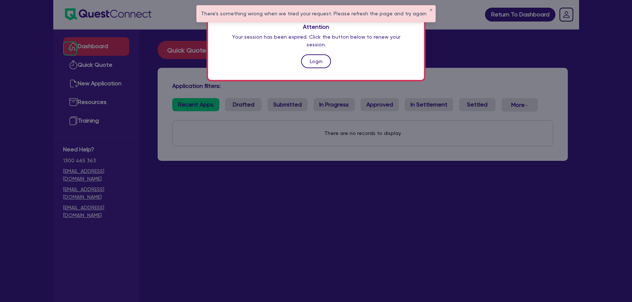
click at [324, 54] on link "Login" at bounding box center [316, 61] width 30 height 14
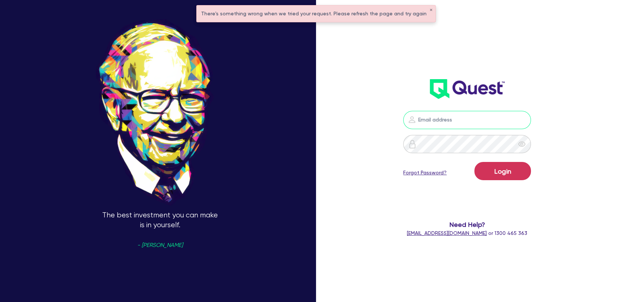
type input "[PERSON_NAME][EMAIL_ADDRESS][PERSON_NAME][DOMAIN_NAME]"
click at [504, 171] on button "Login" at bounding box center [502, 171] width 57 height 18
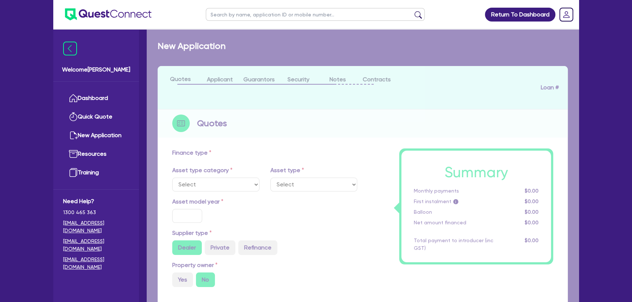
select select "PRIMARY_ASSETS"
type input "2018"
radio input "false"
radio input "true"
type input "47,000"
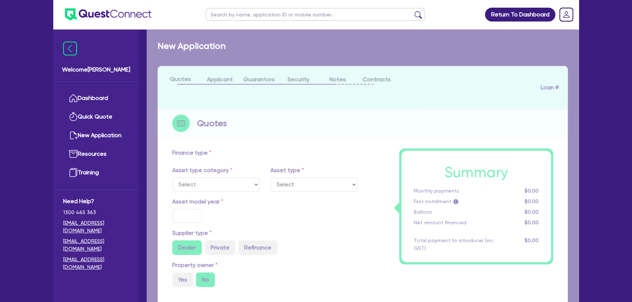
type input "4"
type input "1,899.8"
type input "7.95"
type input "450"
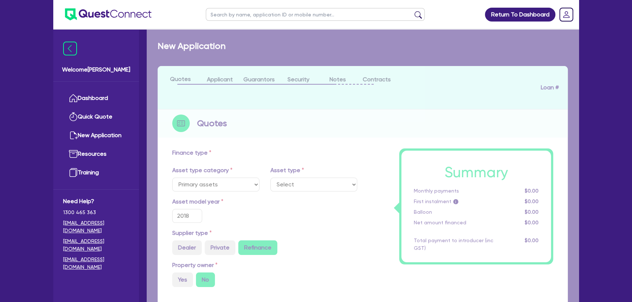
select select "CONSTRUCTION_AND_EARTHMOVING_EQUIPMENT"
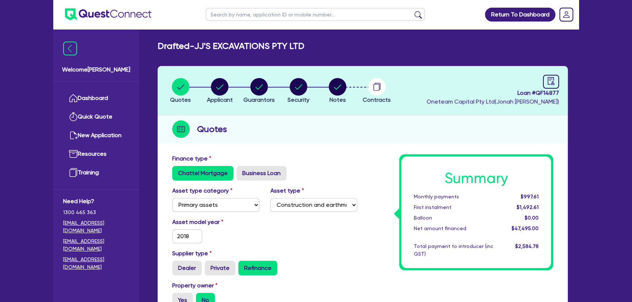
drag, startPoint x: 279, startPoint y: 89, endPoint x: 256, endPoint y: 91, distance: 22.7
click at [267, 90] on ul "Quotes Applicant Guarantors Security Notes Contracts" at bounding box center [279, 91] width 236 height 26
click at [256, 91] on circle "button" at bounding box center [259, 87] width 18 height 18
select select "MR"
select select "VIC"
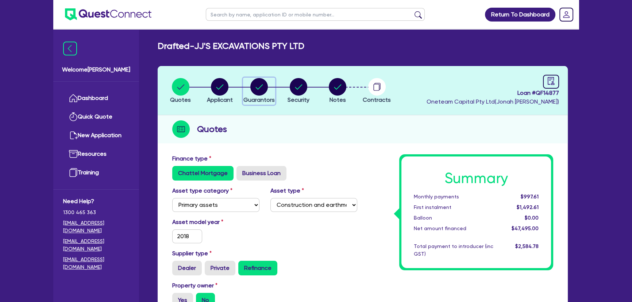
select select "SINGLE"
select select "EQUIPMENT"
select select "VEHICLE"
select select "EQUIPMENT_LOAN"
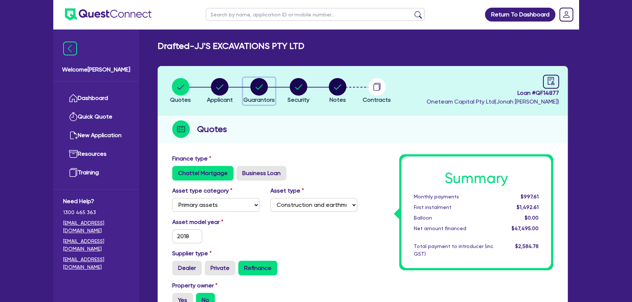
select select "EQUIPMENT_LOAN"
select select "VEHICLE_LOAN"
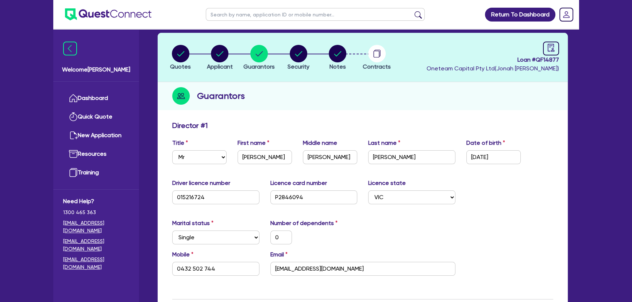
scroll to position [33, 0]
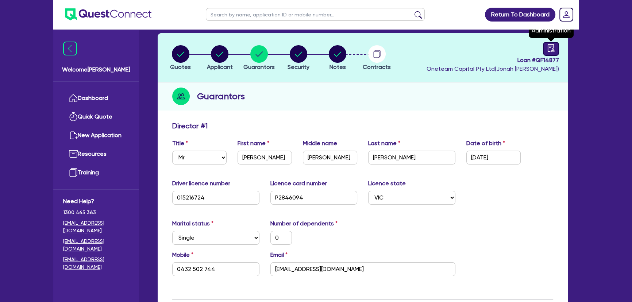
click at [548, 51] on link at bounding box center [551, 49] width 16 height 14
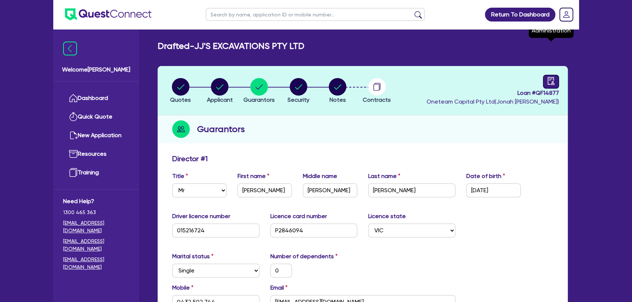
select select "DRAFTED_AMENDED"
select select "Metro Finance"
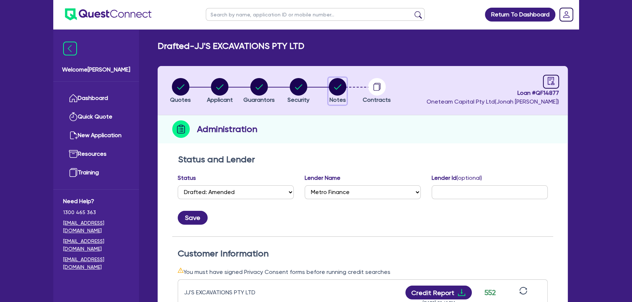
click at [332, 80] on circle "button" at bounding box center [338, 87] width 18 height 18
select select "Other"
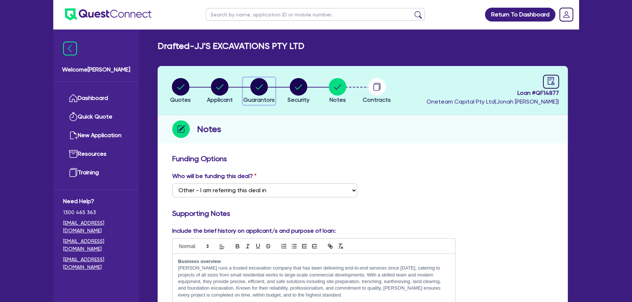
click at [262, 82] on circle "button" at bounding box center [259, 87] width 18 height 18
select select "MR"
select select "VIC"
select select "SINGLE"
select select "EQUIPMENT"
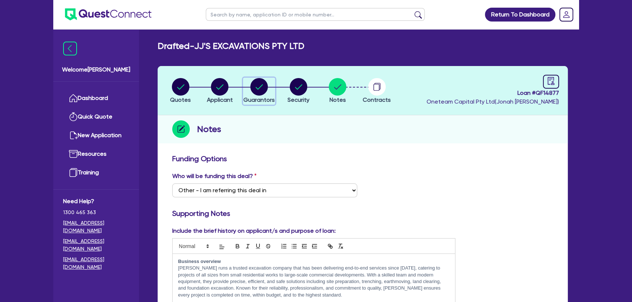
select select "EQUIPMENT"
select select "VEHICLE"
select select "EQUIPMENT_LOAN"
select select "VEHICLE_LOAN"
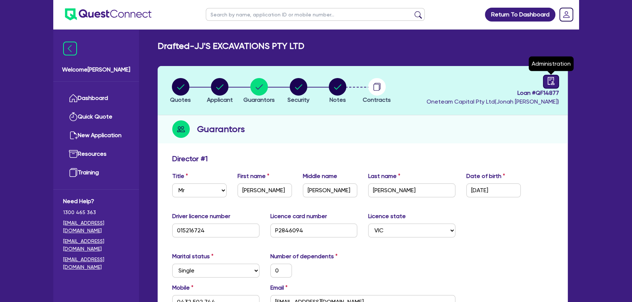
drag, startPoint x: 551, startPoint y: 82, endPoint x: 544, endPoint y: 89, distance: 9.5
click at [552, 82] on icon "audit" at bounding box center [551, 81] width 8 height 8
select select "DRAFTED_AMENDED"
select select "Metro Finance"
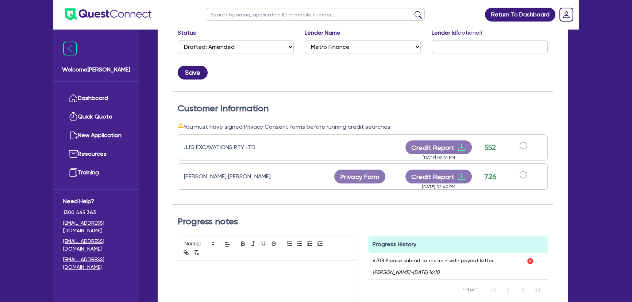
scroll to position [232, 0]
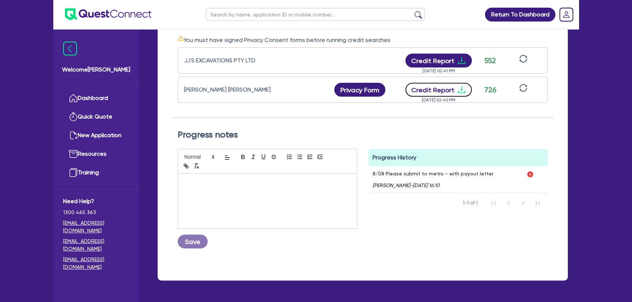
click at [459, 90] on icon "download" at bounding box center [461, 89] width 9 height 9
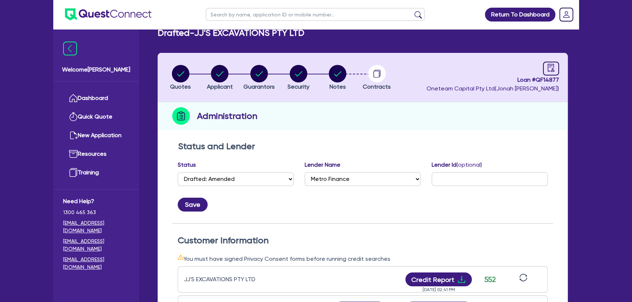
scroll to position [0, 0]
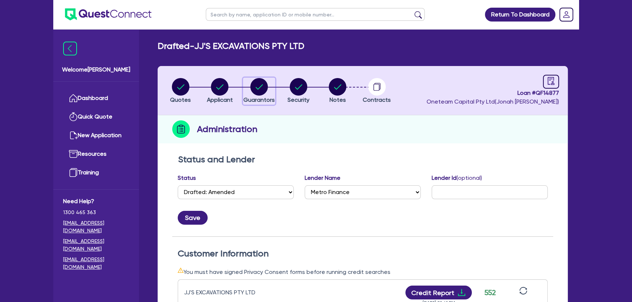
click at [258, 93] on circle "button" at bounding box center [259, 87] width 18 height 18
select select "MR"
select select "VIC"
select select "SINGLE"
select select "EQUIPMENT"
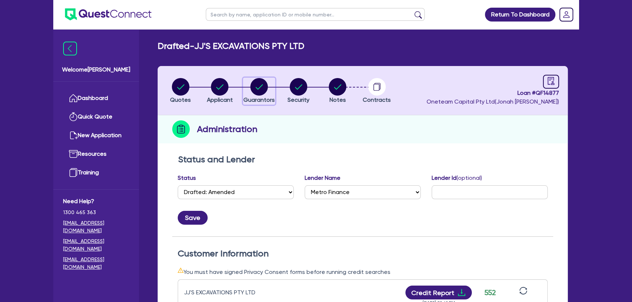
select select "EQUIPMENT"
select select "VEHICLE"
select select "EQUIPMENT_LOAN"
select select "VEHICLE_LOAN"
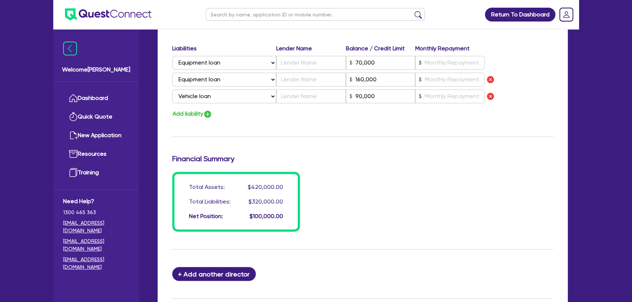
scroll to position [431, 0]
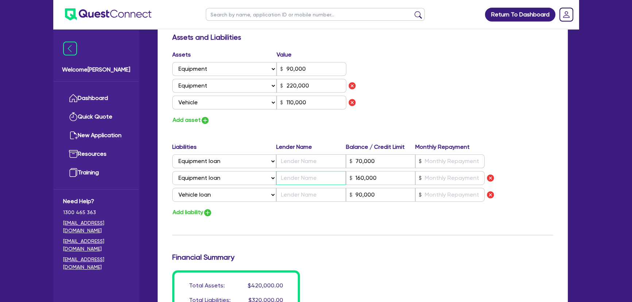
click at [308, 179] on input "text" at bounding box center [310, 178] width 69 height 14
type input "0"
type input "0432 502 744"
type input "90,000"
type input "220,000"
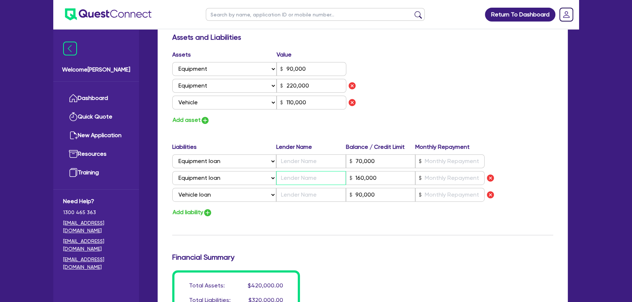
type input "110,000"
type input "70,000"
type input "D"
type input "160,000"
type input "90,000"
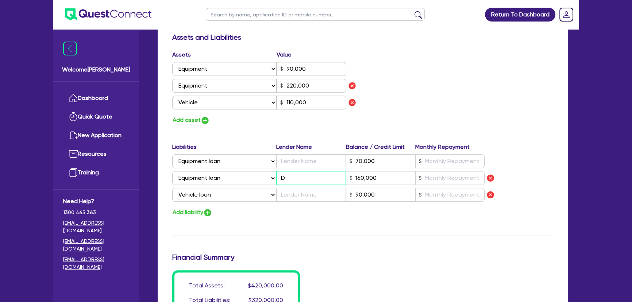
type input "0"
type input "0432 502 744"
type input "90,000"
type input "220,000"
type input "110,000"
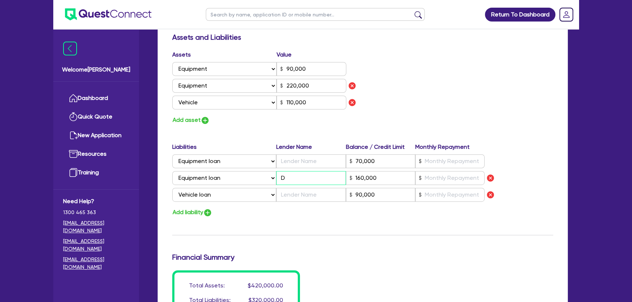
type input "70,000"
type input "DL"
type input "160,000"
type input "90,000"
type input "0"
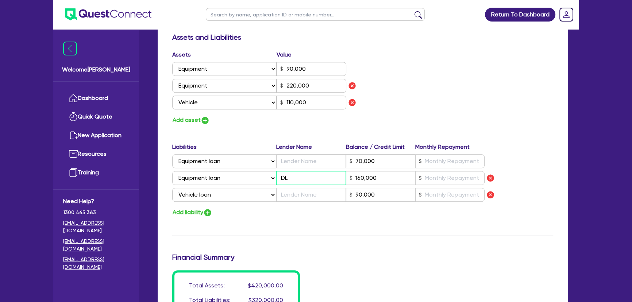
type input "0432 502 744"
type input "90,000"
type input "220,000"
type input "110,000"
type input "70,000"
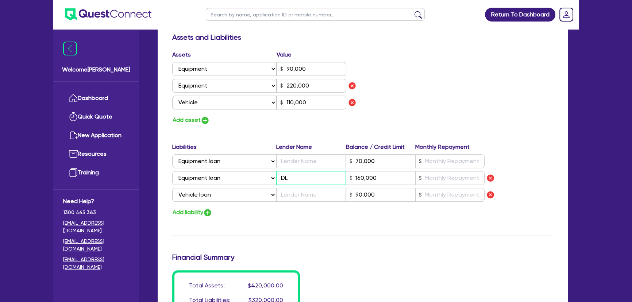
type input "DLL"
type input "160,000"
type input "90,000"
type input "0"
type input "0432 502 744"
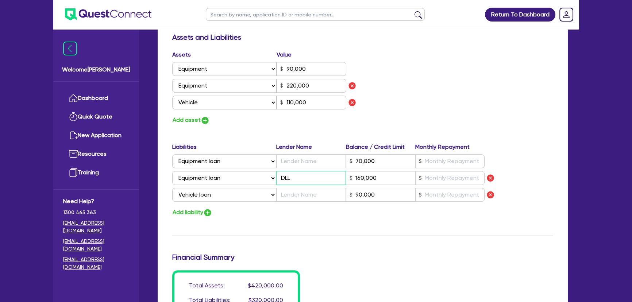
type input "90,000"
type input "220,000"
type input "110,000"
type input "70,000"
type input "DLL"
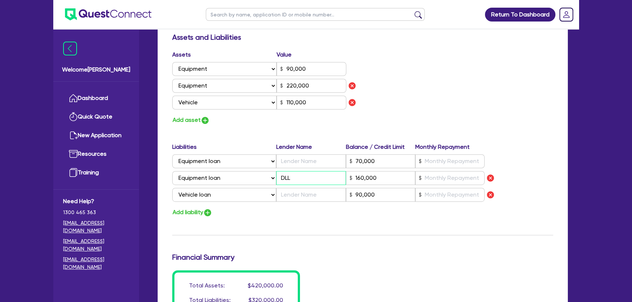
type input "160,000"
type input "90,000"
type input "DLL"
click at [449, 180] on input "text" at bounding box center [449, 178] width 69 height 14
type input "0"
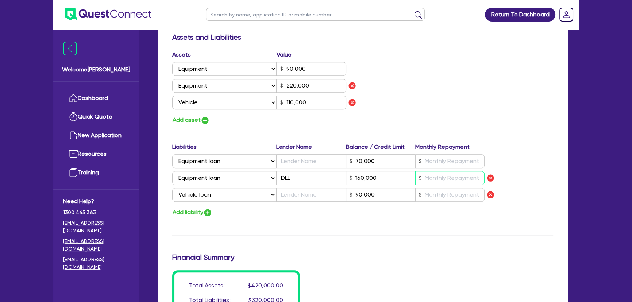
type input "0432 502 744"
type input "90,000"
type input "220,000"
type input "110,000"
type input "70,000"
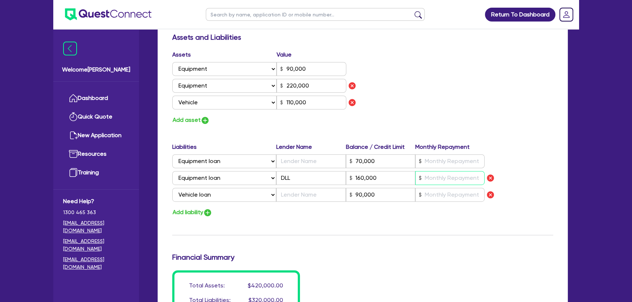
type input "160,000"
type input "3"
type input "90,000"
type input "32"
type input "0"
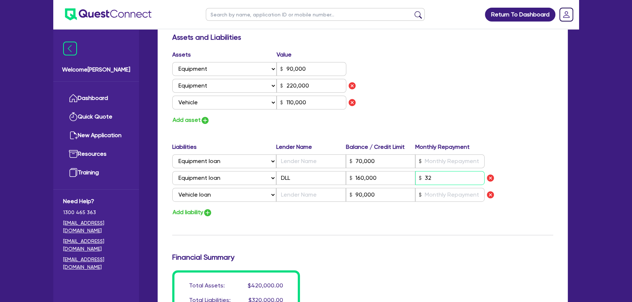
type input "0432 502 744"
type input "90,000"
type input "220,000"
type input "110,000"
type input "70,000"
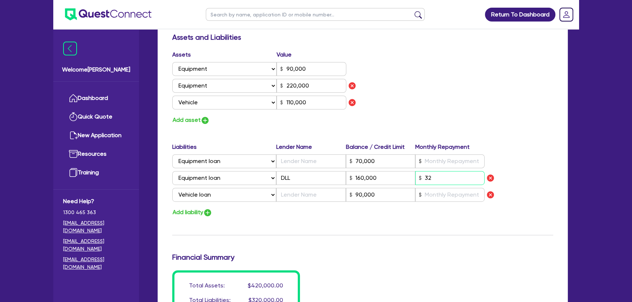
type input "160,000"
type input "90,000"
type input "0"
type input "0432 502 744"
type input "90,000"
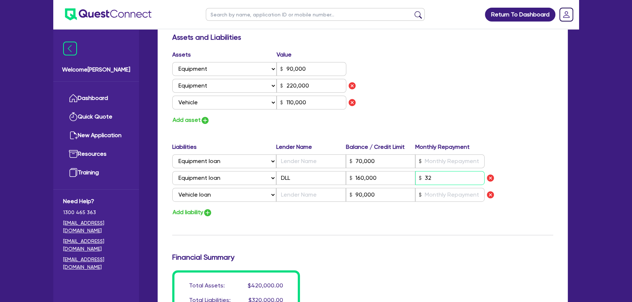
type input "220,000"
type input "110,000"
type input "70,000"
type input "160,000"
type input "320"
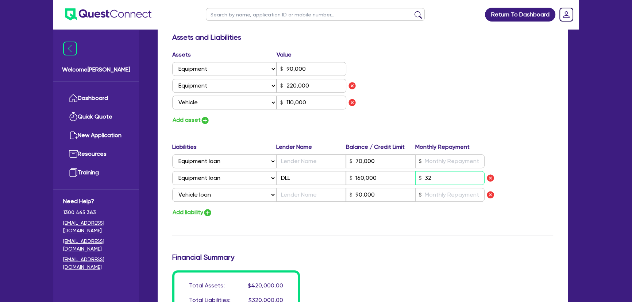
type input "90,000"
type input "0"
type input "0432 502 744"
type input "90,000"
type input "220,000"
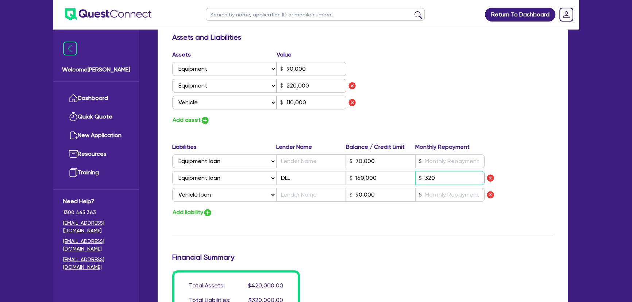
type input "110,000"
type input "70,000"
type input "160,000"
type input "3,200"
type input "90,000"
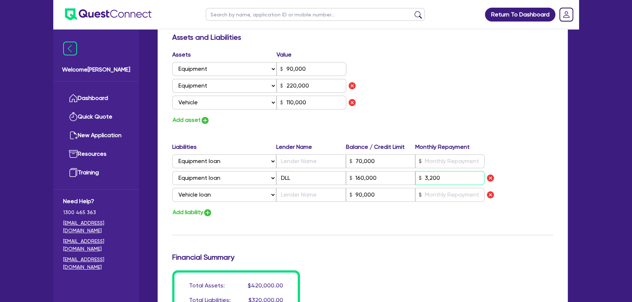
type input "3,200"
click at [314, 193] on input "text" at bounding box center [310, 195] width 69 height 14
click at [298, 198] on input "text" at bounding box center [310, 195] width 69 height 14
type input "0"
type input "0432 502 744"
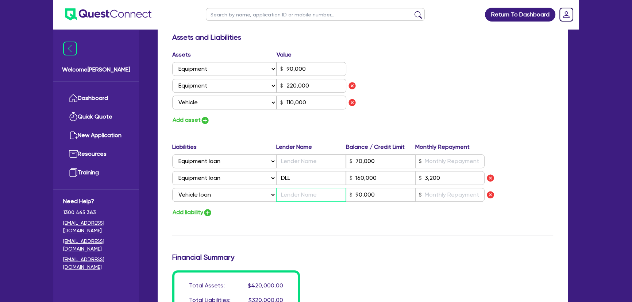
type input "90,000"
type input "220,000"
type input "110,000"
type input "70,000"
type input "160,000"
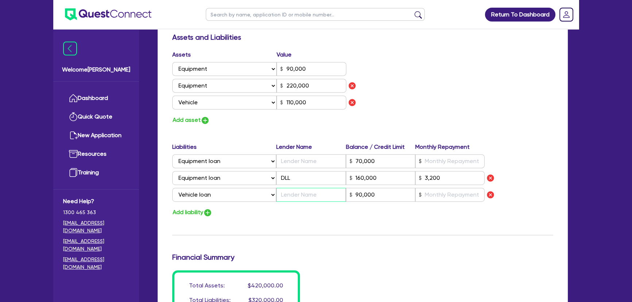
type input "3,200"
type input "N"
type input "90,000"
type input "0"
type input "0432 502 744"
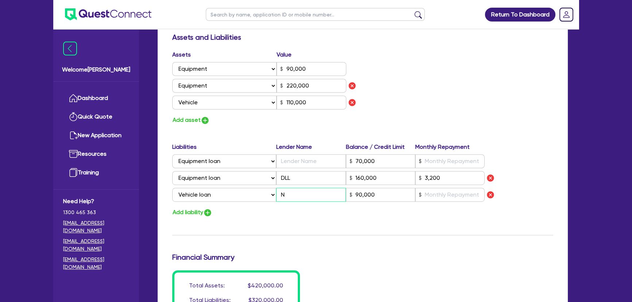
type input "90,000"
type input "220,000"
type input "110,000"
type input "70,000"
type input "160,000"
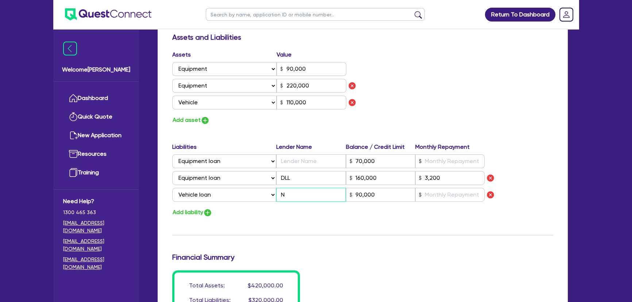
type input "3,200"
type input "Ni"
type input "90,000"
type input "0"
type input "0432 502 744"
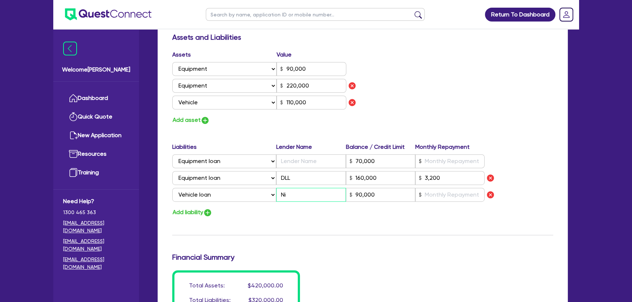
type input "90,000"
type input "220,000"
type input "110,000"
type input "70,000"
type input "160,000"
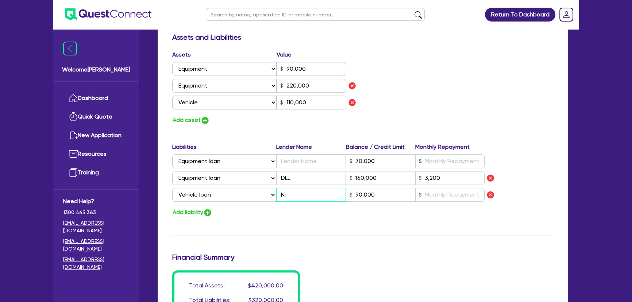
type input "3,200"
type input "Nis"
type input "90,000"
type input "0"
type input "0432 502 744"
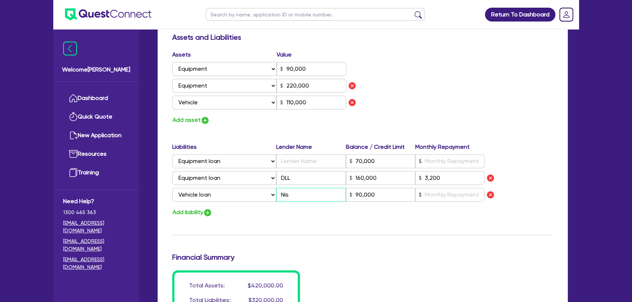
type input "90,000"
type input "220,000"
type input "110,000"
type input "70,000"
type input "160,000"
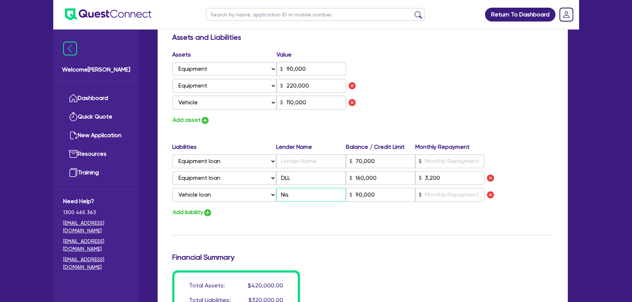
type input "3,200"
type input "Niss"
type input "90,000"
type input "0"
type input "0432 502 744"
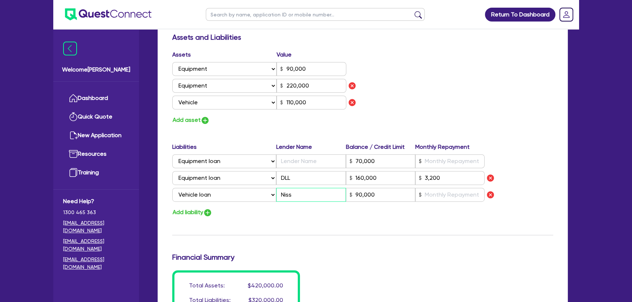
type input "90,000"
type input "220,000"
type input "110,000"
type input "70,000"
type input "160,000"
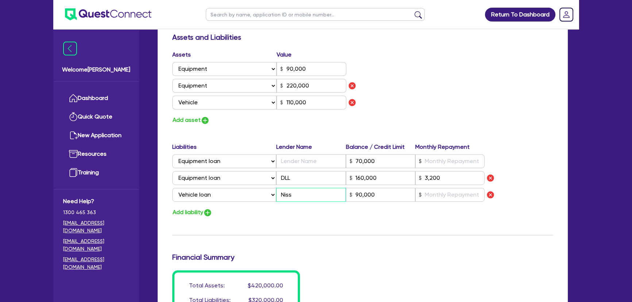
type input "3,200"
type input "Nissa"
type input "90,000"
type input "0"
type input "0432 502 744"
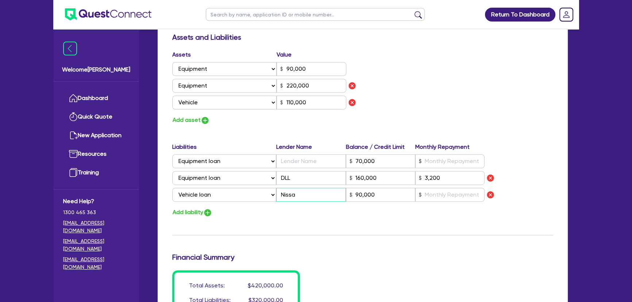
type input "90,000"
type input "220,000"
type input "110,000"
type input "70,000"
type input "160,000"
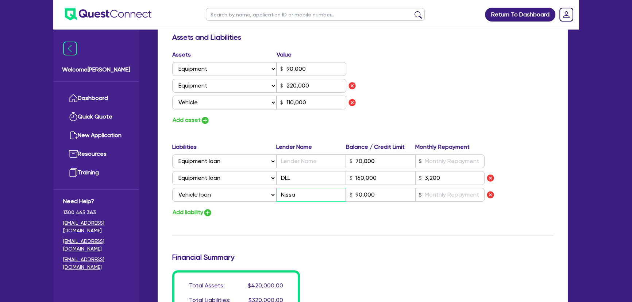
type input "3,200"
type input "Nissan"
type input "90,000"
type input "0"
type input "0432 502 744"
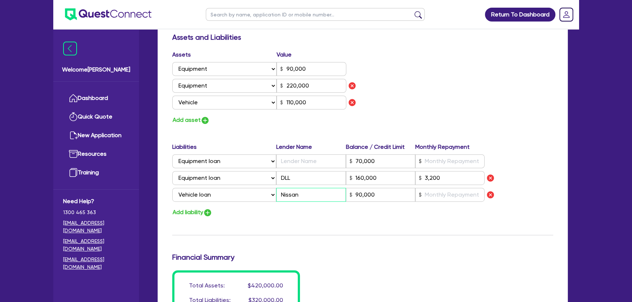
type input "90,000"
type input "220,000"
type input "110,000"
type input "70,000"
type input "160,000"
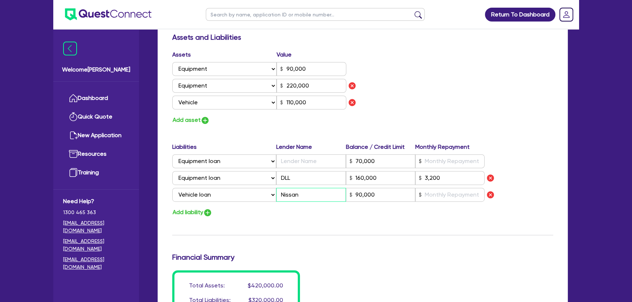
type input "3,200"
type input "Nissan"
type input "90,000"
type input "Nissan"
click at [437, 195] on input "text" at bounding box center [449, 195] width 69 height 14
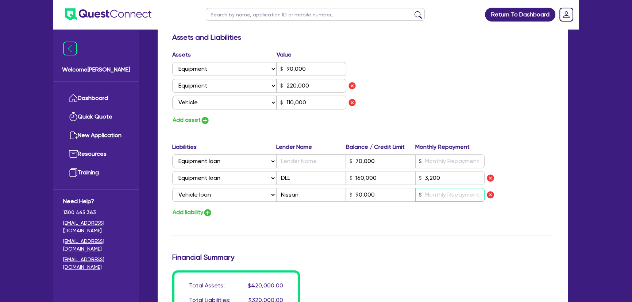
click at [440, 194] on input "text" at bounding box center [449, 195] width 69 height 14
type input "0"
type input "0432 502 744"
type input "90,000"
type input "220,000"
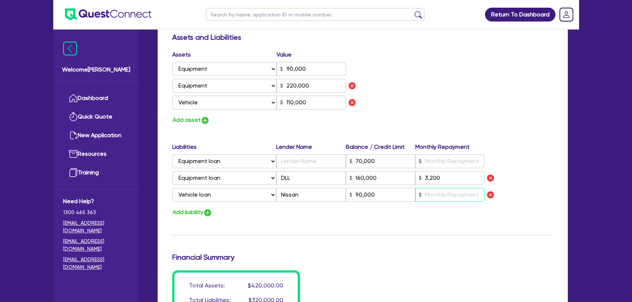
type input "110,000"
type input "70,000"
type input "160,000"
type input "3,200"
type input "90,000"
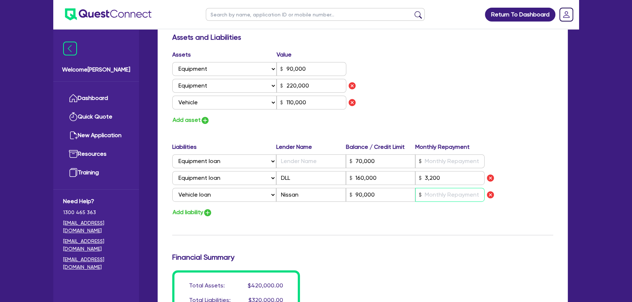
type input "1"
click at [429, 162] on input "text" at bounding box center [449, 161] width 69 height 14
click at [328, 166] on input "text" at bounding box center [310, 161] width 69 height 14
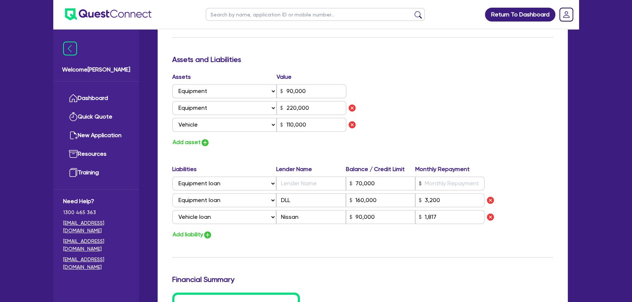
scroll to position [397, 0]
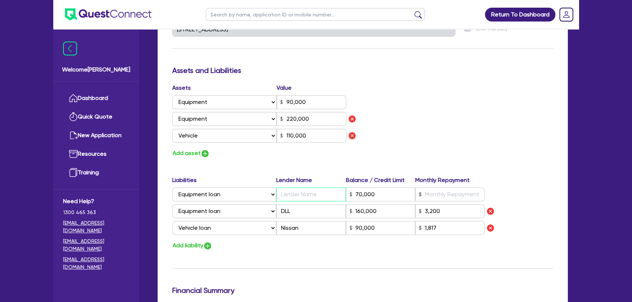
click at [299, 192] on input "text" at bounding box center [310, 194] width 69 height 14
click at [312, 229] on input "Nissan" at bounding box center [310, 228] width 69 height 14
click at [312, 228] on input "Nissan" at bounding box center [310, 228] width 69 height 14
click at [455, 231] on input "1,817" at bounding box center [449, 228] width 69 height 14
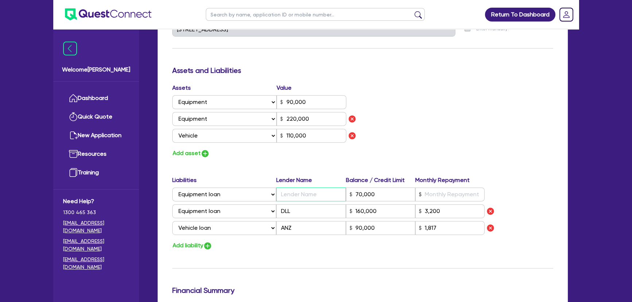
click at [292, 192] on input "text" at bounding box center [310, 194] width 69 height 14
click at [389, 230] on input "90,000" at bounding box center [380, 228] width 69 height 14
click at [390, 229] on input "90,000" at bounding box center [380, 228] width 69 height 14
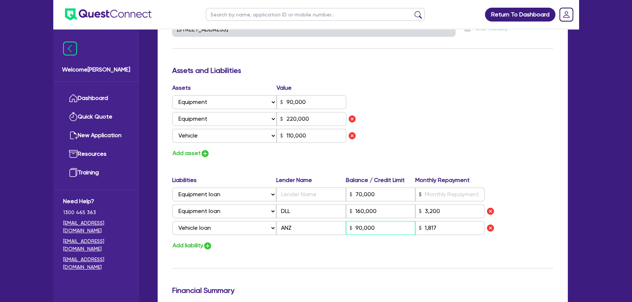
click at [390, 229] on input "90,000" at bounding box center [380, 228] width 69 height 14
click at [444, 221] on input "1,817" at bounding box center [449, 228] width 69 height 14
click at [443, 224] on input "1,817" at bounding box center [449, 228] width 69 height 14
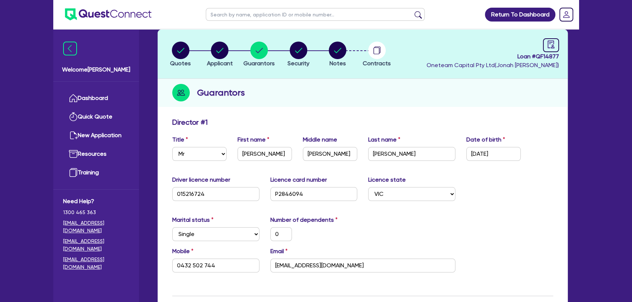
scroll to position [0, 0]
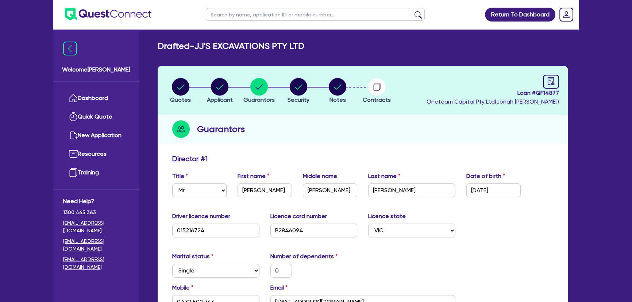
click at [113, 17] on img at bounding box center [108, 14] width 86 height 12
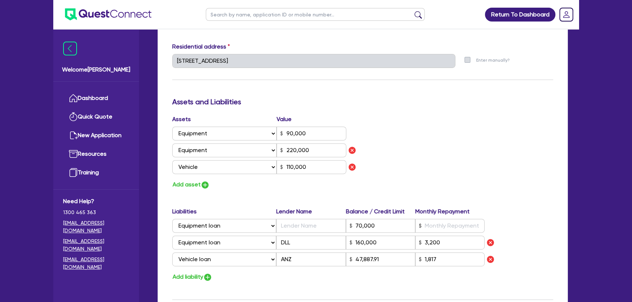
scroll to position [431, 0]
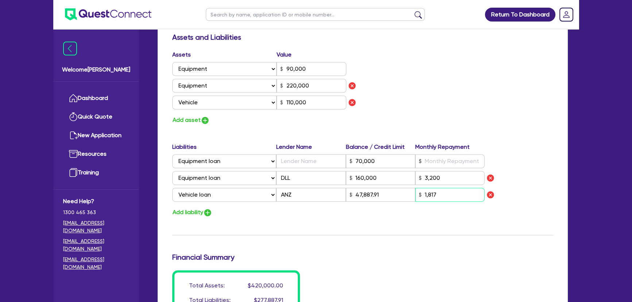
click at [445, 193] on input "1,817" at bounding box center [449, 195] width 69 height 14
click at [435, 193] on input "18,171,344.81" at bounding box center [449, 195] width 69 height 14
click at [278, 157] on input "text" at bounding box center [310, 161] width 69 height 14
click at [309, 162] on input "text" at bounding box center [310, 161] width 69 height 14
click at [310, 167] on input "text" at bounding box center [310, 161] width 69 height 14
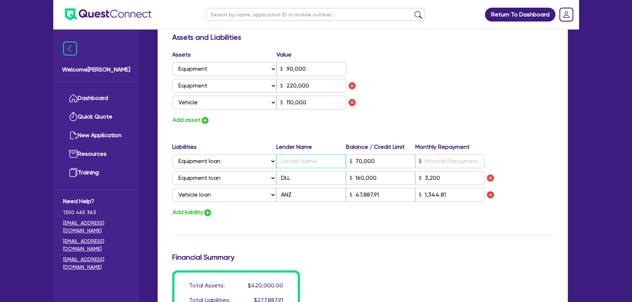
paste input "KOMATSU CORP FINANCE P/L"
drag, startPoint x: 342, startPoint y: 160, endPoint x: 331, endPoint y: 162, distance: 11.0
click at [331, 162] on input "KOMATSU CORP FINANCE P/L" at bounding box center [310, 161] width 69 height 14
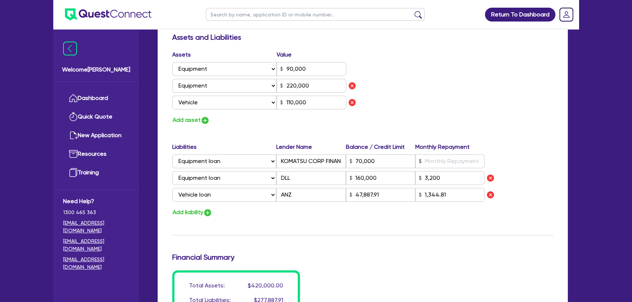
click at [449, 168] on div "Liabilities Lender Name Balance / Credit Limit Monthly Repayment Select Liabili…" at bounding box center [363, 174] width 392 height 62
click at [439, 156] on input "text" at bounding box center [449, 161] width 69 height 14
click at [540, 151] on div "Liabilities Lender Name Balance / Credit Limit Monthly Repayment Select Liabili…" at bounding box center [363, 174] width 392 height 62
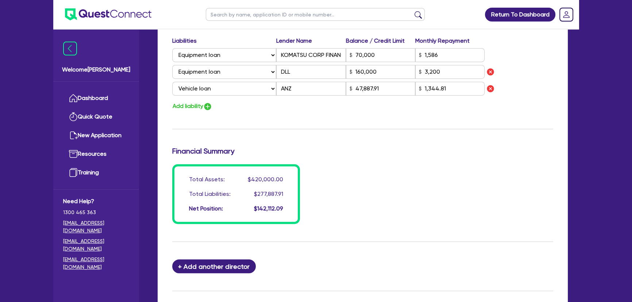
scroll to position [597, 0]
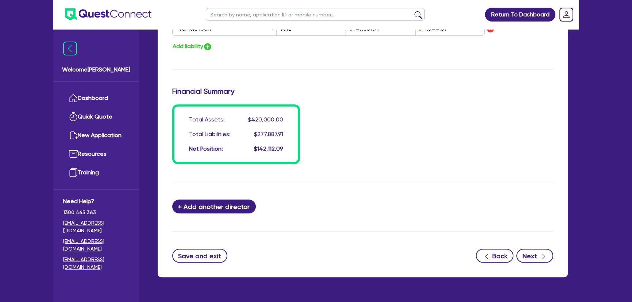
click at [540, 260] on button "Next" at bounding box center [534, 256] width 37 height 14
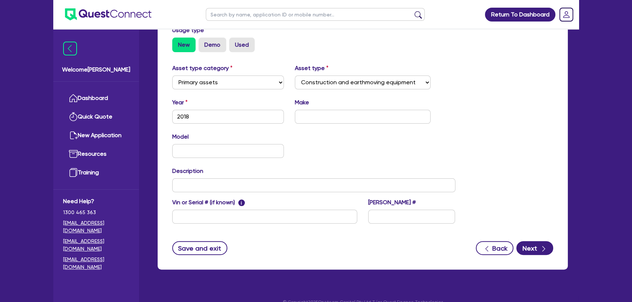
scroll to position [233, 0]
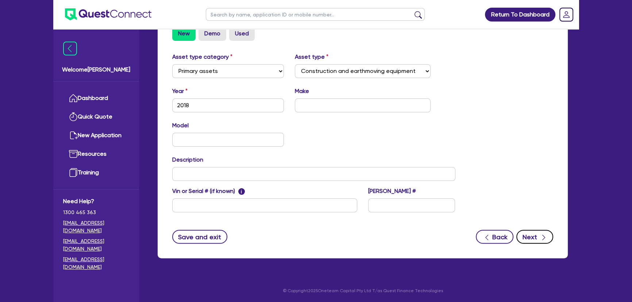
click at [539, 232] on div "button" at bounding box center [543, 236] width 8 height 9
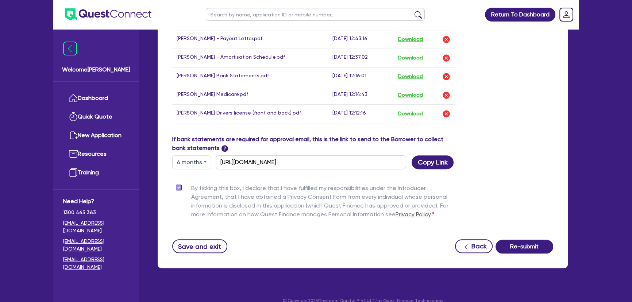
scroll to position [490, 0]
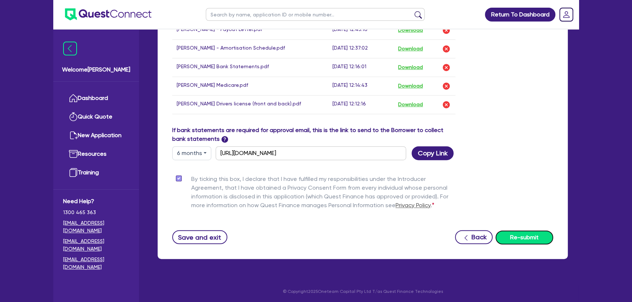
click at [522, 230] on button "Re-submit" at bounding box center [524, 237] width 58 height 14
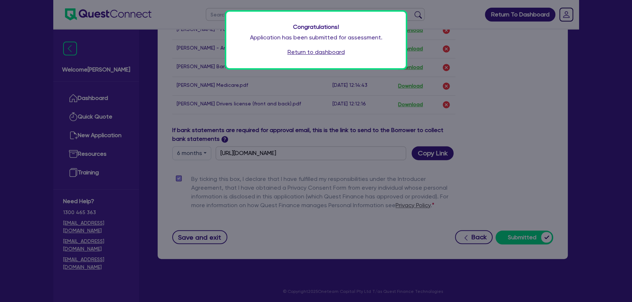
click at [308, 45] on div "Congratulations! Application has been submitted for assessment. Return to dashb…" at bounding box center [315, 40] width 179 height 57
click at [304, 56] on div "Congratulations! Application has been submitted for assessment. Return to dashb…" at bounding box center [315, 40] width 179 height 57
click at [304, 54] on link "Return to dashboard" at bounding box center [315, 52] width 57 height 9
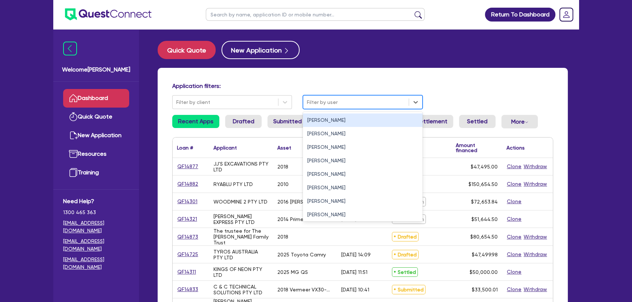
drag, startPoint x: 321, startPoint y: 100, endPoint x: 311, endPoint y: 112, distance: 15.3
click at [317, 102] on div at bounding box center [356, 102] width 98 height 9
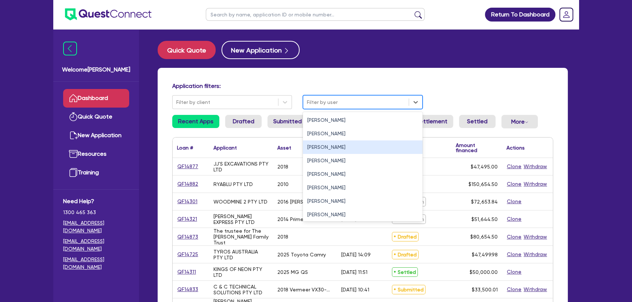
click at [312, 149] on div "[PERSON_NAME]" at bounding box center [363, 146] width 120 height 13
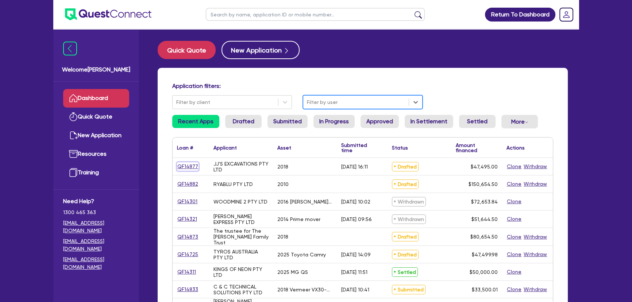
click at [190, 166] on link "QF14877" at bounding box center [188, 166] width 22 height 8
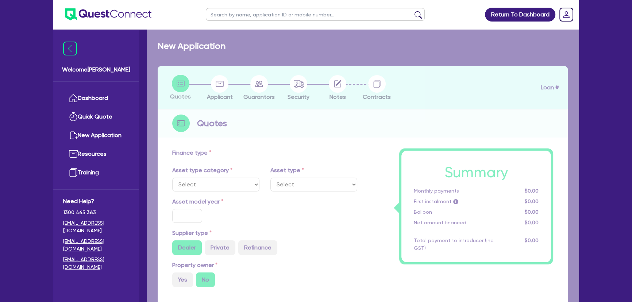
select select "PRIMARY_ASSETS"
type input "2018"
radio input "false"
radio input "true"
type input "47,000"
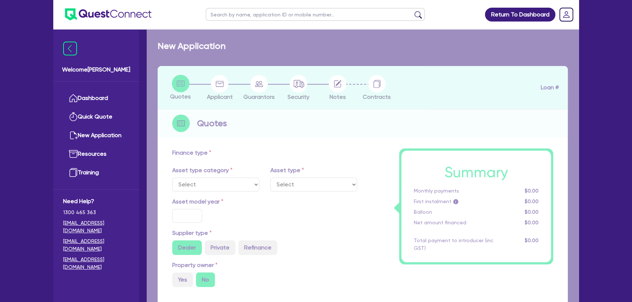
type input "4"
type input "1,899.8"
type input "7.95"
type input "450"
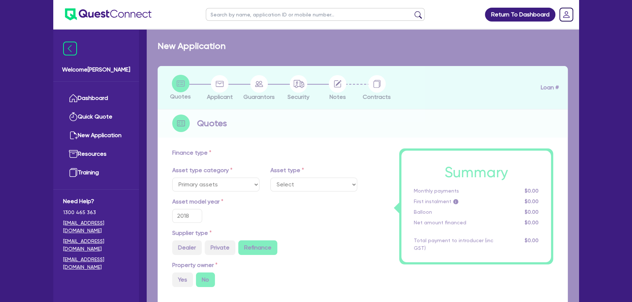
select select "CONSTRUCTION_AND_EARTHMOVING_EQUIPMENT"
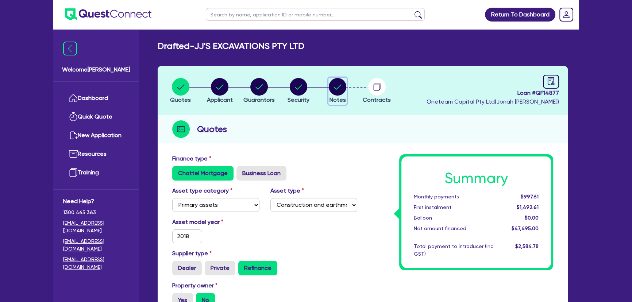
click at [329, 90] on circle "button" at bounding box center [338, 87] width 18 height 18
select select "Other"
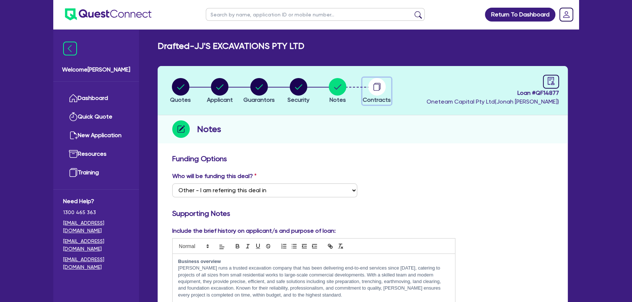
click at [387, 87] on div "button" at bounding box center [376, 87] width 28 height 18
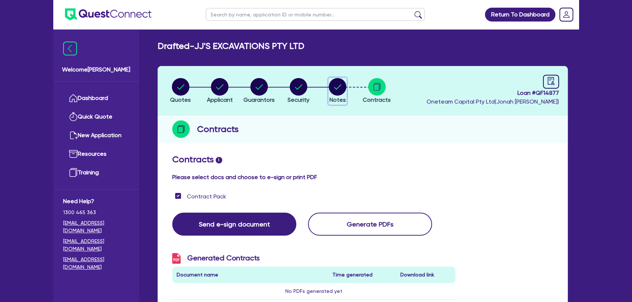
drag, startPoint x: 344, startPoint y: 90, endPoint x: 348, endPoint y: 110, distance: 21.2
click at [344, 90] on circle "button" at bounding box center [338, 87] width 18 height 18
select select "Other"
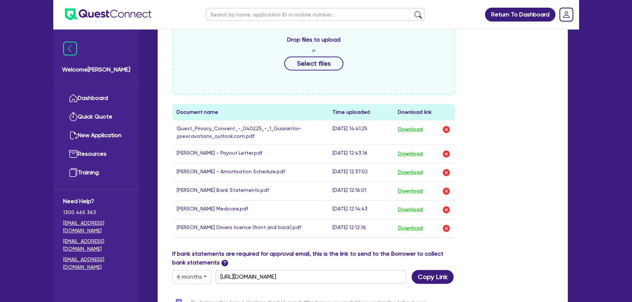
scroll to position [464, 0]
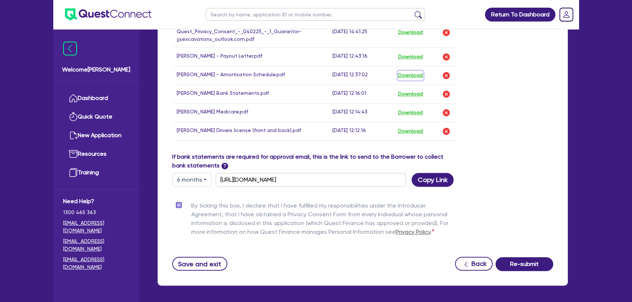
click at [408, 73] on button "Download" at bounding box center [410, 75] width 26 height 9
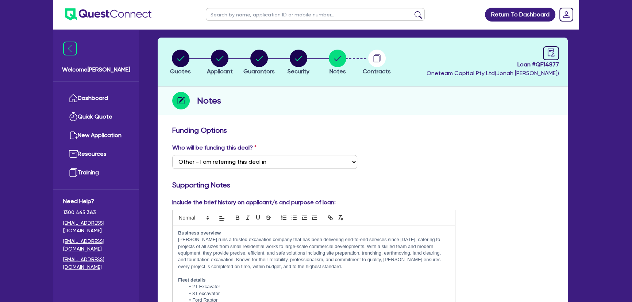
scroll to position [0, 0]
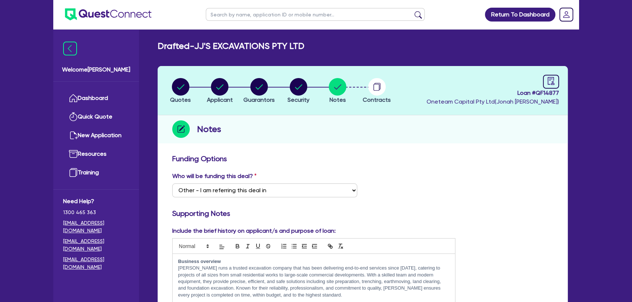
click at [120, 16] on img at bounding box center [108, 14] width 86 height 12
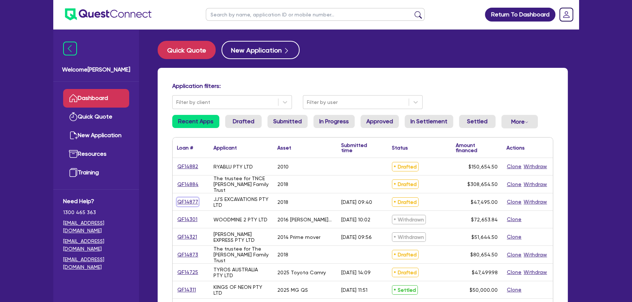
click at [193, 202] on link "QF14877" at bounding box center [188, 202] width 22 height 8
select select "PRIMARY_ASSETS"
select select "CONSTRUCTION_AND_EARTHMOVING_EQUIPMENT"
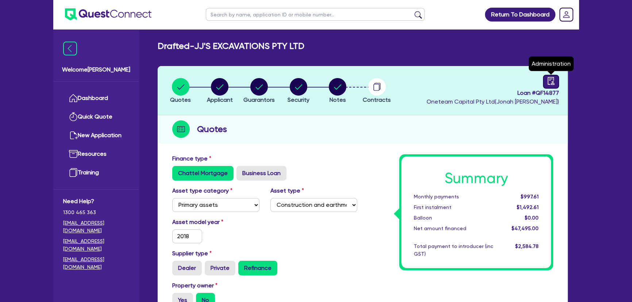
drag, startPoint x: 551, startPoint y: 79, endPoint x: 543, endPoint y: 82, distance: 8.0
click at [551, 79] on icon "audit" at bounding box center [551, 81] width 8 height 8
select select "DRAFTED_AMENDED"
select select "Metro Finance"
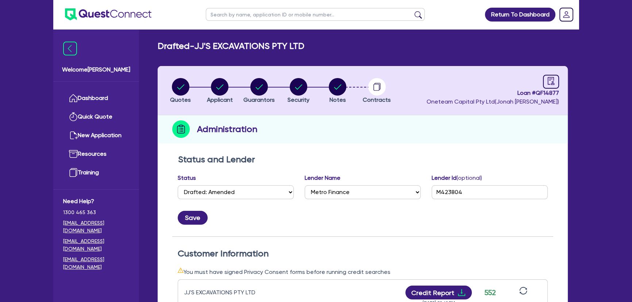
drag, startPoint x: 234, startPoint y: 202, endPoint x: 238, endPoint y: 188, distance: 14.9
click at [234, 202] on div "Status Select Quoted Drafted: New Drafted: Amended Submitted: New Submitted: Am…" at bounding box center [235, 189] width 127 height 31
click at [239, 188] on select "Select Quoted Drafted: New Drafted: Amended Submitted: New Submitted: Amended I…" at bounding box center [236, 192] width 116 height 14
select select "SUBMITTED_AMENDED"
click at [178, 185] on select "Select Quoted Drafted: New Drafted: Amended Submitted: New Submitted: Amended I…" at bounding box center [236, 192] width 116 height 14
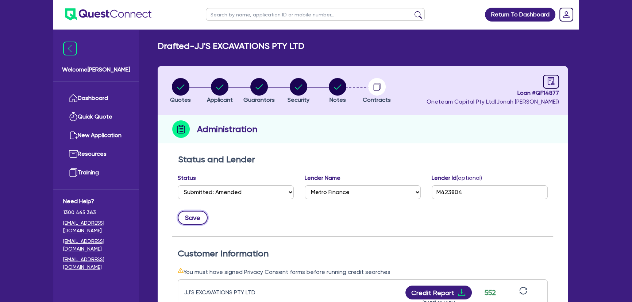
click at [194, 221] on button "Save" at bounding box center [193, 218] width 30 height 14
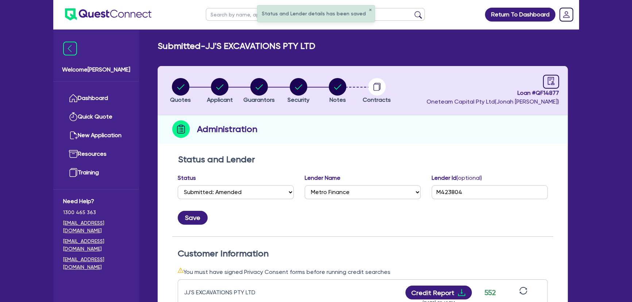
click at [139, 19] on img at bounding box center [108, 14] width 86 height 12
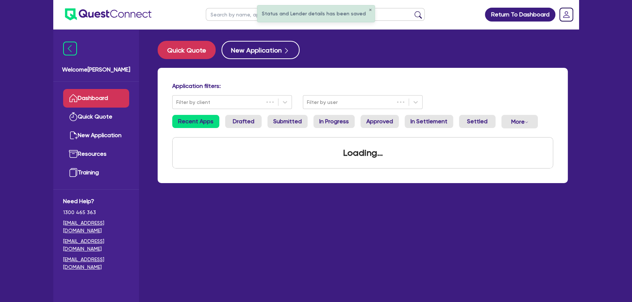
click at [137, 16] on img at bounding box center [108, 14] width 86 height 12
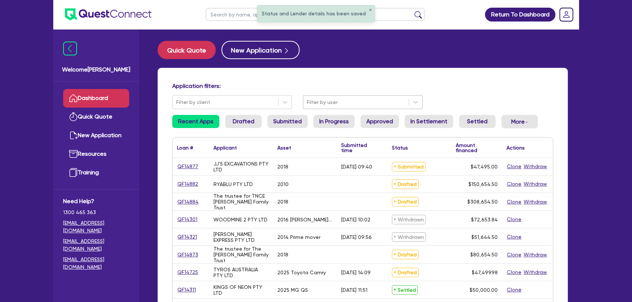
click at [326, 99] on div at bounding box center [356, 102] width 98 height 9
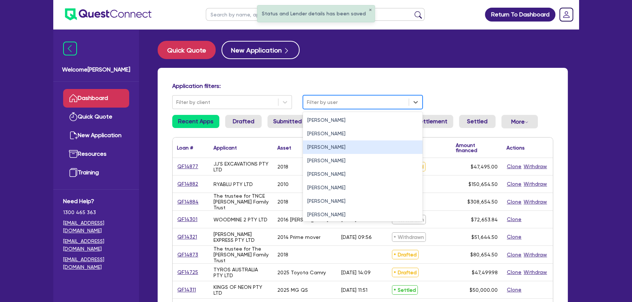
click at [318, 146] on div "Joel Harding" at bounding box center [363, 146] width 120 height 13
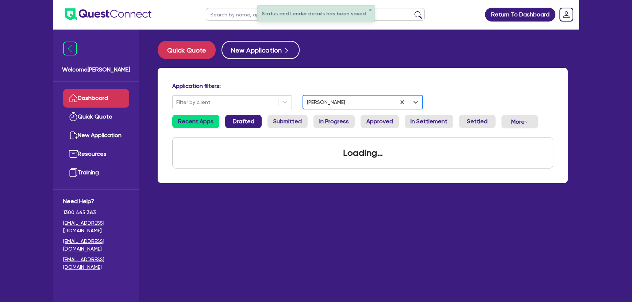
click at [245, 119] on link "Drafted" at bounding box center [243, 121] width 36 height 13
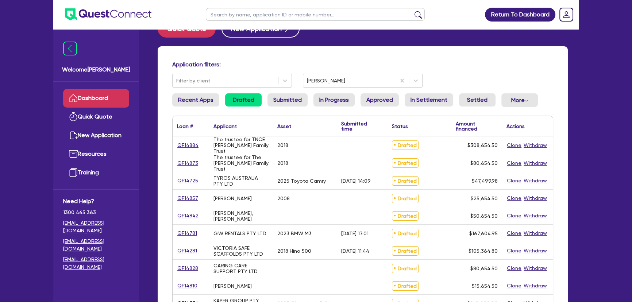
scroll to position [33, 0]
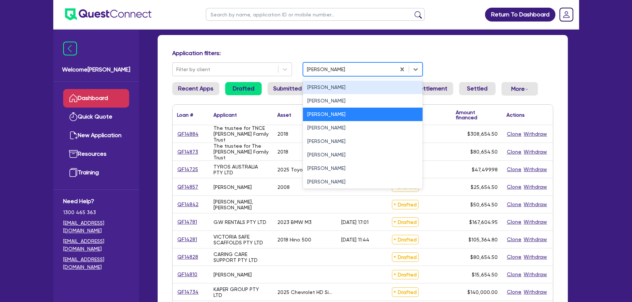
click at [358, 71] on div at bounding box center [349, 69] width 85 height 9
click at [336, 87] on div "Jonah Faigen" at bounding box center [363, 87] width 120 height 13
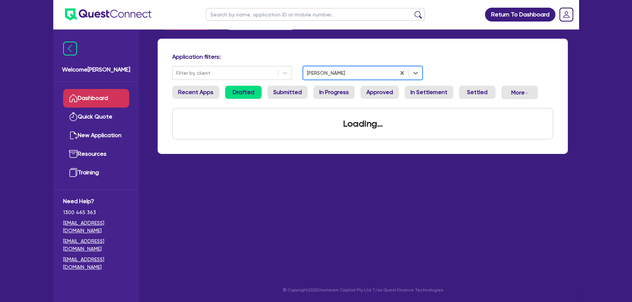
scroll to position [29, 0]
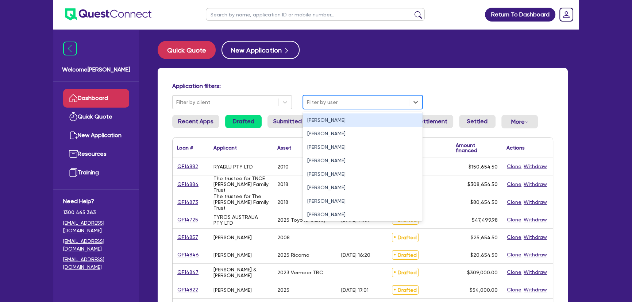
click at [352, 105] on div at bounding box center [356, 102] width 98 height 9
click at [339, 124] on div "Jonah Faigen" at bounding box center [363, 119] width 120 height 13
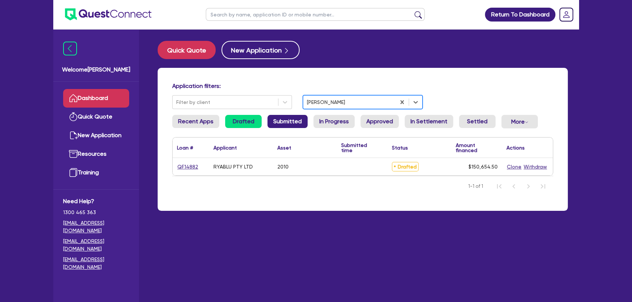
click at [292, 128] on link "Submitted" at bounding box center [287, 121] width 40 height 13
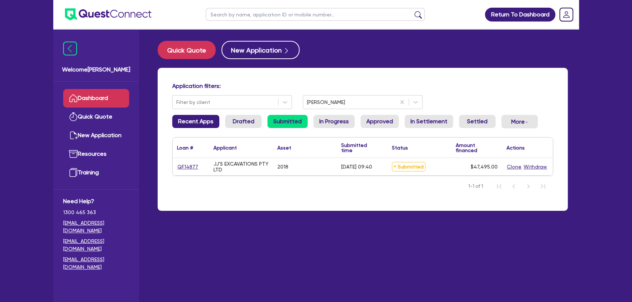
click at [189, 124] on link "Recent Apps" at bounding box center [195, 121] width 47 height 13
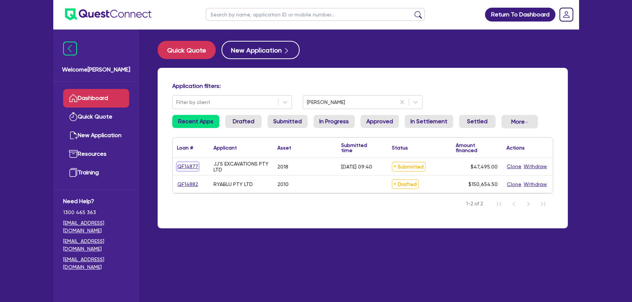
click at [195, 165] on link "QF14877" at bounding box center [188, 166] width 22 height 8
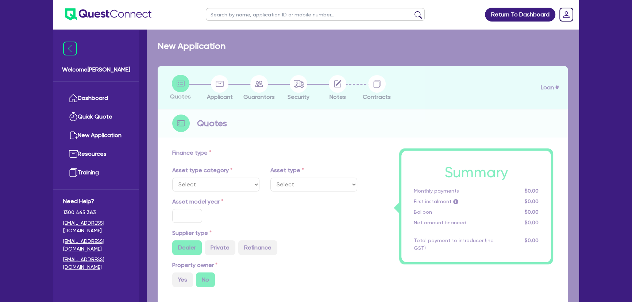
select select "PRIMARY_ASSETS"
type input "2018"
radio input "false"
radio input "true"
type input "47,000"
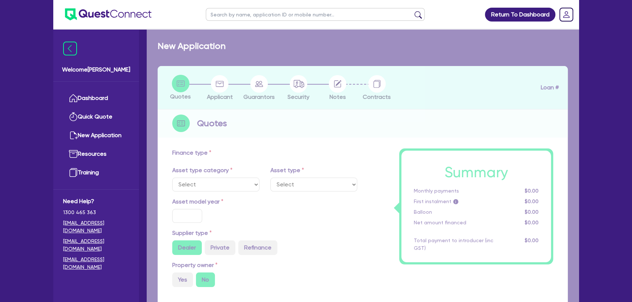
type input "4"
type input "1,899.8"
type input "7.95"
type input "450"
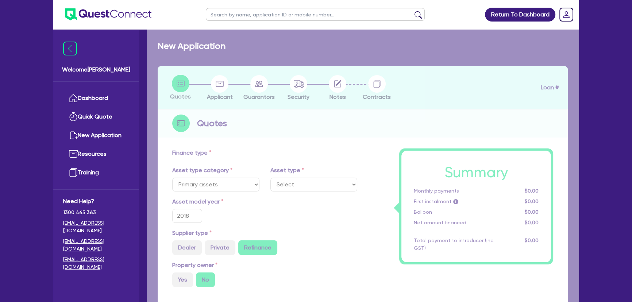
select select "CONSTRUCTION_AND_EARTHMOVING_EQUIPMENT"
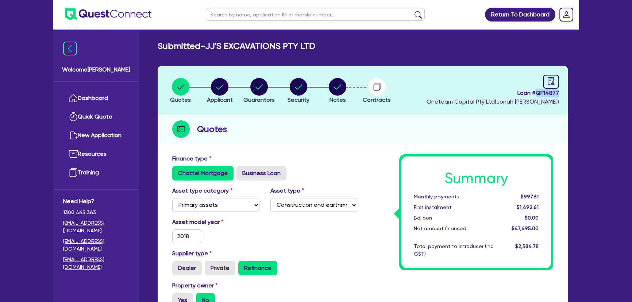
drag, startPoint x: 536, startPoint y: 91, endPoint x: 559, endPoint y: 91, distance: 22.6
click at [559, 91] on header "Quotes Applicant Guarantors Security Notes Contracts Loan # QF14877 Oneteam Cap…" at bounding box center [363, 90] width 410 height 49
copy span "QF14877"
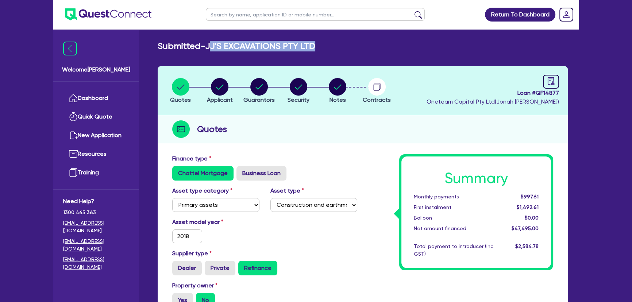
drag, startPoint x: 210, startPoint y: 46, endPoint x: 322, endPoint y: 44, distance: 111.2
click at [322, 44] on div "Submitted - JJ'S EXCAVATIONS PTY LTD" at bounding box center [362, 46] width 421 height 11
copy h2 "J'S EXCAVATIONS PTY LTD"
click at [228, 84] on icon "button" at bounding box center [220, 87] width 18 height 18
select select "COMPANY"
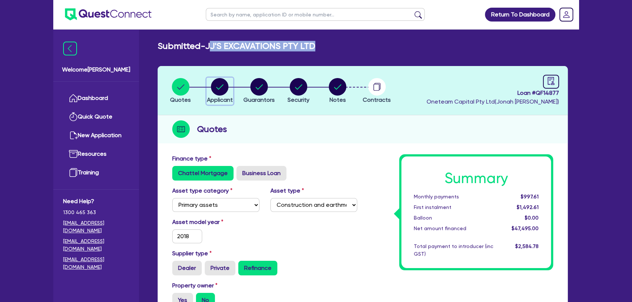
select select "BUILDING_CONSTRUCTION"
select select "TRADES_SERVICES_CONSUMERS"
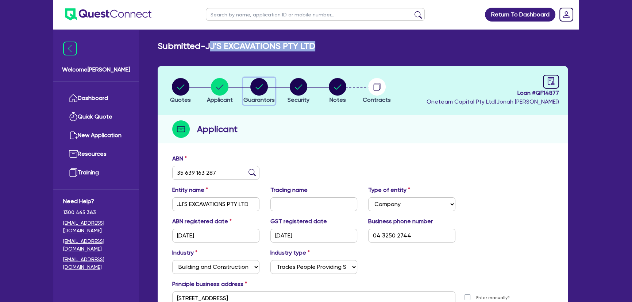
click at [248, 90] on div "button" at bounding box center [258, 87] width 31 height 18
select select "MR"
select select "VIC"
select select "SINGLE"
select select "EQUIPMENT"
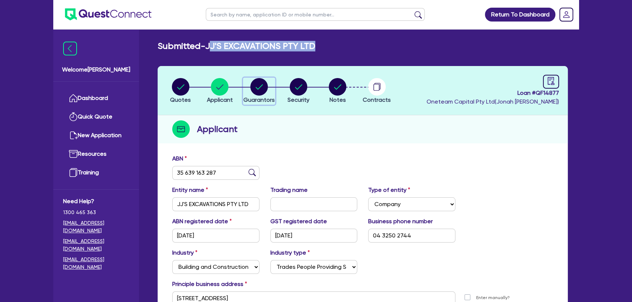
select select "EQUIPMENT"
select select "VEHICLE"
select select "EQUIPMENT_LOAN"
select select "VEHICLE_LOAN"
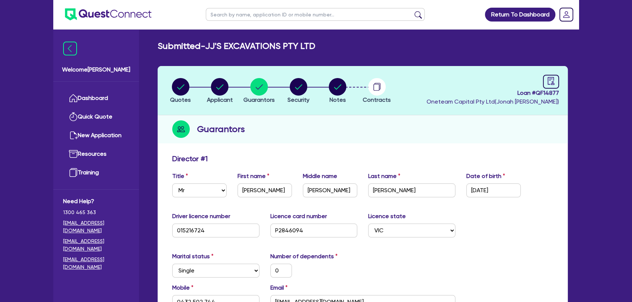
drag, startPoint x: 151, startPoint y: 87, endPoint x: 171, endPoint y: 86, distance: 19.7
click at [188, 86] on circle "button" at bounding box center [181, 87] width 18 height 18
select select "PRIMARY_ASSETS"
select select "CONSTRUCTION_AND_EARTHMOVING_EQUIPMENT"
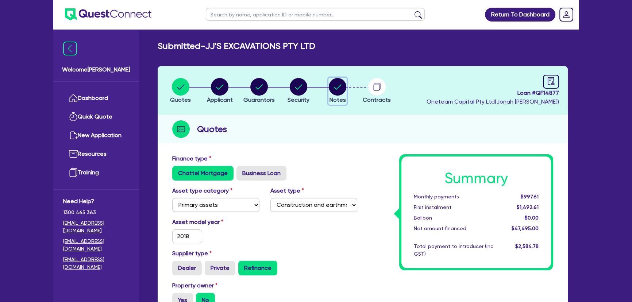
click at [331, 84] on circle "button" at bounding box center [338, 87] width 18 height 18
select select "Other"
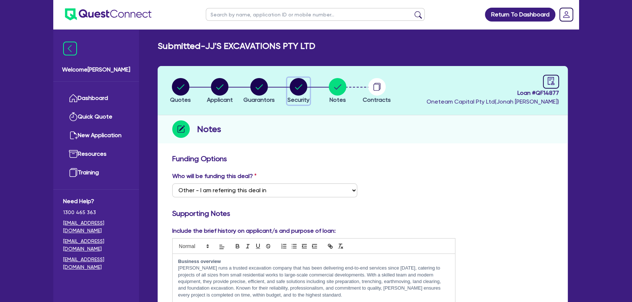
click at [291, 89] on circle "button" at bounding box center [299, 87] width 18 height 18
select select "PRIMARY_ASSETS"
select select "CONSTRUCTION_AND_EARTHMOVING_EQUIPMENT"
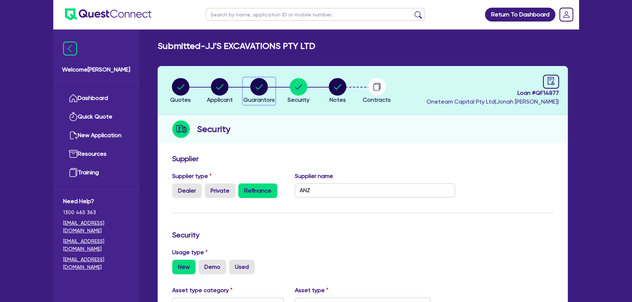
click at [249, 88] on div "button" at bounding box center [258, 87] width 31 height 18
select select "MR"
select select "VIC"
select select "SINGLE"
select select "EQUIPMENT"
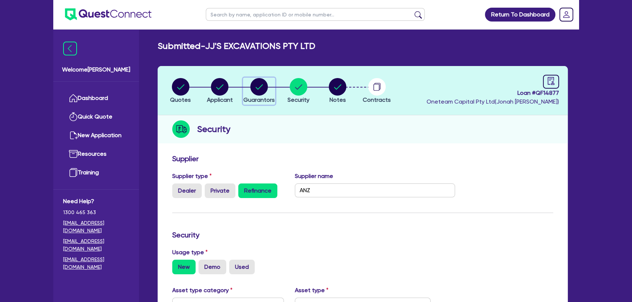
select select "EQUIPMENT"
select select "VEHICLE"
select select "EQUIPMENT_LOAN"
select select "VEHICLE_LOAN"
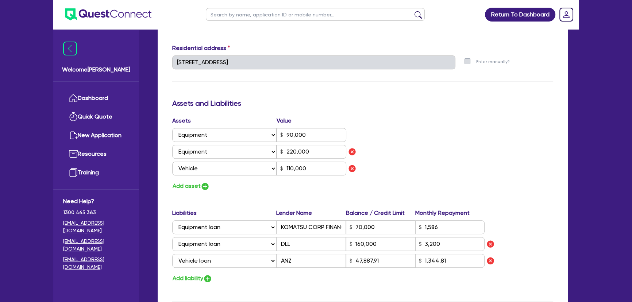
scroll to position [464, 0]
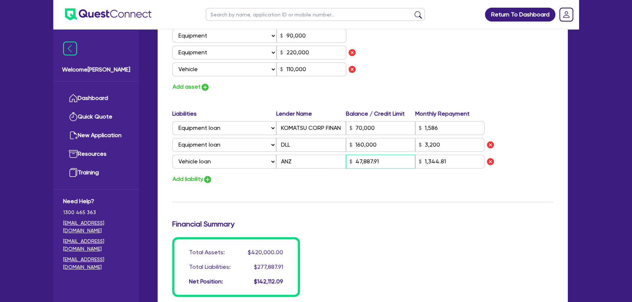
drag, startPoint x: 394, startPoint y: 166, endPoint x: 353, endPoint y: 165, distance: 41.6
click at [353, 165] on input "47,887.91" at bounding box center [380, 162] width 69 height 14
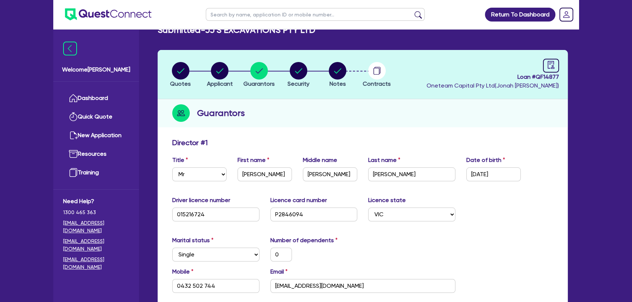
scroll to position [0, 0]
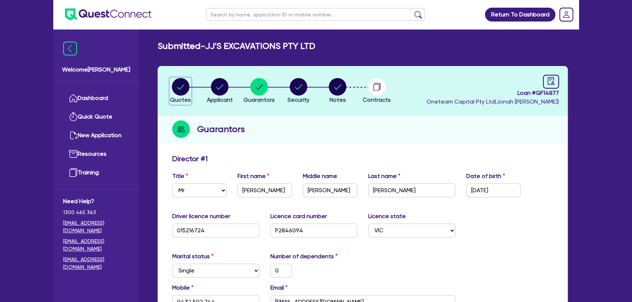
click at [180, 85] on circle "button" at bounding box center [181, 87] width 18 height 18
select select "PRIMARY_ASSETS"
select select "CONSTRUCTION_AND_EARTHMOVING_EQUIPMENT"
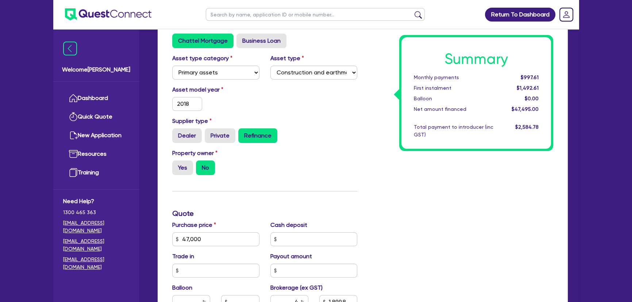
scroll to position [265, 0]
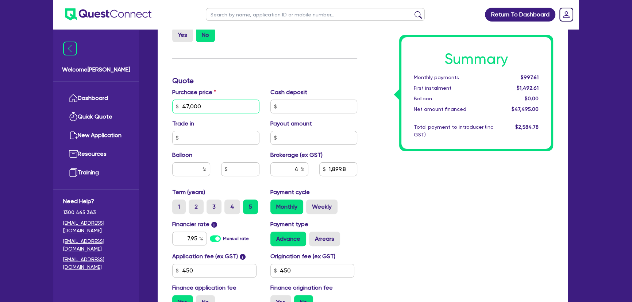
drag, startPoint x: 212, startPoint y: 106, endPoint x: 166, endPoint y: 100, distance: 45.9
click at [166, 100] on div "Finance type Chattel Mortgage Business Loan Asset type category Select Cars and…" at bounding box center [363, 118] width 410 height 467
paste input "887.91"
type input "47,887.91"
type input "1,935.32"
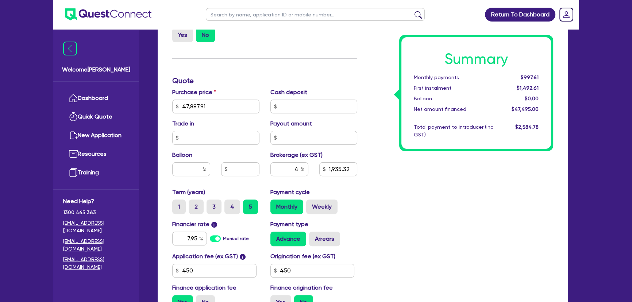
click at [259, 77] on h3 "Quote" at bounding box center [264, 80] width 185 height 9
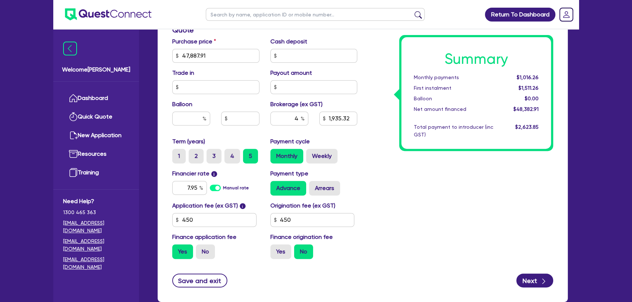
scroll to position [360, 0]
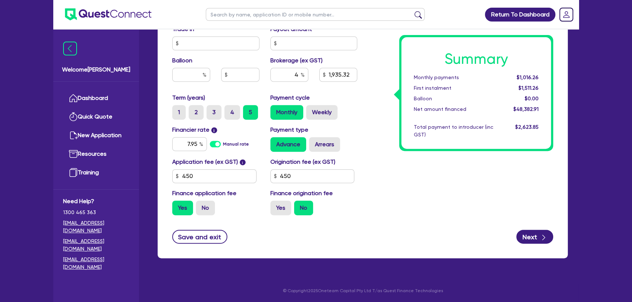
click at [559, 185] on div "Finance type Chattel Mortgage Business Loan Asset type category Select Cars and…" at bounding box center [363, 24] width 410 height 467
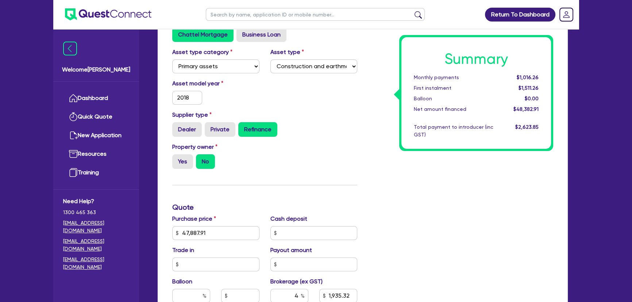
scroll to position [194, 0]
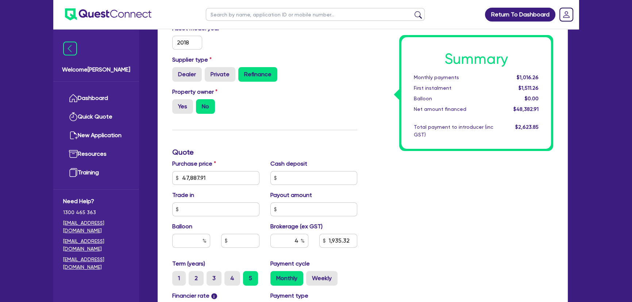
click at [120, 6] on ul at bounding box center [102, 14] width 98 height 29
click at [105, 23] on ul at bounding box center [102, 14] width 98 height 29
click at [102, 16] on img at bounding box center [108, 14] width 86 height 12
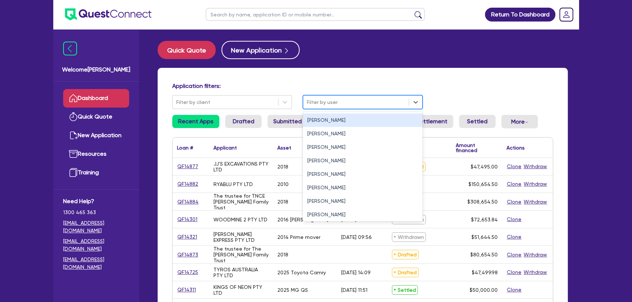
click at [345, 105] on div at bounding box center [356, 102] width 98 height 9
click at [331, 124] on div "Jonah Faigen" at bounding box center [363, 119] width 120 height 13
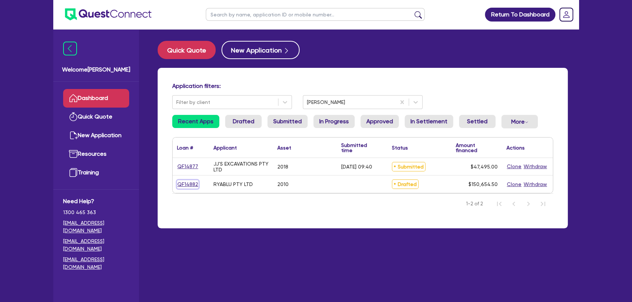
click at [191, 183] on link "QF14882" at bounding box center [188, 184] width 22 height 8
select select "PRIMARY_ASSETS"
select select "HEAVY_TRUCKS"
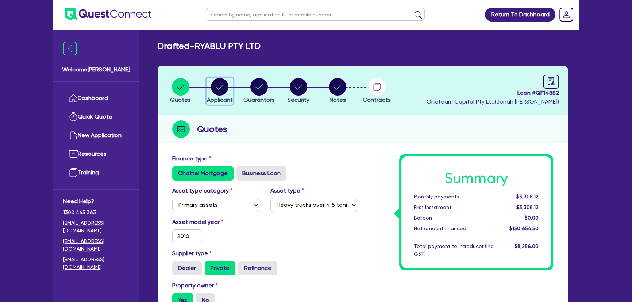
click at [223, 95] on button "Applicant" at bounding box center [219, 91] width 27 height 27
select select "COMPANY"
select select "BUILDING_CONSTRUCTION"
select select "TRADES_SERVICES_CONSUMERS"
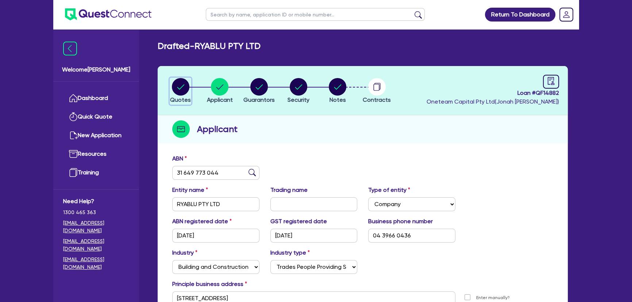
click at [179, 83] on circle "button" at bounding box center [181, 87] width 18 height 18
select select "PRIMARY_ASSETS"
select select "HEAVY_TRUCKS"
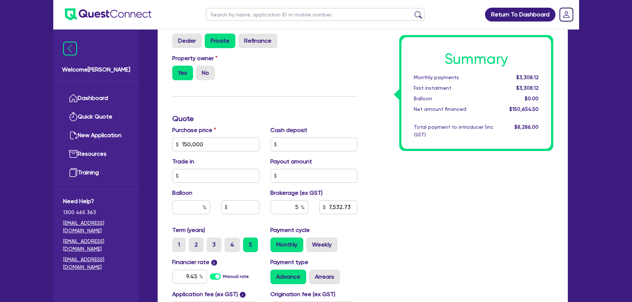
scroll to position [298, 0]
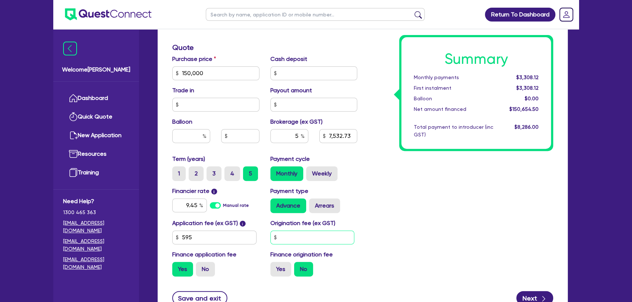
click at [317, 241] on input "text" at bounding box center [312, 237] width 84 height 14
type input "150,000"
type input "7,532.73"
type input "150,000"
type input "7,532.73"
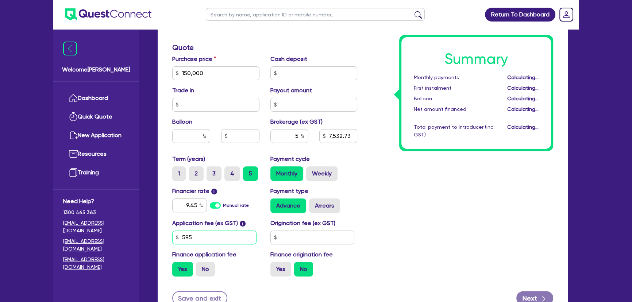
click at [208, 236] on input "595" at bounding box center [214, 237] width 84 height 14
type input "649"
type input "150,000"
type input "7,532.73"
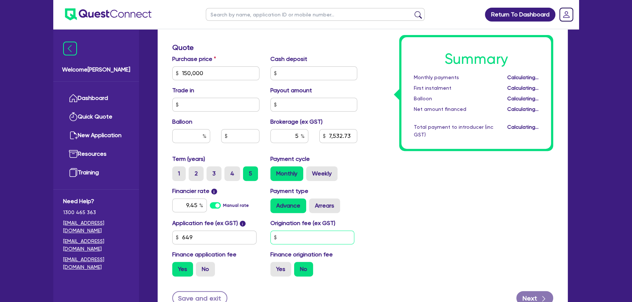
type input "150,000"
type input "7,535.7"
click at [297, 236] on input "text" at bounding box center [312, 237] width 84 height 14
type input "649"
type input "150,000"
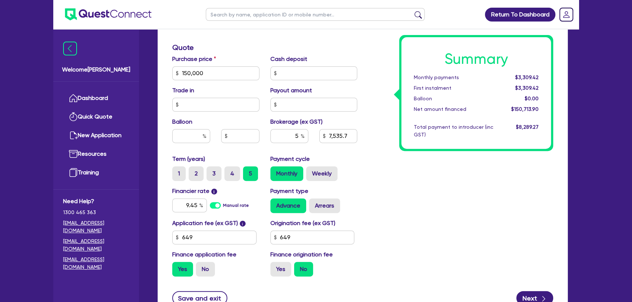
type input "7,535.7"
type input "150,000"
type input "7,535.7"
drag, startPoint x: 414, startPoint y: 222, endPoint x: 414, endPoint y: 229, distance: 7.0
click at [415, 221] on div "Summary Monthly payments $3,309.42 First instalment $3,309.42 Balloon $0.00 Net…" at bounding box center [460, 69] width 196 height 426
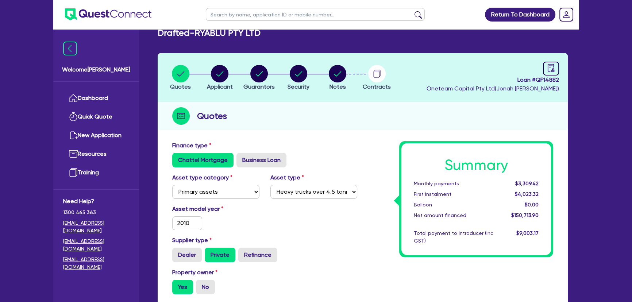
scroll to position [0, 0]
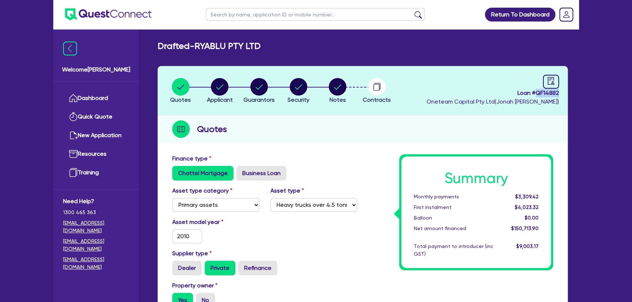
drag, startPoint x: 536, startPoint y: 93, endPoint x: 585, endPoint y: 92, distance: 48.9
copy span "QF14882"
drag, startPoint x: 267, startPoint y: 41, endPoint x: 199, endPoint y: 47, distance: 68.9
click at [199, 47] on div "Drafted - RYABLU PTY LTD" at bounding box center [362, 46] width 421 height 11
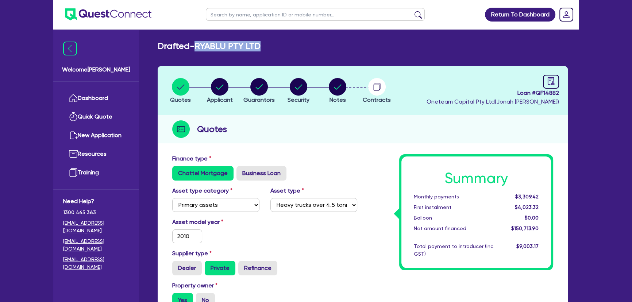
copy h2 "RYABLU PTY LTD"
click at [255, 92] on circle "button" at bounding box center [259, 87] width 18 height 18
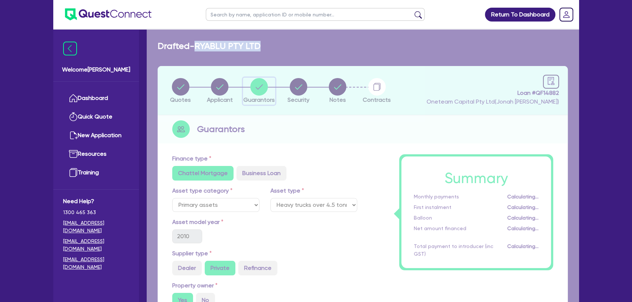
select select "MR"
select select "NSW"
select select "MARRIED"
select select "PROPERTY"
select select "INVESTMENT_PROPERTY"
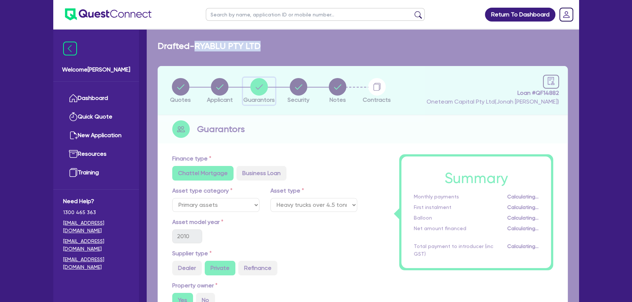
select select "TRUCK"
select select "EQUIPMENT"
select select "VEHICLE"
select select "MORTGAGE"
select select "INVESTMENT_PROPERTY_LOAN"
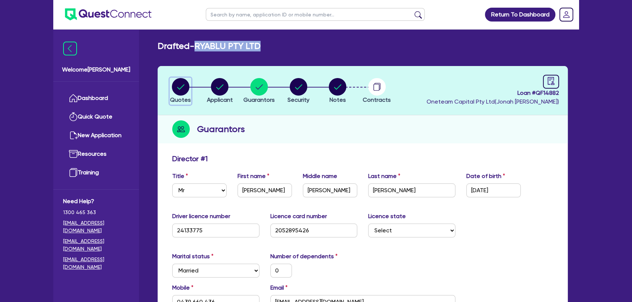
click at [180, 80] on circle "button" at bounding box center [181, 87] width 18 height 18
select select "PRIMARY_ASSETS"
select select "HEAVY_TRUCKS"
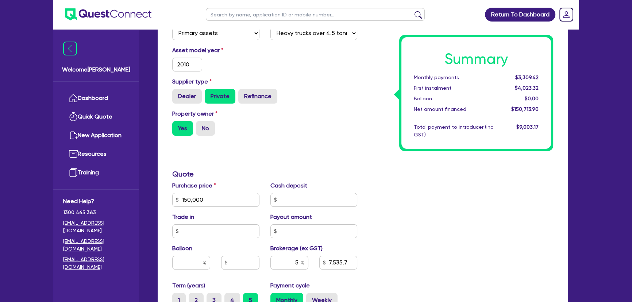
scroll to position [232, 0]
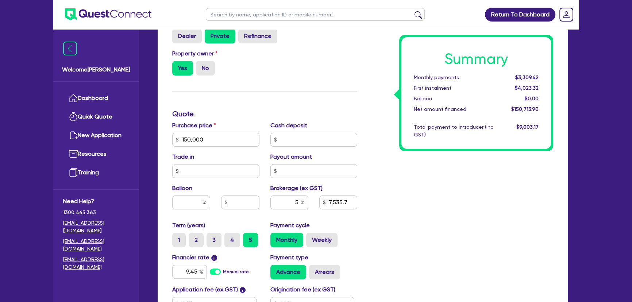
click at [111, 9] on img at bounding box center [108, 14] width 86 height 12
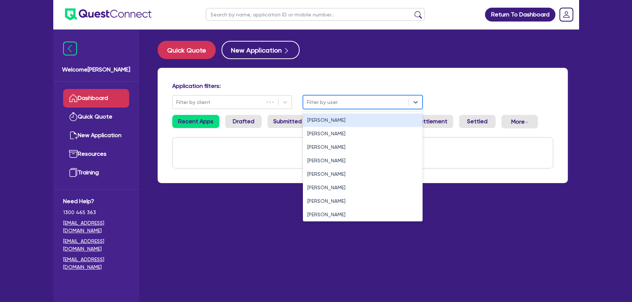
click at [321, 98] on div at bounding box center [356, 102] width 98 height 9
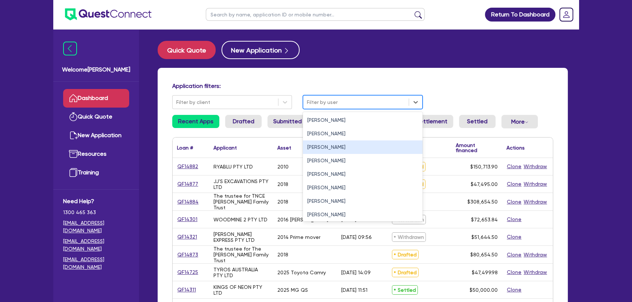
click at [322, 144] on div "Joel Harding" at bounding box center [363, 146] width 120 height 13
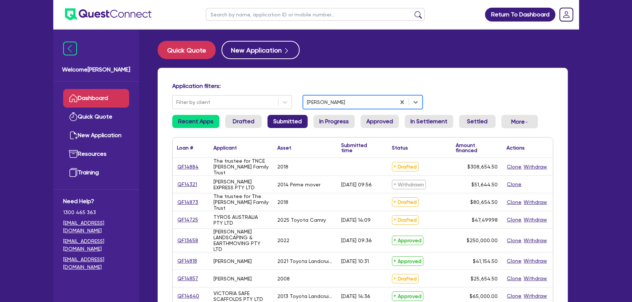
click at [287, 120] on link "Submitted" at bounding box center [287, 121] width 40 height 13
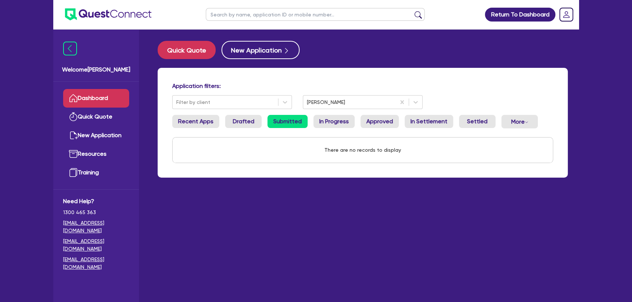
drag, startPoint x: 332, startPoint y: 98, endPoint x: 328, endPoint y: 109, distance: 11.7
click at [332, 98] on div at bounding box center [349, 102] width 85 height 9
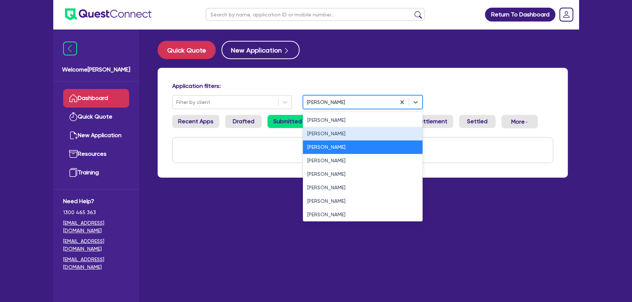
click at [323, 119] on div "Jonah Faigen" at bounding box center [363, 119] width 120 height 13
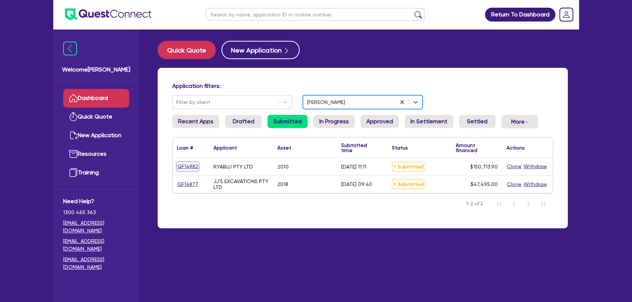
click at [191, 167] on link "QF14882" at bounding box center [188, 166] width 22 height 8
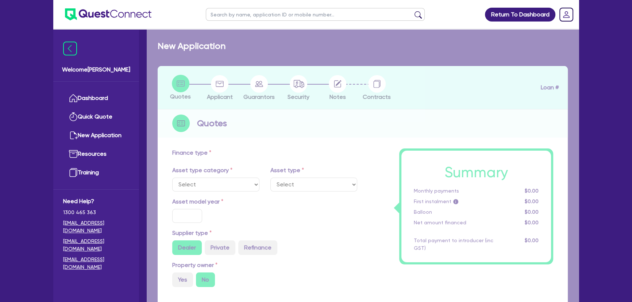
select select "PRIMARY_ASSETS"
type input "2010"
radio input "false"
radio input "true"
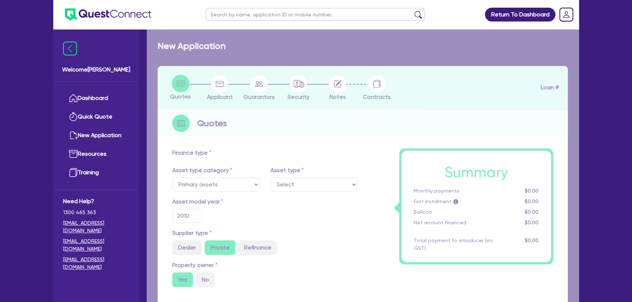
type input "150,000"
type input "5"
type input "7,535.7"
type input "9.45"
type input "649"
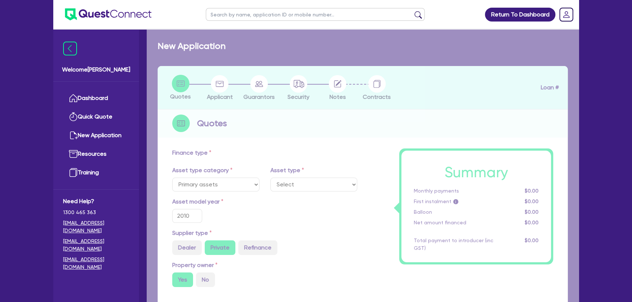
type input "649"
select select "HEAVY_TRUCKS"
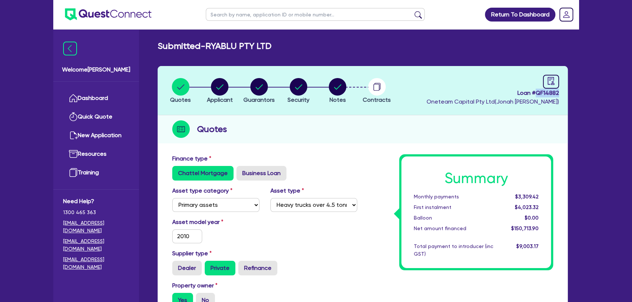
drag, startPoint x: 537, startPoint y: 93, endPoint x: 560, endPoint y: 92, distance: 23.0
click at [560, 92] on header "Quotes Applicant Guarantors Security Notes Contracts Loan # QF14882 Oneteam Cap…" at bounding box center [363, 90] width 410 height 49
copy span "QF14882"
click at [225, 87] on circle "button" at bounding box center [220, 87] width 18 height 18
select select "COMPANY"
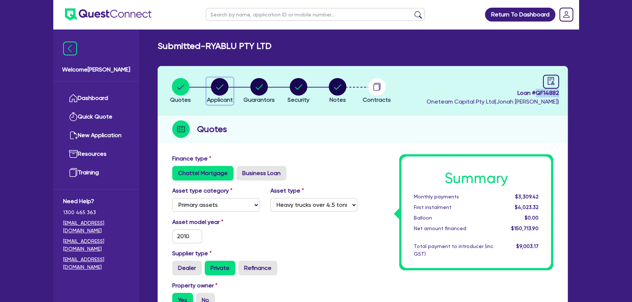
select select "BUILDING_CONSTRUCTION"
select select "TRADES_SERVICES_CONSUMERS"
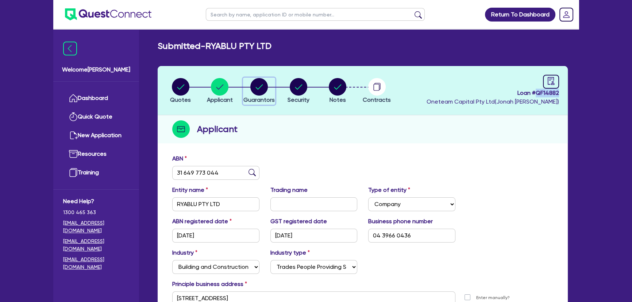
click at [256, 98] on span "Guarantors" at bounding box center [258, 99] width 31 height 7
select select "MR"
select select "NSW"
select select "MARRIED"
select select "PROPERTY"
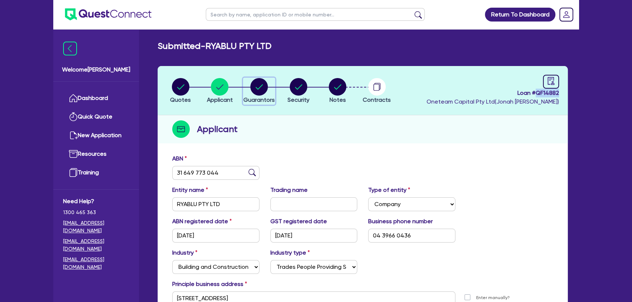
select select "INVESTMENT_PROPERTY"
select select "TRUCK"
select select "EQUIPMENT"
select select "VEHICLE"
select select "MORTGAGE"
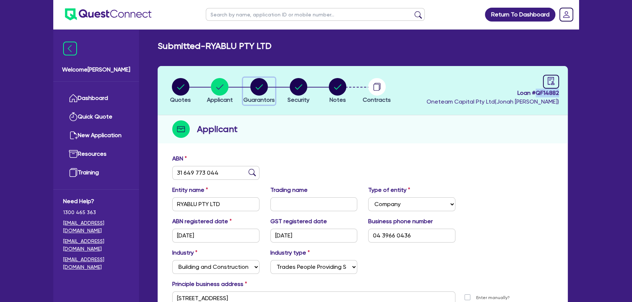
select select "INVESTMENT_PROPERTY_LOAN"
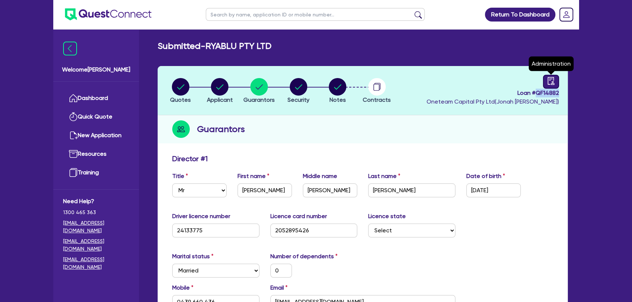
click at [550, 86] on link at bounding box center [551, 82] width 16 height 14
select select "SUBMITTED_NEW"
select select "Other"
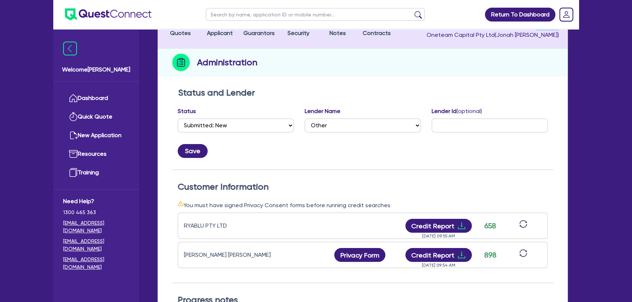
scroll to position [132, 0]
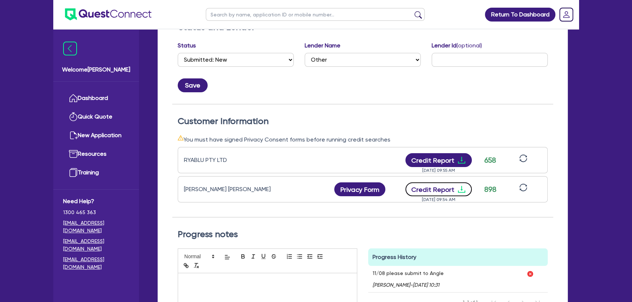
click at [461, 190] on icon "download" at bounding box center [461, 189] width 9 height 9
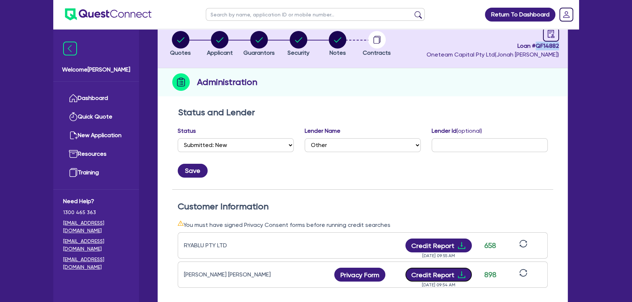
scroll to position [0, 0]
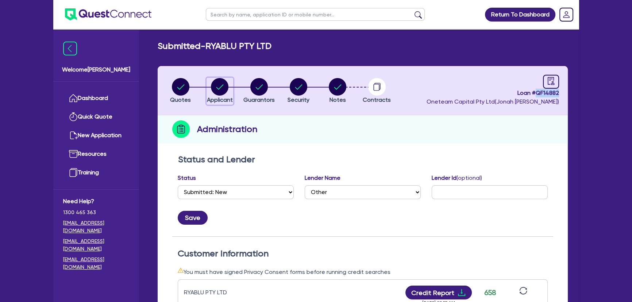
click at [228, 94] on div "button" at bounding box center [220, 87] width 26 height 18
select select "COMPANY"
select select "BUILDING_CONSTRUCTION"
select select "TRADES_SERVICES_CONSUMERS"
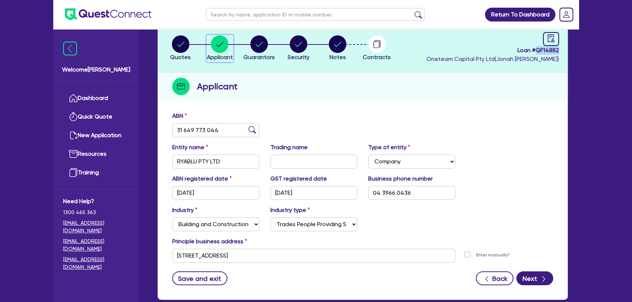
scroll to position [84, 0]
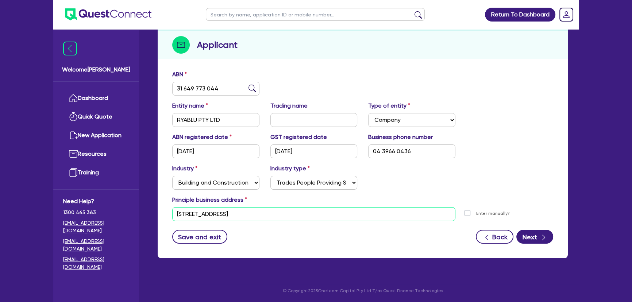
click at [291, 213] on input "47 Crown St West Tamworth NSW 2340" at bounding box center [313, 214] width 283 height 14
paste input "1685 Ogunbil RD, Ogunbil"
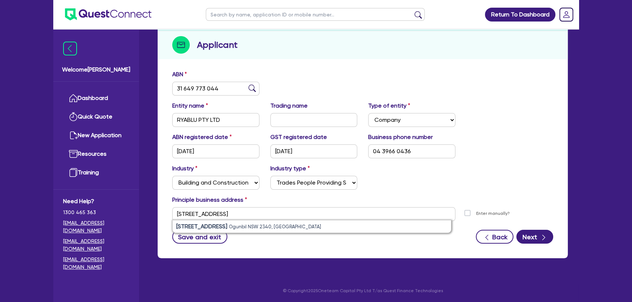
type input "47 Crown St West Tamworth NSW 2340"
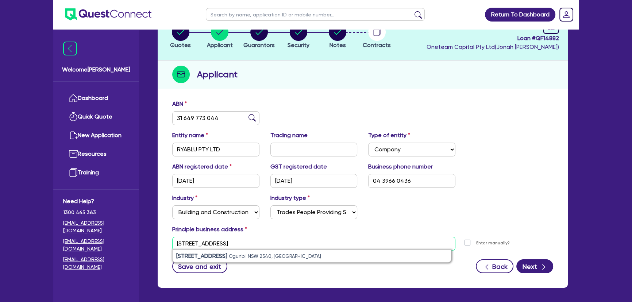
scroll to position [0, 0]
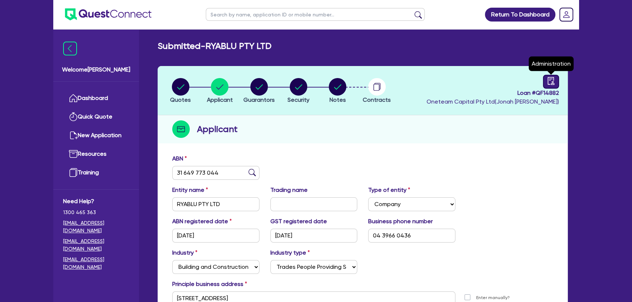
click at [551, 77] on icon "audit" at bounding box center [551, 81] width 8 height 8
select select "SUBMITTED_NEW"
select select "Other"
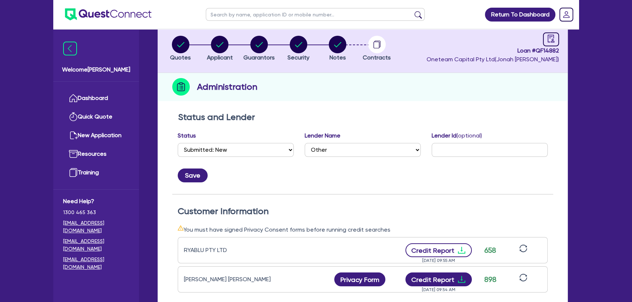
scroll to position [99, 0]
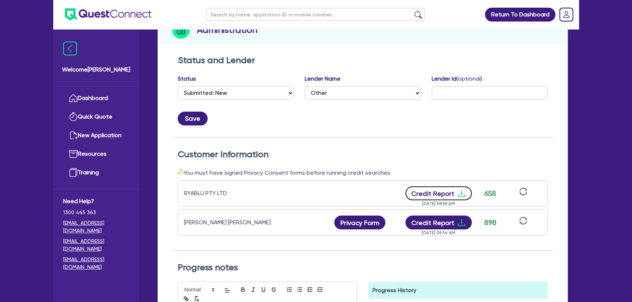
click at [459, 191] on icon "download" at bounding box center [461, 193] width 9 height 9
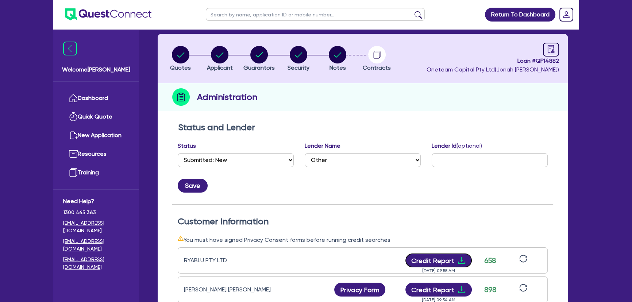
scroll to position [0, 0]
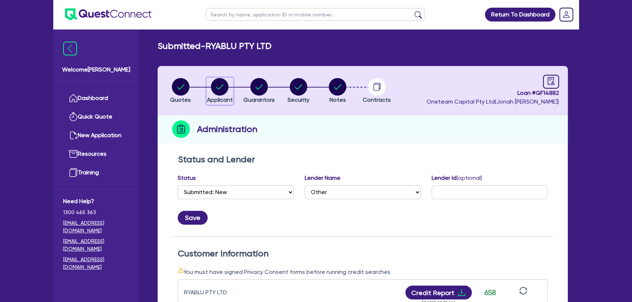
click at [221, 97] on span "Applicant" at bounding box center [220, 99] width 26 height 7
select select "COMPANY"
select select "BUILDING_CONSTRUCTION"
select select "TRADES_SERVICES_CONSUMERS"
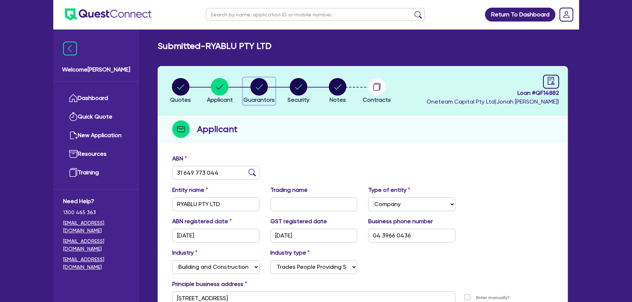
click at [261, 85] on icon "button" at bounding box center [258, 86] width 7 height 5
select select "MR"
select select "NSW"
select select "MARRIED"
select select "PROPERTY"
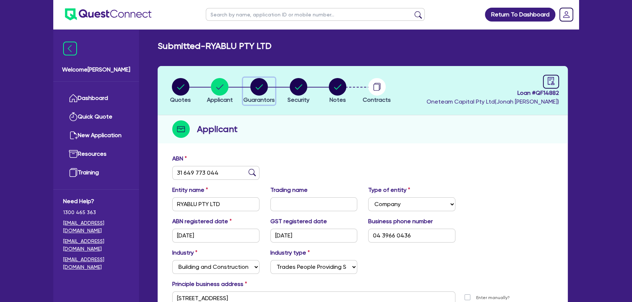
select select "INVESTMENT_PROPERTY"
select select "TRUCK"
select select "EQUIPMENT"
select select "VEHICLE"
select select "MORTGAGE"
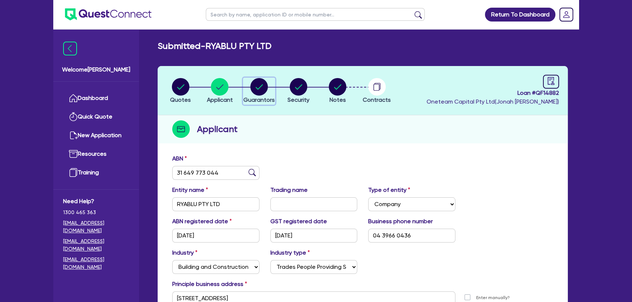
select select "INVESTMENT_PROPERTY_LOAN"
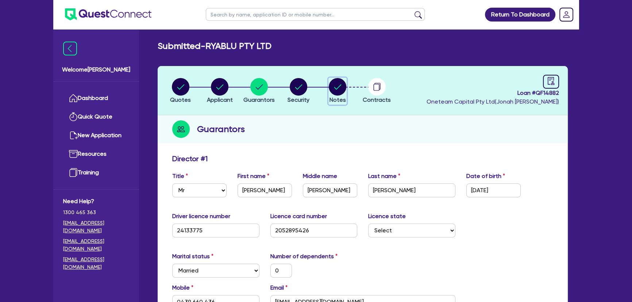
click at [346, 87] on button "Notes" at bounding box center [337, 91] width 18 height 27
select select "Other"
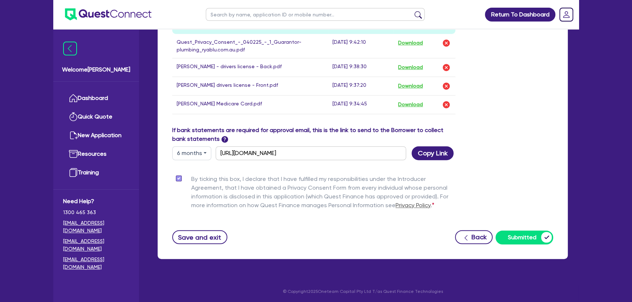
scroll to position [412, 0]
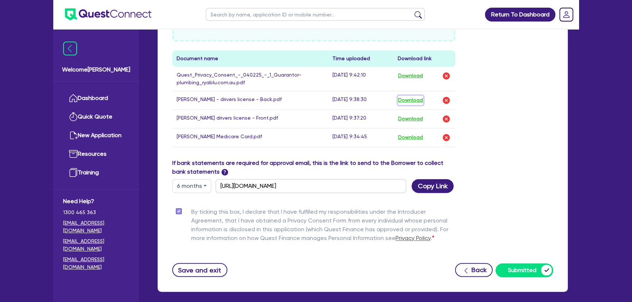
click at [418, 98] on button "Download" at bounding box center [410, 100] width 26 height 9
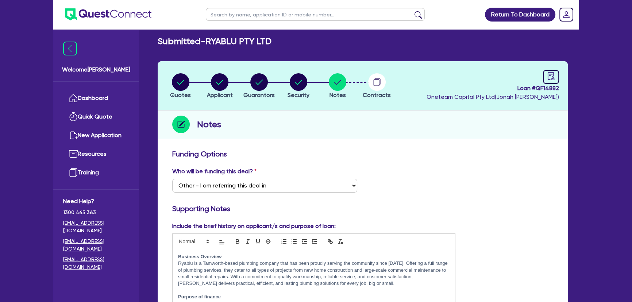
scroll to position [0, 0]
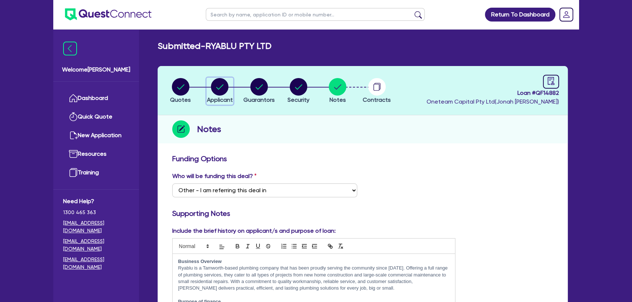
click at [225, 88] on circle "button" at bounding box center [220, 87] width 18 height 18
select select "COMPANY"
select select "BUILDING_CONSTRUCTION"
select select "TRADES_SERVICES_CONSUMERS"
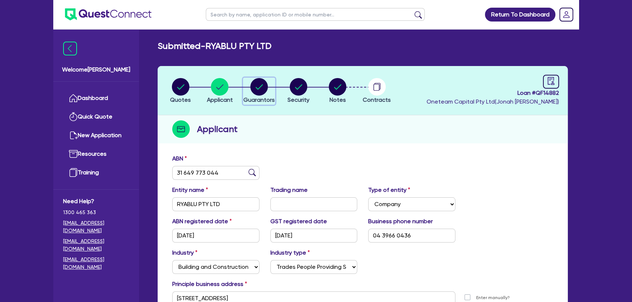
click at [249, 82] on div "button" at bounding box center [258, 87] width 31 height 18
select select "MR"
select select "NSW"
select select "MARRIED"
select select "PROPERTY"
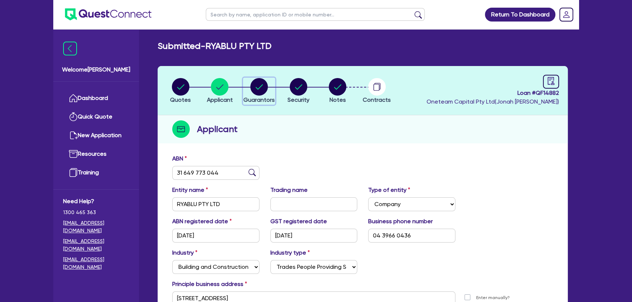
select select "INVESTMENT_PROPERTY"
select select "TRUCK"
select select "EQUIPMENT"
select select "VEHICLE"
select select "MORTGAGE"
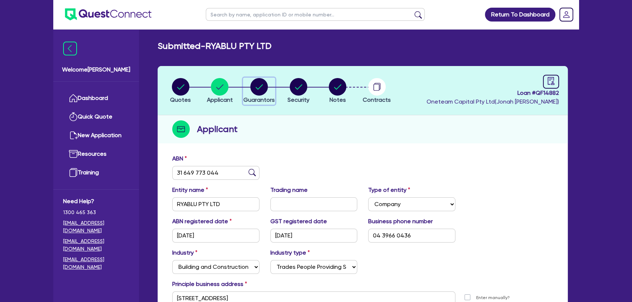
select select "INVESTMENT_PROPERTY_LOAN"
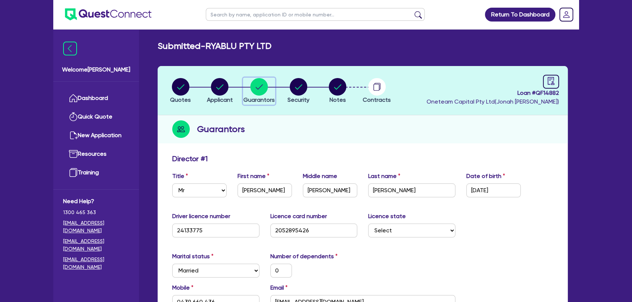
click at [257, 93] on circle "button" at bounding box center [259, 87] width 18 height 18
click at [223, 97] on span "Applicant" at bounding box center [220, 99] width 26 height 7
select select "COMPANY"
select select "BUILDING_CONSTRUCTION"
select select "TRADES_SERVICES_CONSUMERS"
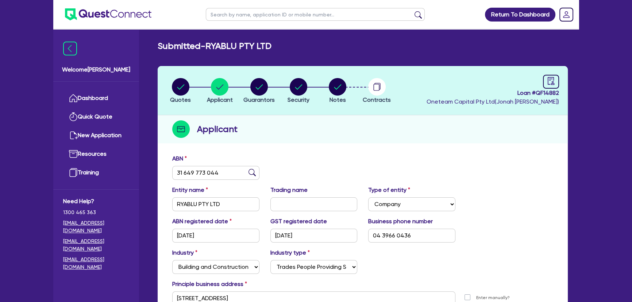
click at [131, 16] on img at bounding box center [108, 14] width 86 height 12
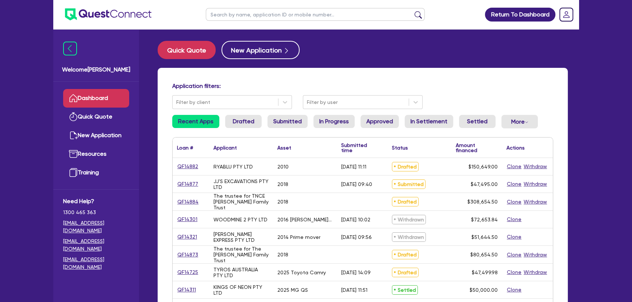
click at [182, 163] on link "QF14882" at bounding box center [188, 166] width 22 height 8
select select "PRIMARY_ASSETS"
select select "HEAVY_TRUCKS"
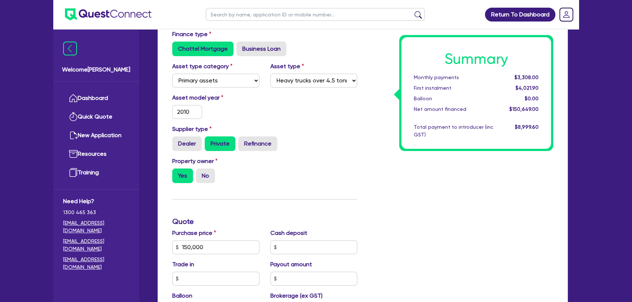
scroll to position [61, 0]
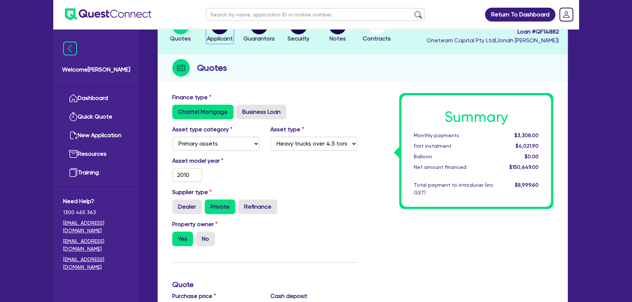
click at [222, 35] on span "Applicant" at bounding box center [220, 38] width 26 height 7
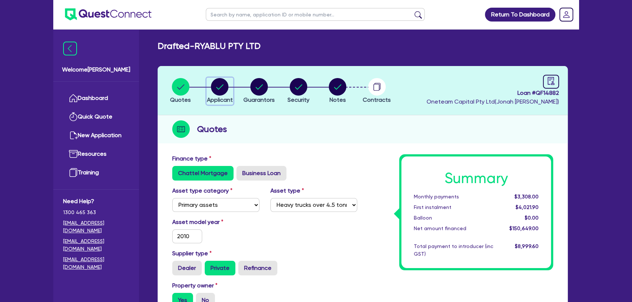
select select "COMPANY"
select select "BUILDING_CONSTRUCTION"
select select "TRADES_SERVICES_CONSUMERS"
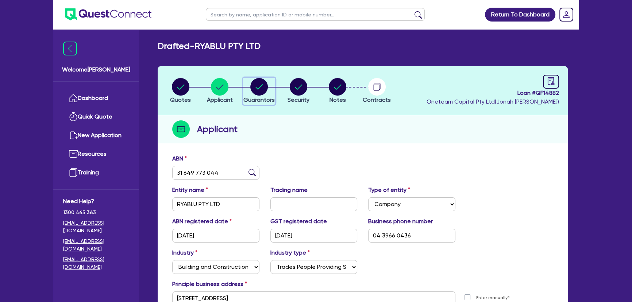
click at [269, 86] on div "button" at bounding box center [258, 87] width 31 height 18
select select "MR"
select select "NSW"
select select "MARRIED"
select select "PROPERTY"
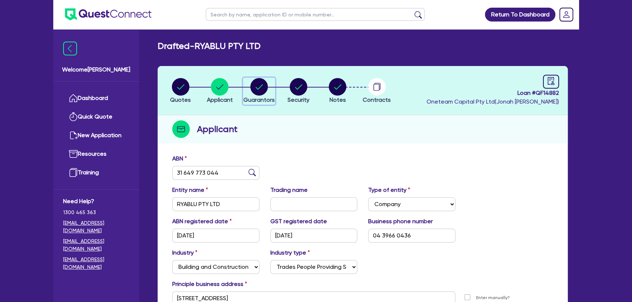
select select "INVESTMENT_PROPERTY"
select select "TRUCK"
select select "EQUIPMENT"
select select "VEHICLE"
select select "MORTGAGE"
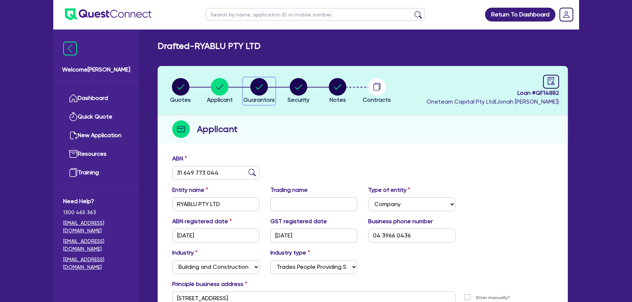
select select "INVESTMENT_PROPERTY_LOAN"
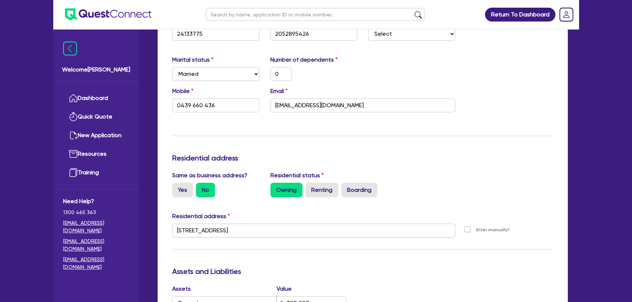
scroll to position [199, 0]
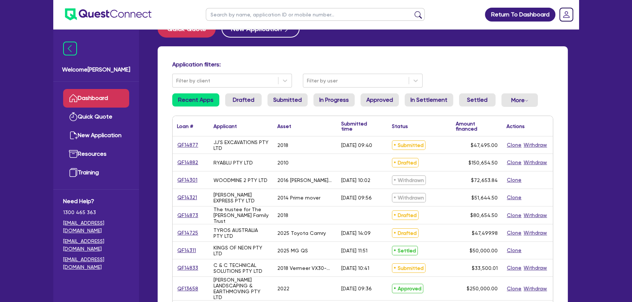
scroll to position [33, 0]
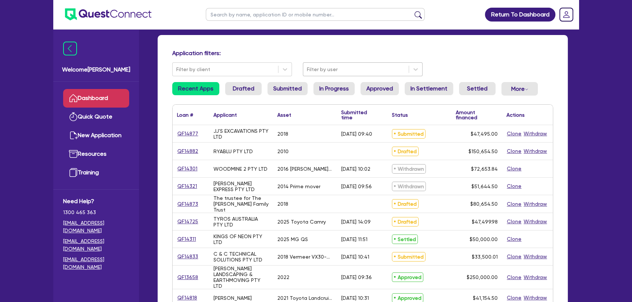
click at [353, 73] on div at bounding box center [356, 69] width 98 height 9
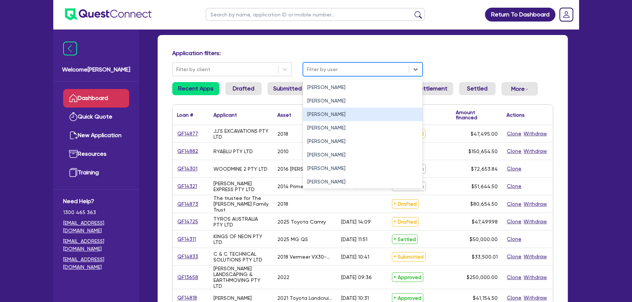
drag, startPoint x: 333, startPoint y: 110, endPoint x: 314, endPoint y: 103, distance: 20.5
click at [332, 110] on div "[PERSON_NAME]" at bounding box center [363, 114] width 120 height 13
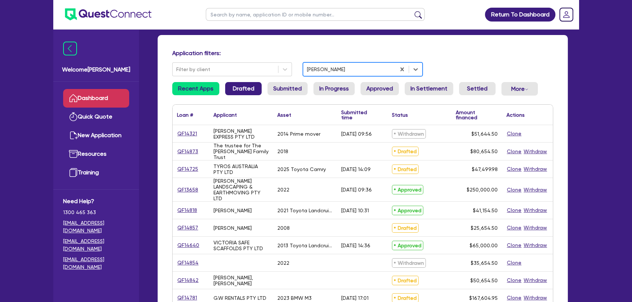
click at [255, 89] on link "Drafted" at bounding box center [243, 88] width 36 height 13
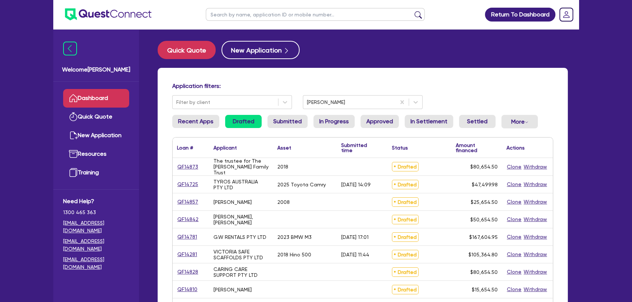
click at [265, 16] on input "text" at bounding box center [315, 14] width 219 height 13
paste input "trustee for TNCE Cashin Family Trust"
type input "trustee for TNCE Cashin Family Trust"
click at [412, 11] on button "submit" at bounding box center [418, 16] width 12 height 10
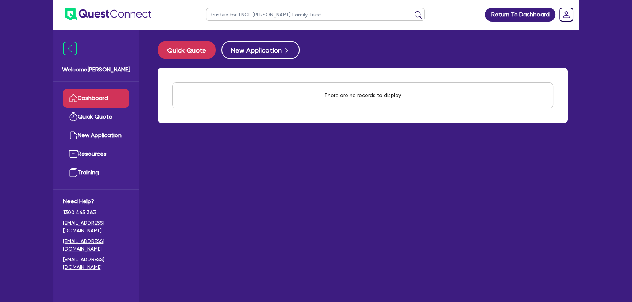
click at [418, 14] on button "submit" at bounding box center [418, 16] width 12 height 10
click at [248, 53] on button "New Application" at bounding box center [260, 50] width 78 height 18
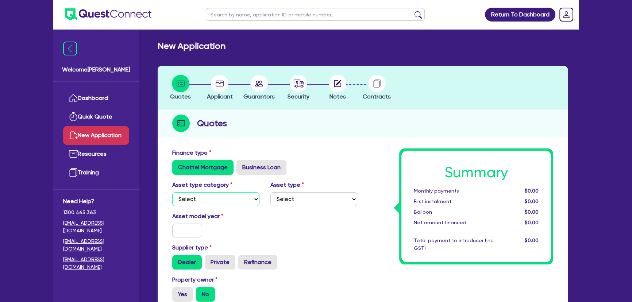
click at [191, 202] on select "Select Cars and light trucks Primary assets Secondary assets Tertiary assets" at bounding box center [215, 199] width 87 height 14
select select "PRIMARY_ASSETS"
click at [172, 192] on select "Select Cars and light trucks Primary assets Secondary assets Tertiary assets" at bounding box center [215, 199] width 87 height 14
click at [305, 204] on select "Select Heavy trucks over 4.5 tonne Trailers Bus and coaches Yellow goods and ex…" at bounding box center [313, 199] width 87 height 14
select select "HEAVY_TRUCKS"
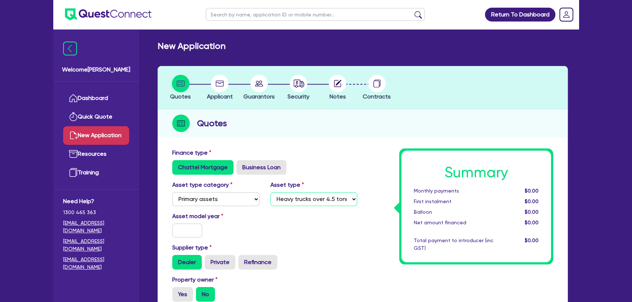
click at [270, 192] on select "Select Heavy trucks over 4.5 tonne Trailers Bus and coaches Yellow goods and ex…" at bounding box center [313, 199] width 87 height 14
click at [191, 226] on input "text" at bounding box center [187, 231] width 30 height 14
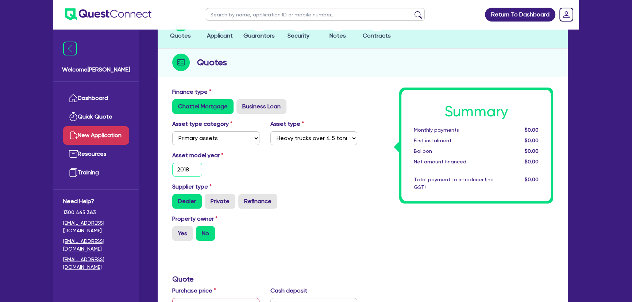
scroll to position [132, 0]
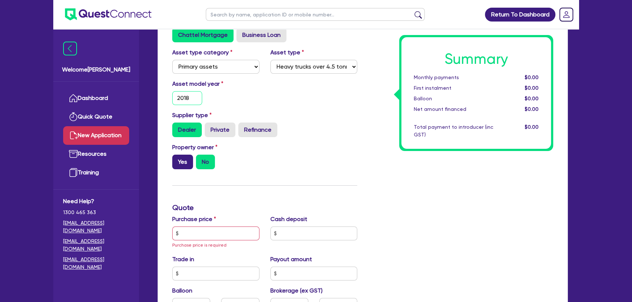
type input "2018"
click at [184, 160] on label "Yes" at bounding box center [182, 162] width 21 height 15
click at [177, 159] on input "Yes" at bounding box center [174, 157] width 5 height 5
radio input "true"
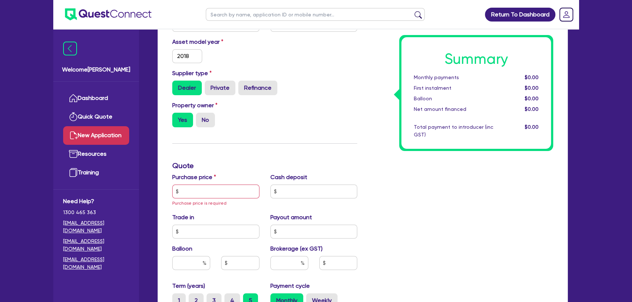
scroll to position [199, 0]
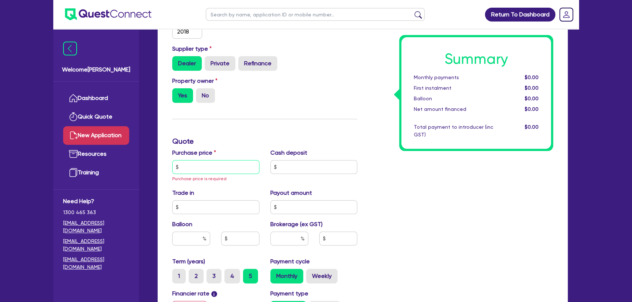
click at [205, 167] on input "text" at bounding box center [215, 167] width 87 height 14
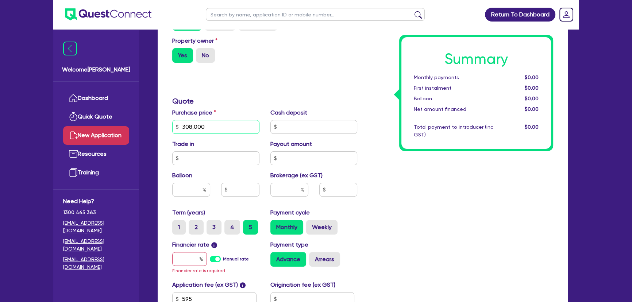
scroll to position [298, 0]
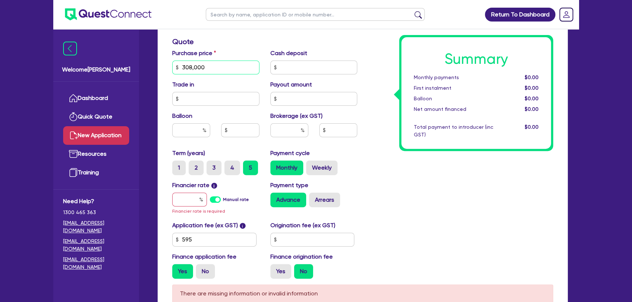
type input "308,000"
click at [201, 202] on div at bounding box center [189, 200] width 35 height 14
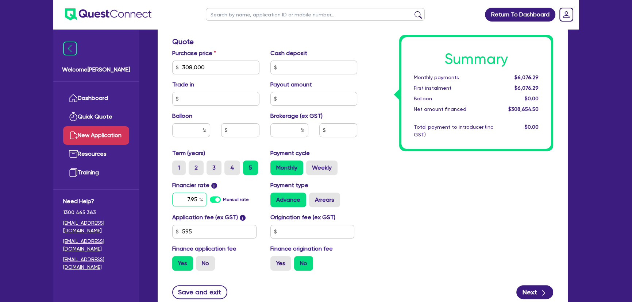
type input "7.95"
click at [278, 125] on input "text" at bounding box center [289, 130] width 38 height 14
type input "2"
click at [422, 186] on div "Summary Monthly payments $6,209.88 First instalment $6,209.88 Balloon $0.00 Net…" at bounding box center [460, 63] width 196 height 426
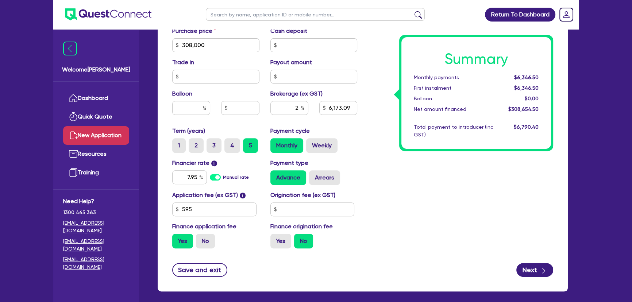
scroll to position [331, 0]
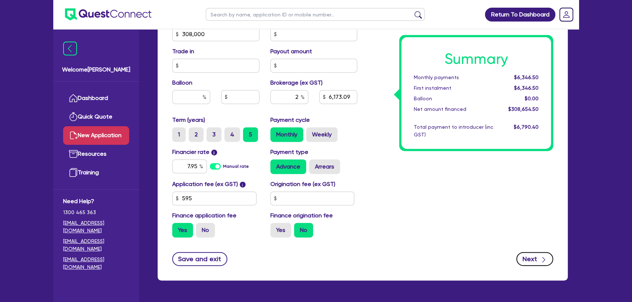
click at [538, 255] on button "Next" at bounding box center [534, 259] width 37 height 14
type input "6,173.09"
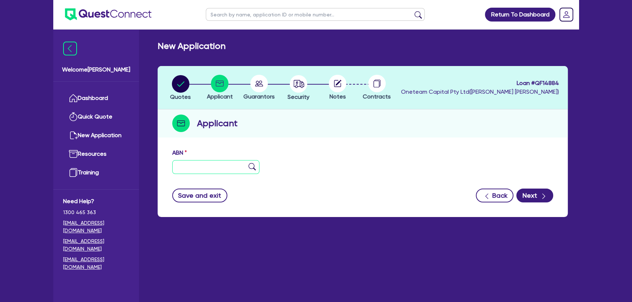
click at [206, 164] on input "text" at bounding box center [215, 167] width 87 height 14
paste input "73 301 810 570"
type input "73 301 810 570"
click at [249, 167] on img at bounding box center [251, 166] width 7 height 7
type input "The trustee for TNCE [PERSON_NAME] Family Trust"
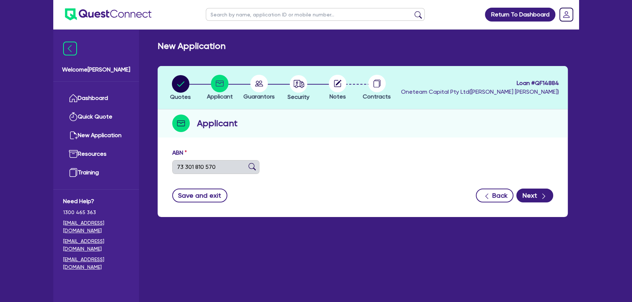
type input "LUXURY VOLUME TOPPERS"
select select "TRUST"
type input "21/12/2011"
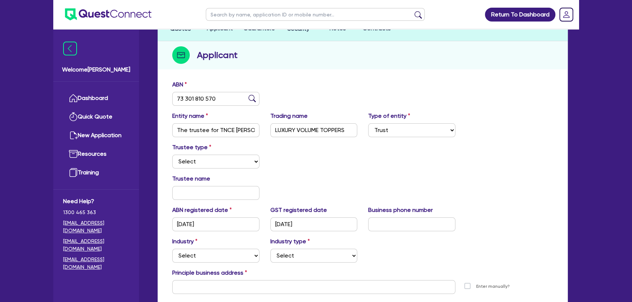
scroll to position [141, 0]
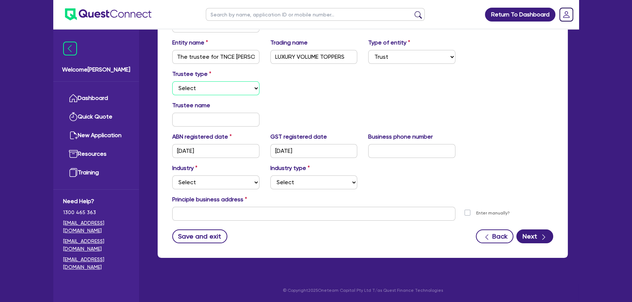
click at [230, 90] on select "Select Individual Company" at bounding box center [215, 88] width 87 height 14
select select "COMPANY"
click at [172, 81] on select "Select Individual Company" at bounding box center [215, 88] width 87 height 14
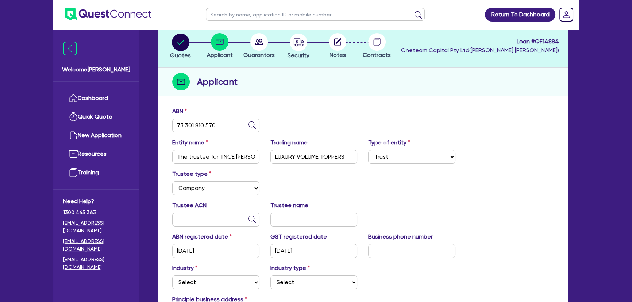
scroll to position [0, 0]
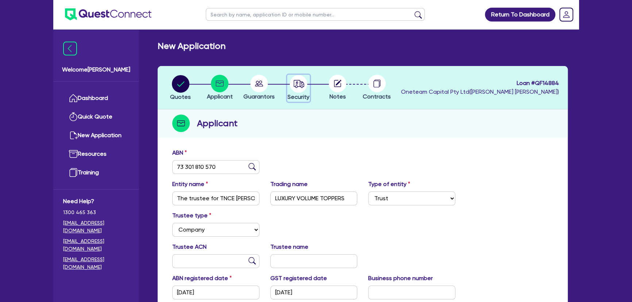
click at [295, 89] on circle "button" at bounding box center [299, 84] width 18 height 18
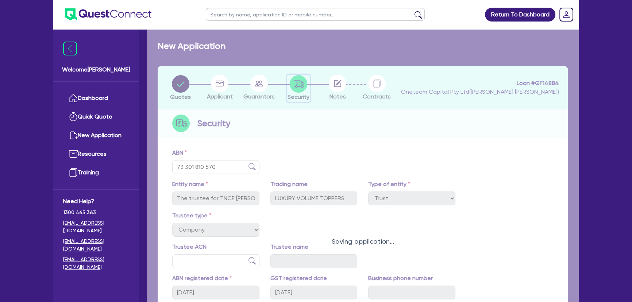
select select "PRIMARY_ASSETS"
select select "HEAVY_TRUCKS"
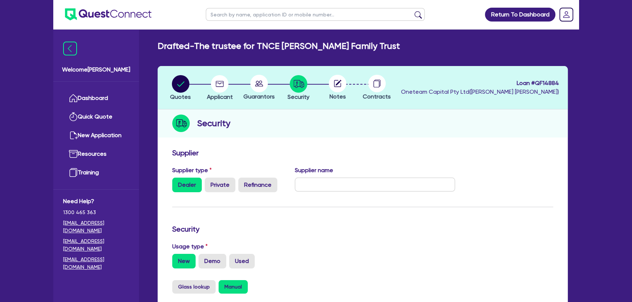
click at [335, 85] on circle at bounding box center [338, 84] width 18 height 18
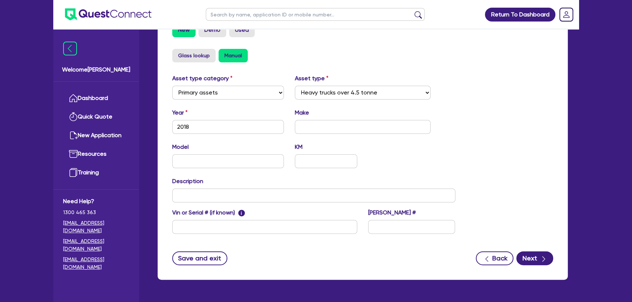
scroll to position [253, 0]
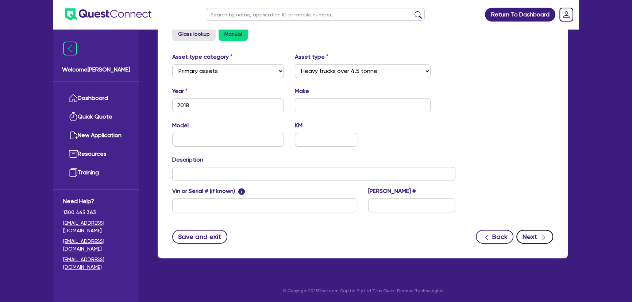
click at [527, 240] on button "Next" at bounding box center [534, 237] width 37 height 14
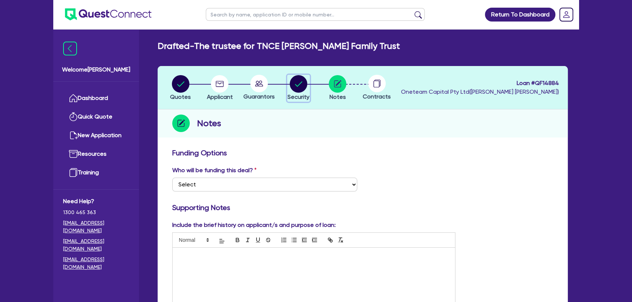
click at [297, 78] on circle "button" at bounding box center [299, 84] width 18 height 18
select select "PRIMARY_ASSETS"
select select "HEAVY_TRUCKS"
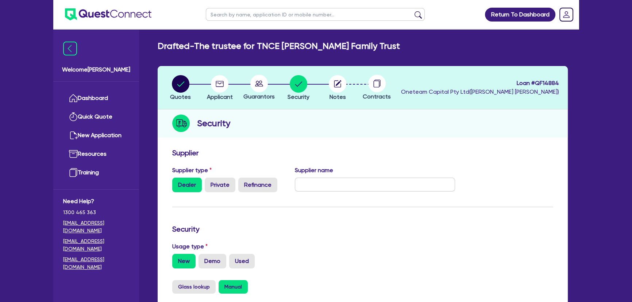
click at [106, 16] on img at bounding box center [108, 14] width 86 height 12
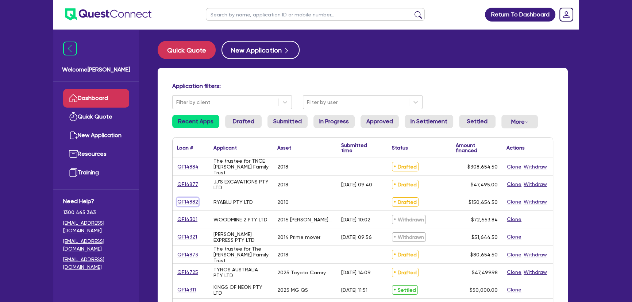
click at [190, 198] on link "QF14882" at bounding box center [188, 202] width 22 height 8
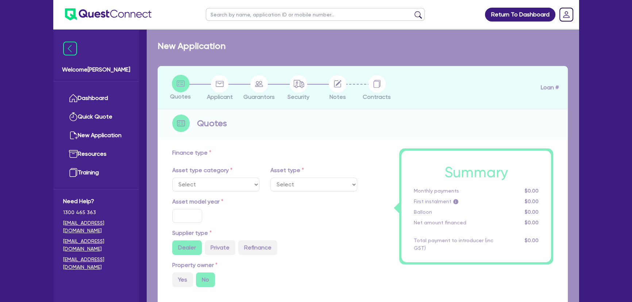
select select "PRIMARY_ASSETS"
type input "2010"
radio input "false"
radio input "true"
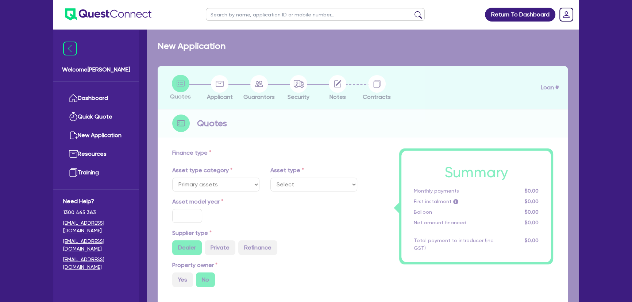
type input "150,000"
type input "7"
select select "YELLOW_GOODS_AND_EXCAVATORS"
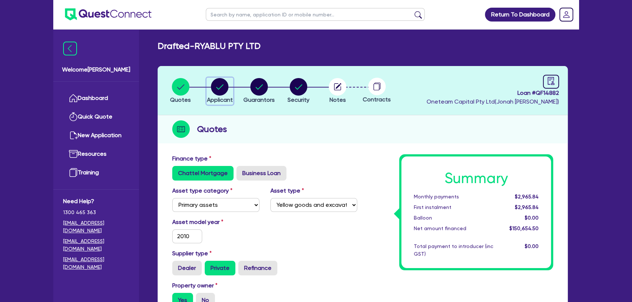
click at [207, 95] on button "Applicant" at bounding box center [219, 91] width 27 height 27
select select "COMPANY"
select select "BUILDING_CONSTRUCTION"
select select "TRADES_SERVICES_CONSUMERS"
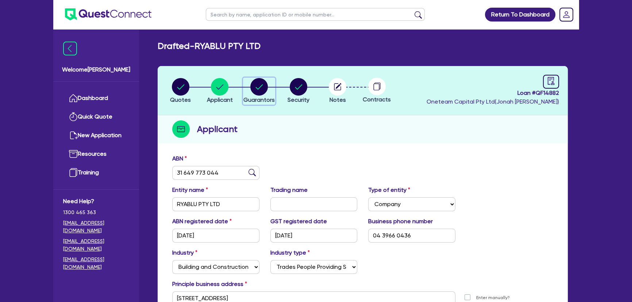
drag, startPoint x: 258, startPoint y: 84, endPoint x: 263, endPoint y: 87, distance: 6.0
click at [258, 84] on circle "button" at bounding box center [259, 87] width 18 height 18
select select "MR"
select select "NSW"
select select "MARRIED"
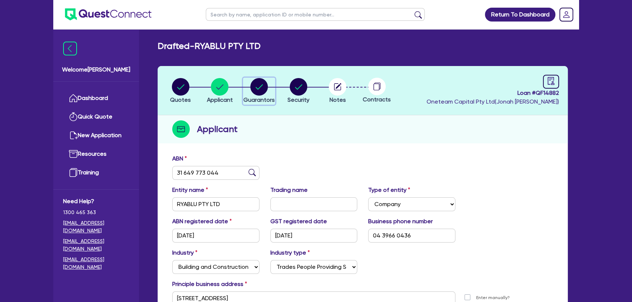
select select "PROPERTY"
select select "INVESTMENT_PROPERTY"
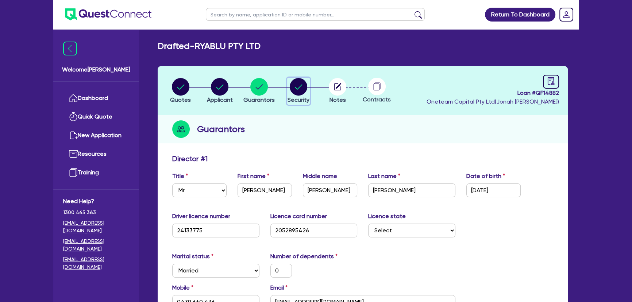
click at [295, 94] on circle "button" at bounding box center [299, 87] width 18 height 18
select select "PRIMARY_ASSETS"
select select "YELLOW_GOODS_AND_EXCAVATORS"
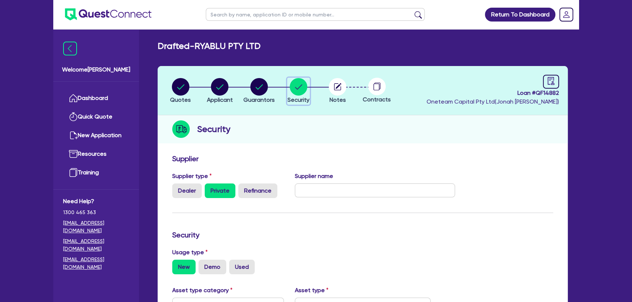
click at [295, 94] on circle "button" at bounding box center [299, 87] width 18 height 18
click at [256, 88] on circle "button" at bounding box center [259, 87] width 18 height 18
select select "MR"
select select "NSW"
select select "MARRIED"
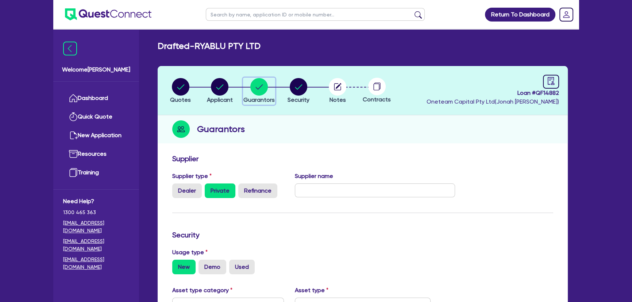
select select "PROPERTY"
select select "INVESTMENT_PROPERTY"
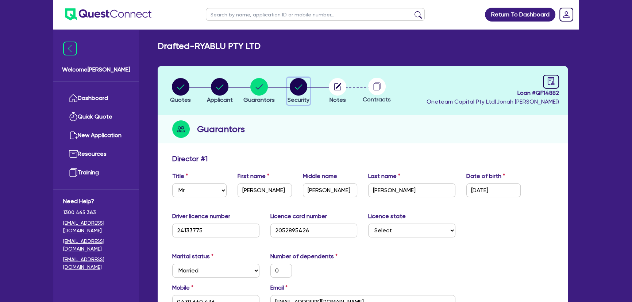
click at [305, 89] on circle "button" at bounding box center [299, 87] width 18 height 18
select select "PRIMARY_ASSETS"
select select "YELLOW_GOODS_AND_EXCAVATORS"
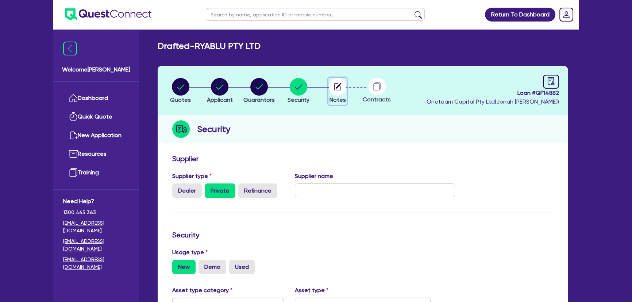
click at [338, 85] on circle "button" at bounding box center [338, 87] width 18 height 18
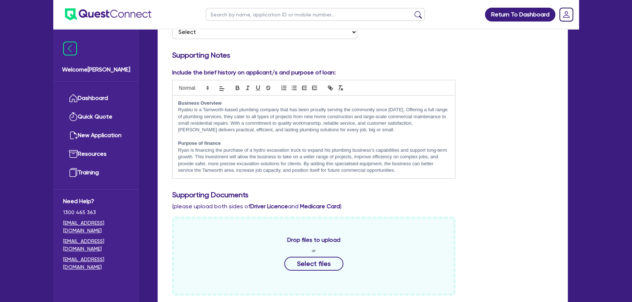
scroll to position [99, 0]
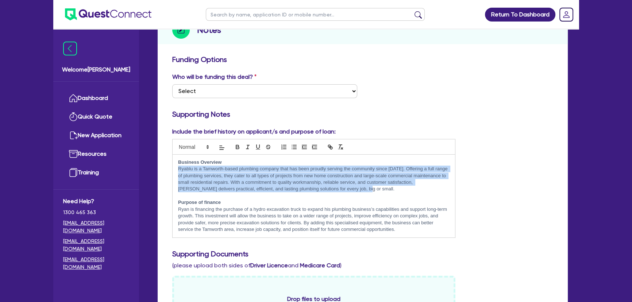
drag, startPoint x: 178, startPoint y: 169, endPoint x: 368, endPoint y: 187, distance: 190.5
click at [368, 187] on p "Ryablu is a Tamworth-based plumbing company that has been proudly serving the c…" at bounding box center [313, 179] width 271 height 27
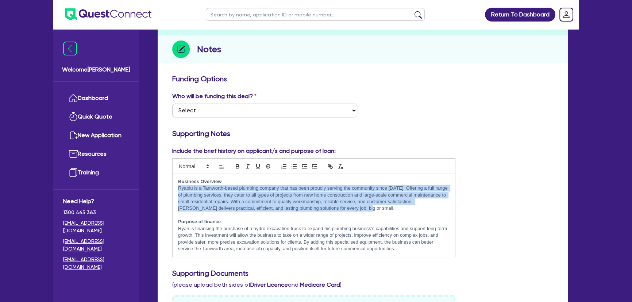
scroll to position [0, 0]
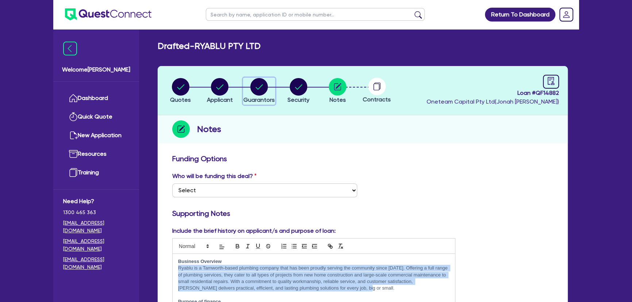
click at [270, 91] on div "button" at bounding box center [258, 87] width 31 height 18
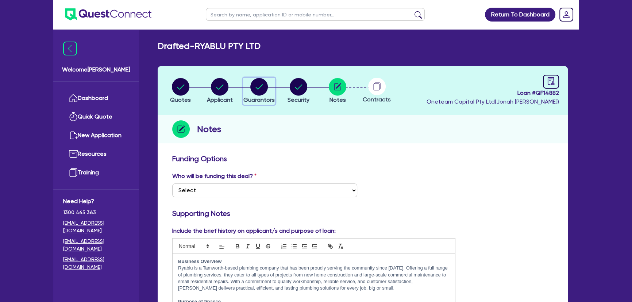
select select "MR"
select select "NSW"
select select "MARRIED"
select select "PROPERTY"
select select "INVESTMENT_PROPERTY"
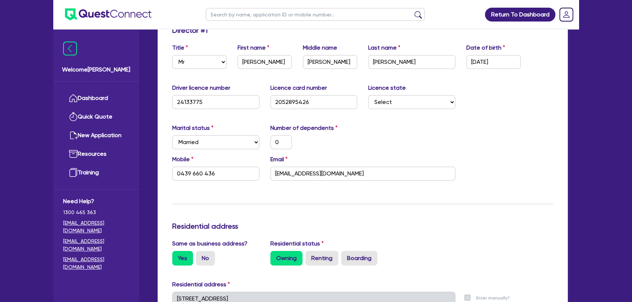
scroll to position [33, 0]
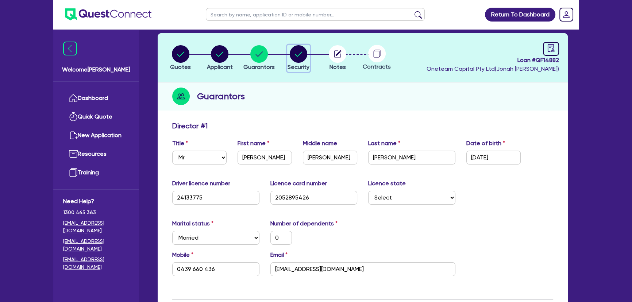
click at [294, 58] on circle "button" at bounding box center [299, 54] width 18 height 18
select select "PRIMARY_ASSETS"
select select "YELLOW_GOODS_AND_EXCAVATORS"
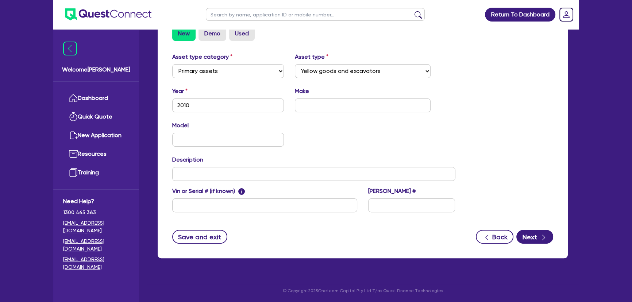
scroll to position [167, 0]
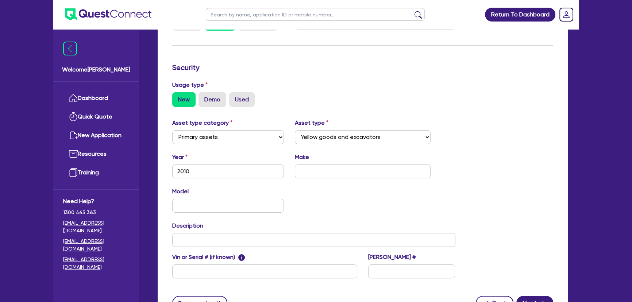
click at [308, 163] on div "Make" at bounding box center [362, 166] width 147 height 26
click at [310, 167] on input "text" at bounding box center [363, 171] width 136 height 14
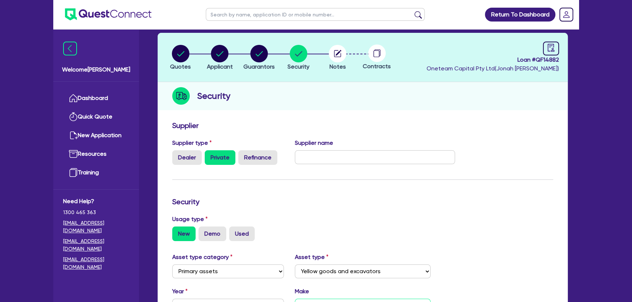
scroll to position [33, 0]
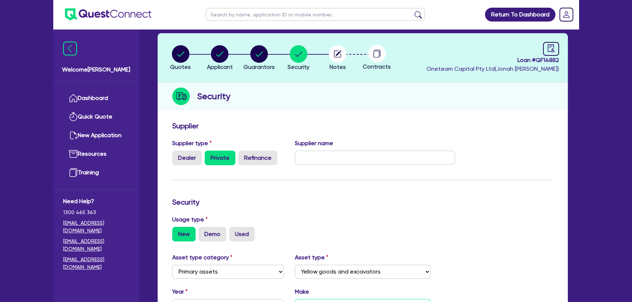
type input "Excavator"
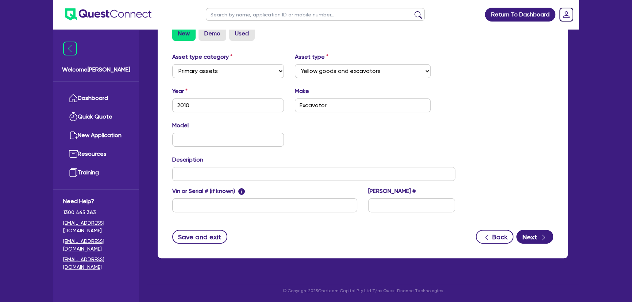
click at [307, 151] on div "Model KM" at bounding box center [314, 136] width 294 height 31
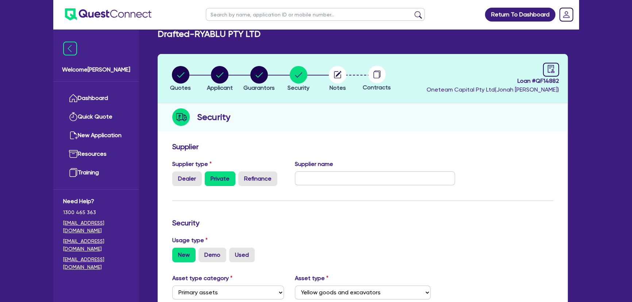
scroll to position [0, 0]
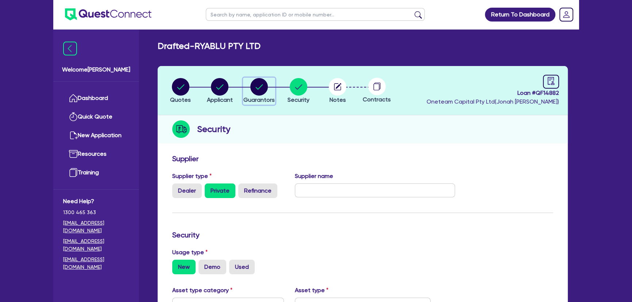
click at [249, 82] on div "button" at bounding box center [258, 87] width 31 height 18
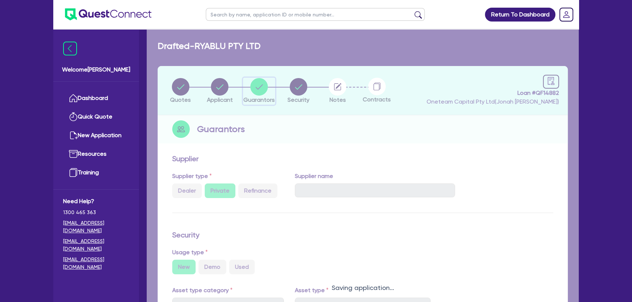
select select "MR"
select select "NSW"
select select "MARRIED"
select select "PROPERTY"
select select "INVESTMENT_PROPERTY"
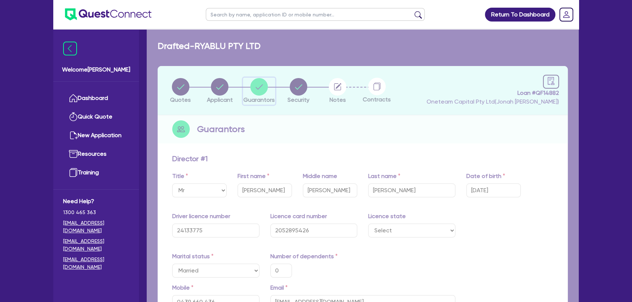
type input "0"
type input "0439 660 436"
type input "700,000"
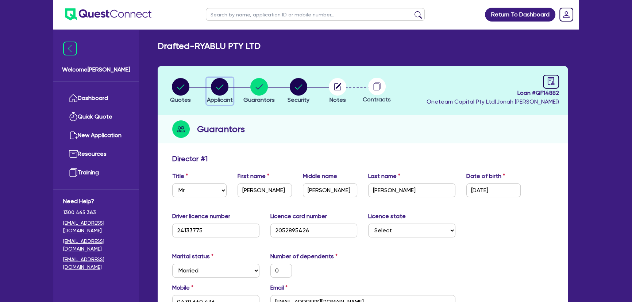
click at [225, 82] on circle "button" at bounding box center [220, 87] width 18 height 18
select select "COMPANY"
select select "BUILDING_CONSTRUCTION"
select select "TRADES_SERVICES_CONSUMERS"
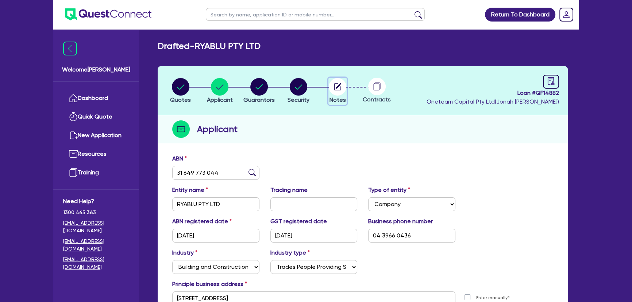
click at [336, 84] on circle "button" at bounding box center [338, 87] width 18 height 18
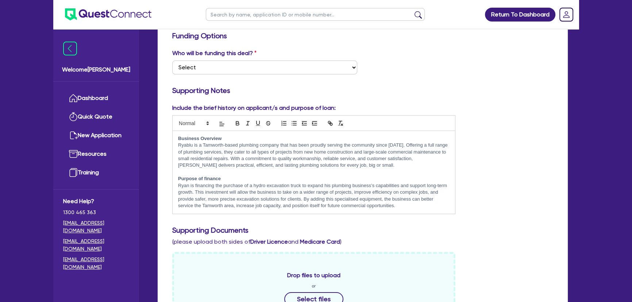
scroll to position [199, 0]
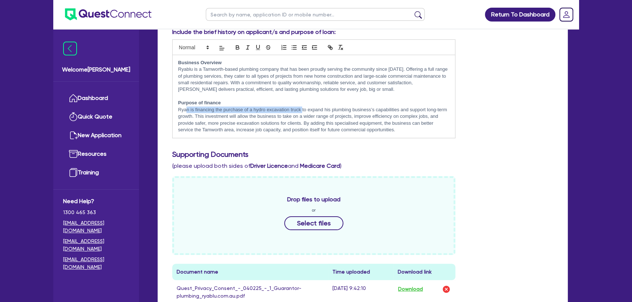
drag, startPoint x: 186, startPoint y: 112, endPoint x: 302, endPoint y: 110, distance: 116.4
click at [302, 110] on p "﻿Ryan is financing the purchase of a hydro excavation truck to expand his plumb…" at bounding box center [313, 119] width 271 height 27
click at [269, 112] on p "﻿Ryan is financing the purchase of a hydro excavation truck to expand his plumb…" at bounding box center [313, 119] width 271 height 27
drag, startPoint x: 253, startPoint y: 109, endPoint x: 302, endPoint y: 111, distance: 48.5
click at [302, 111] on p "﻿Ryan is financing the purchase of a hydro excavation truck to expand his plumb…" at bounding box center [313, 119] width 271 height 27
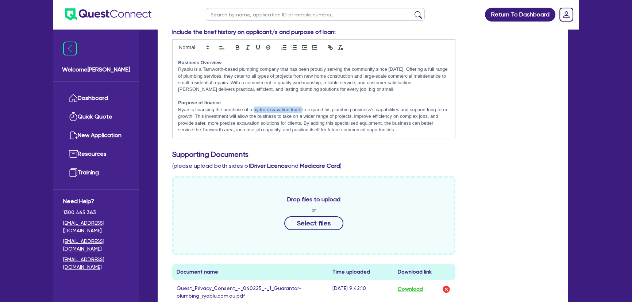
copy p "hydro excavation truck"
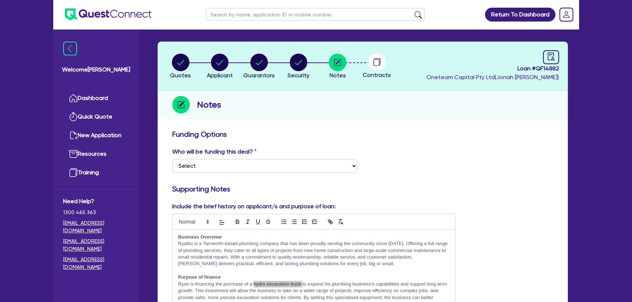
scroll to position [0, 0]
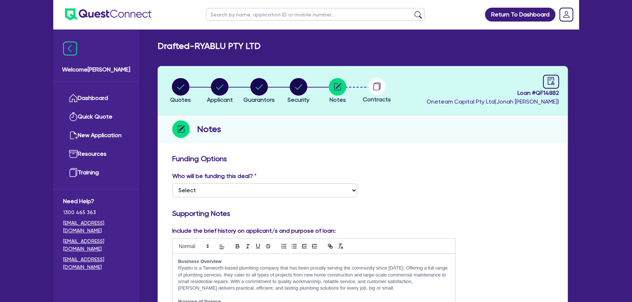
drag, startPoint x: 310, startPoint y: 91, endPoint x: 307, endPoint y: 88, distance: 3.9
click at [309, 90] on li "Security" at bounding box center [298, 91] width 39 height 26
click at [306, 87] on circle "button" at bounding box center [299, 87] width 18 height 18
select select "PRIMARY_ASSETS"
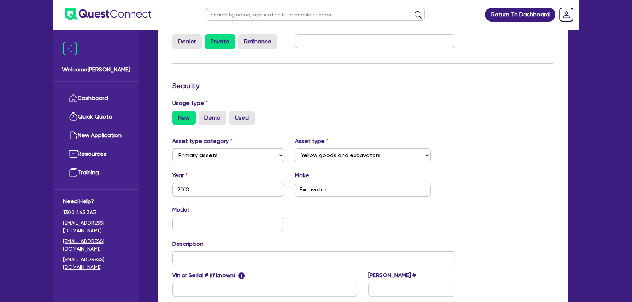
scroll to position [166, 0]
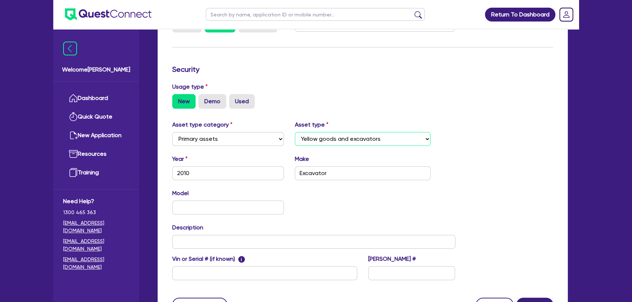
click at [341, 143] on select "Select Heavy trucks over 4.5 tonne Trailers Bus and coaches Yellow goods and ex…" at bounding box center [363, 139] width 136 height 14
click at [295, 132] on select "Select Heavy trucks over 4.5 tonne Trailers Bus and coaches Yellow goods and ex…" at bounding box center [363, 139] width 136 height 14
select select "YELLOW_GOODS_AND_EXCAVATORS"
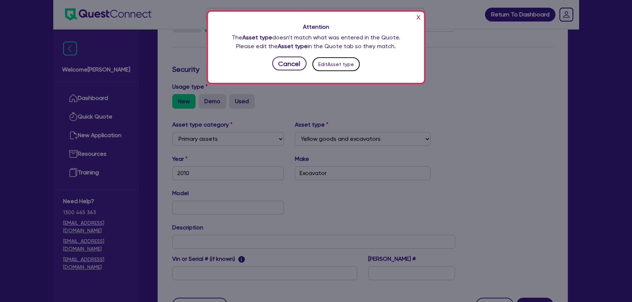
click at [322, 65] on button "Edit Asset type" at bounding box center [336, 64] width 48 height 14
select select "PRIMARY_ASSETS"
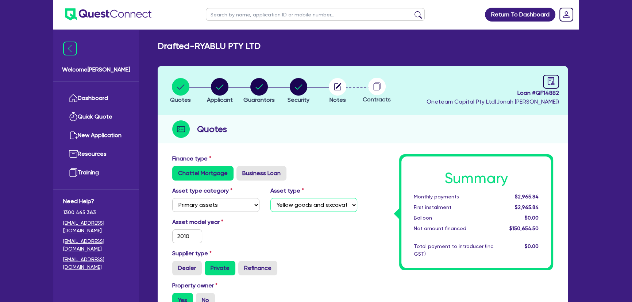
click at [301, 208] on select "Select Heavy trucks over 4.5 tonne Trailers Bus and coaches Yellow goods and ex…" at bounding box center [313, 205] width 87 height 14
select select "HEAVY_TRUCKS"
click at [270, 198] on select "Select Heavy trucks over 4.5 tonne Trailers Bus and coaches Yellow goods and ex…" at bounding box center [313, 205] width 87 height 14
type input "150,000"
drag, startPoint x: 232, startPoint y: 236, endPoint x: 238, endPoint y: 228, distance: 9.4
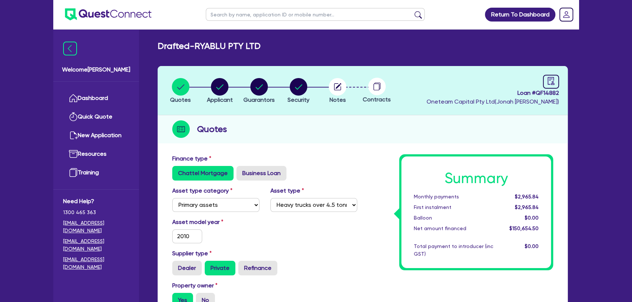
click at [234, 236] on div "Asset model year 2010" at bounding box center [216, 231] width 98 height 26
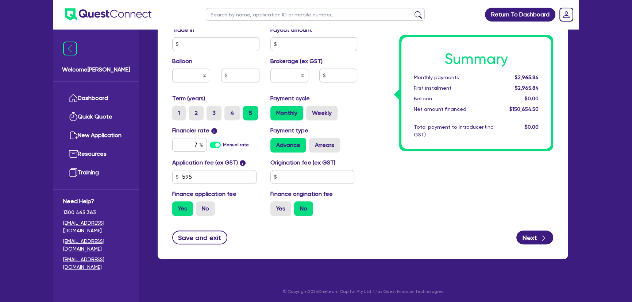
scroll to position [360, 0]
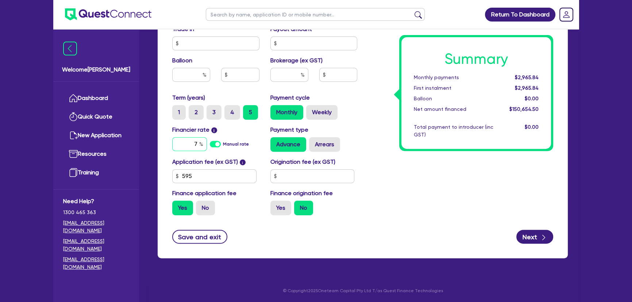
click at [194, 142] on input "7" at bounding box center [189, 144] width 35 height 14
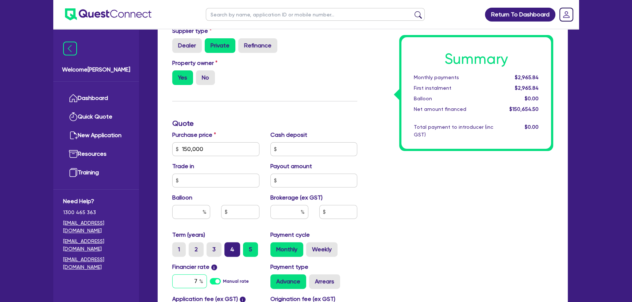
scroll to position [293, 0]
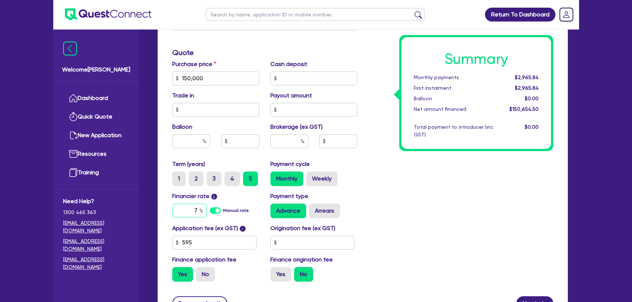
click at [192, 209] on input "7" at bounding box center [189, 210] width 35 height 14
type input "10"
click at [288, 140] on input "text" at bounding box center [289, 141] width 38 height 14
click at [198, 212] on input "10" at bounding box center [189, 210] width 35 height 14
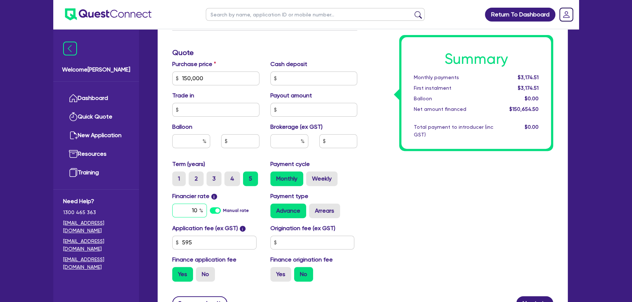
click at [198, 212] on input "10" at bounding box center [189, 210] width 35 height 14
type input "150,000"
type input "9"
type input "150,000"
type input "9.45"
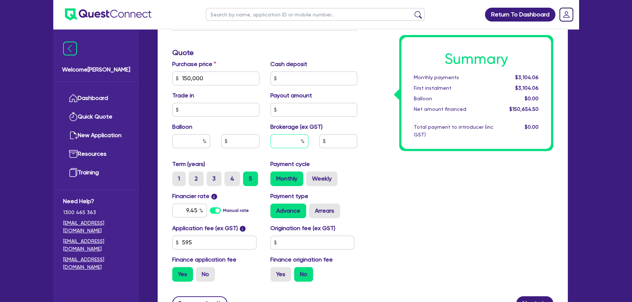
click at [286, 139] on input "text" at bounding box center [289, 141] width 38 height 14
type input "150,000"
type input "5"
click at [404, 201] on div "Summary Monthly payments Calculating... First instalment Calculating... Balloon…" at bounding box center [460, 74] width 196 height 426
type input "150,000"
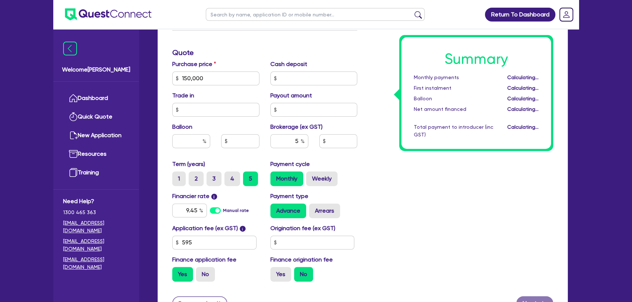
type input "7,532.73"
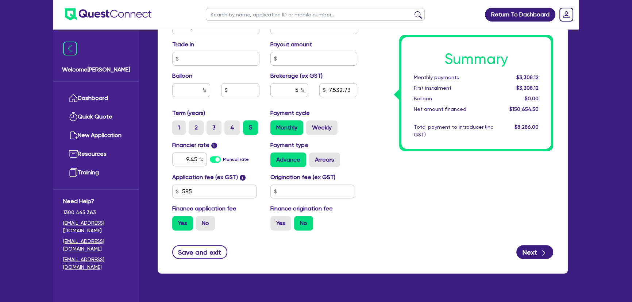
scroll to position [360, 0]
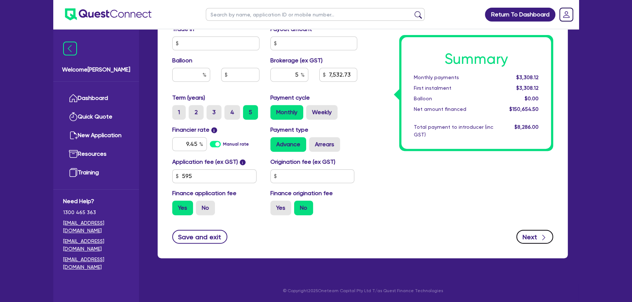
click at [529, 238] on button "Next" at bounding box center [534, 237] width 37 height 14
type input "150,000"
type input "7,532.73"
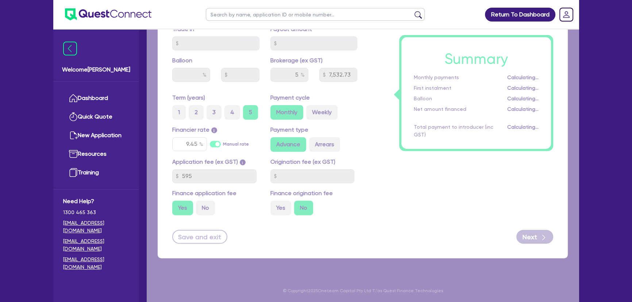
select select "COMPANY"
select select "BUILDING_CONSTRUCTION"
select select "TRADES_SERVICES_CONSUMERS"
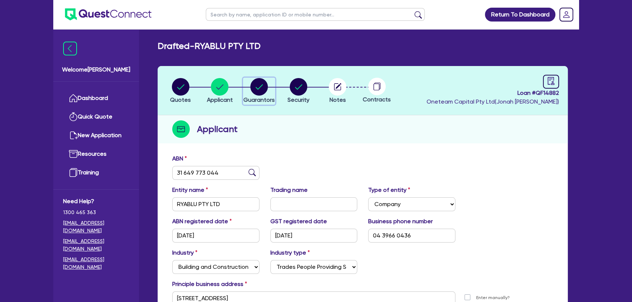
click at [260, 90] on circle "button" at bounding box center [259, 87] width 18 height 18
select select "MR"
select select "NSW"
select select "MARRIED"
select select "PROPERTY"
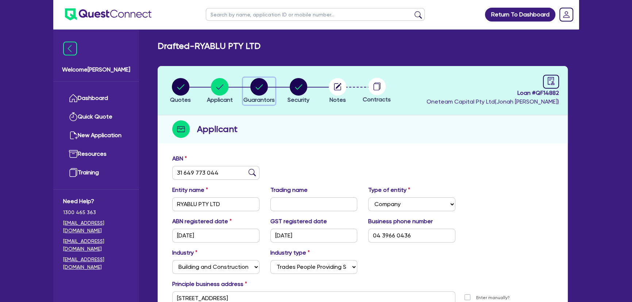
select select "INVESTMENT_PROPERTY"
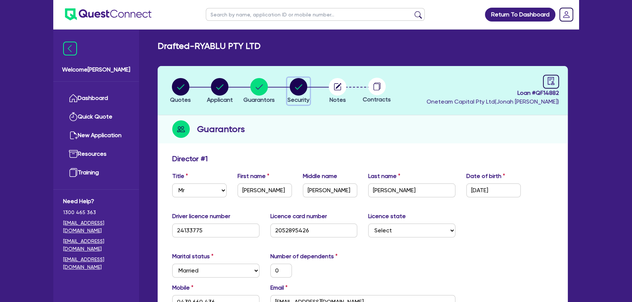
click at [299, 98] on span "Security" at bounding box center [298, 99] width 22 height 7
select select "PRIMARY_ASSETS"
select select "HEAVY_TRUCKS"
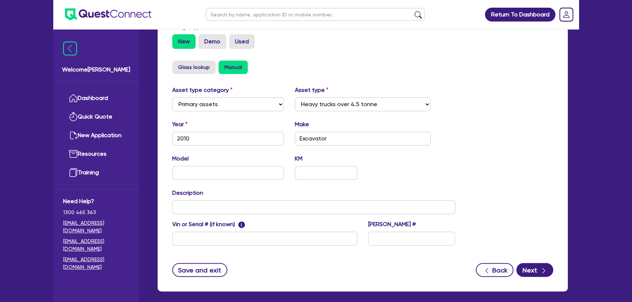
scroll to position [259, 0]
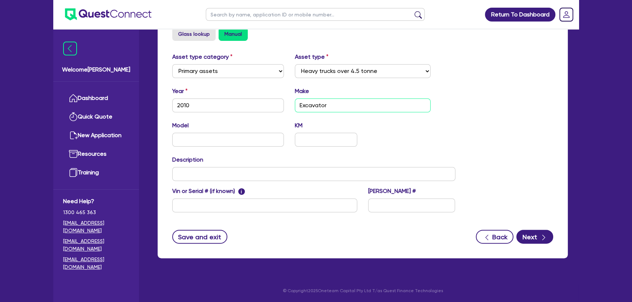
drag, startPoint x: 339, startPoint y: 109, endPoint x: 299, endPoint y: 108, distance: 39.4
click at [299, 108] on input "Excavator" at bounding box center [363, 105] width 136 height 14
drag, startPoint x: 242, startPoint y: 145, endPoint x: 238, endPoint y: 156, distance: 11.9
click at [241, 148] on div "Model KM" at bounding box center [314, 136] width 294 height 31
click at [227, 174] on input "text" at bounding box center [313, 174] width 283 height 14
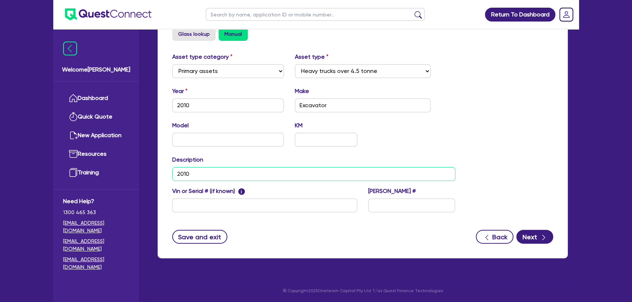
paste input "hydro excavation truck"
type input "2010 hydro excavation truck"
drag, startPoint x: 338, startPoint y: 106, endPoint x: 298, endPoint y: 102, distance: 39.9
click at [298, 102] on input "Excavator" at bounding box center [363, 105] width 136 height 14
click at [423, 140] on div "Model KM" at bounding box center [314, 136] width 294 height 31
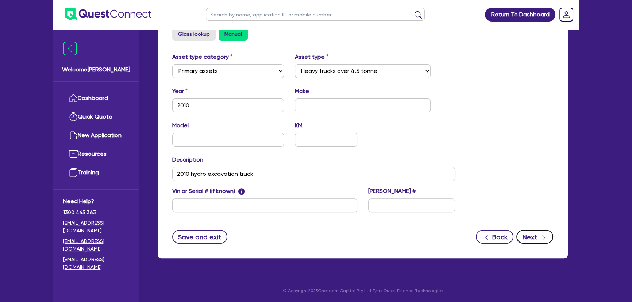
click at [530, 239] on button "Next" at bounding box center [534, 237] width 37 height 14
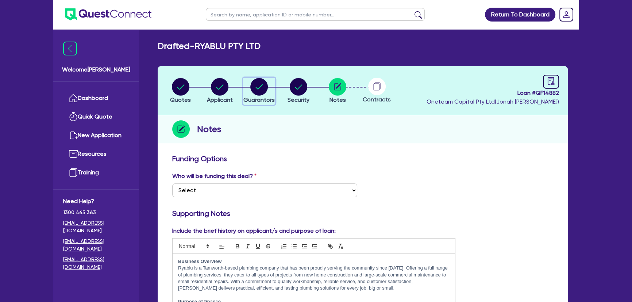
click at [260, 86] on icon "button" at bounding box center [258, 86] width 7 height 5
select select "MR"
select select "NSW"
select select "MARRIED"
select select "PROPERTY"
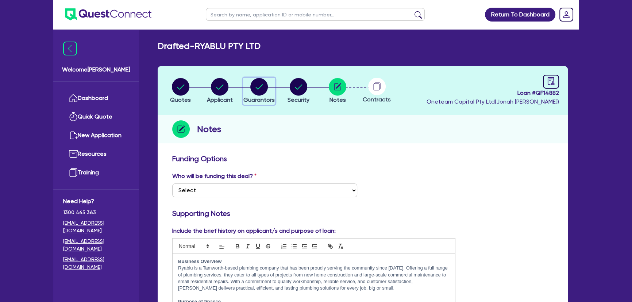
select select "INVESTMENT_PROPERTY"
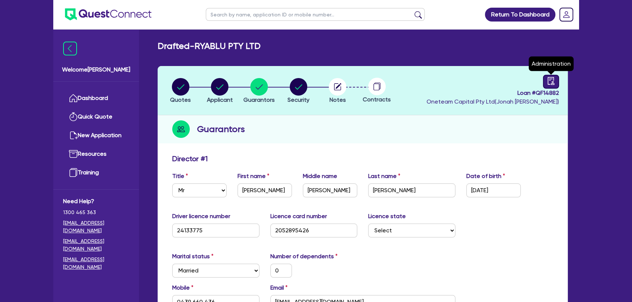
click at [550, 81] on icon "audit" at bounding box center [551, 81] width 8 height 8
select select "DRAFTED_NEW"
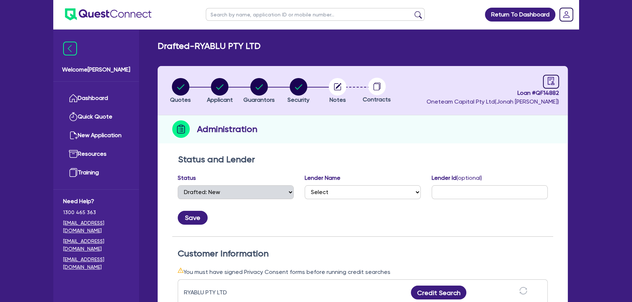
scroll to position [232, 0]
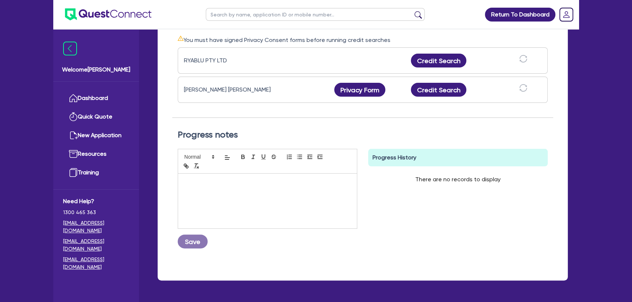
click at [440, 53] on div "RYABLU PTY LTD Credit Search" at bounding box center [363, 60] width 370 height 26
click at [440, 58] on button "Credit Search" at bounding box center [438, 61] width 55 height 14
click at [441, 83] on button "Credit Search" at bounding box center [438, 90] width 55 height 14
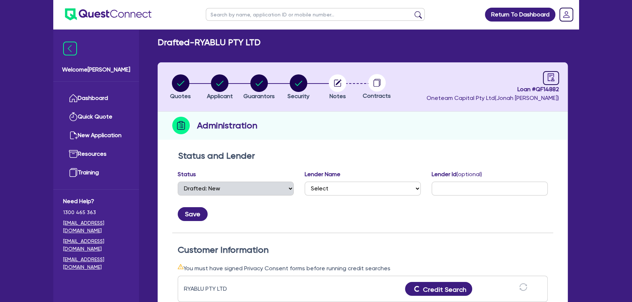
scroll to position [0, 0]
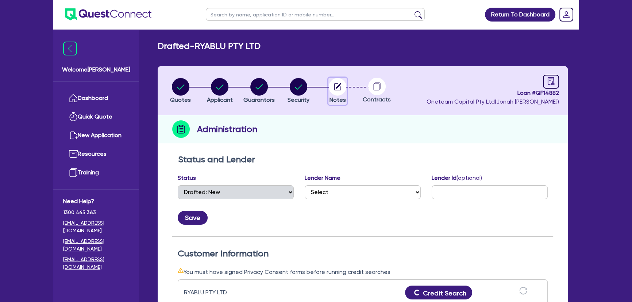
click at [329, 92] on icon "button" at bounding box center [338, 87] width 18 height 18
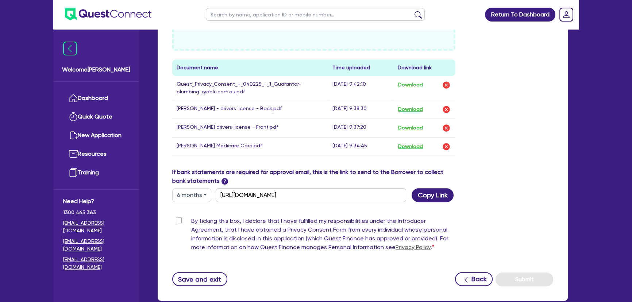
scroll to position [445, 0]
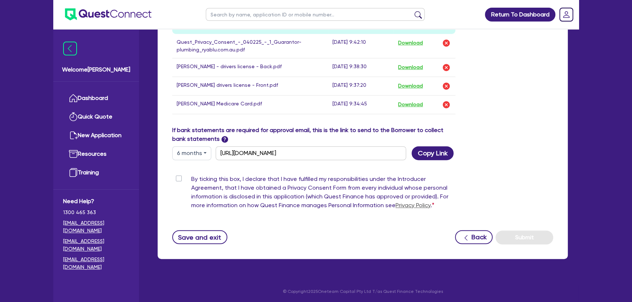
click at [178, 181] on div "By ticking this box, I declare that I have fulfilled my responsibilities under …" at bounding box center [313, 194] width 283 height 38
click at [191, 176] on label "By ticking this box, I declare that I have fulfilled my responsibilities under …" at bounding box center [323, 194] width 264 height 38
click at [178, 176] on input "By ticking this box, I declare that I have fulfilled my responsibilities under …" at bounding box center [175, 178] width 6 height 7
checkbox input "true"
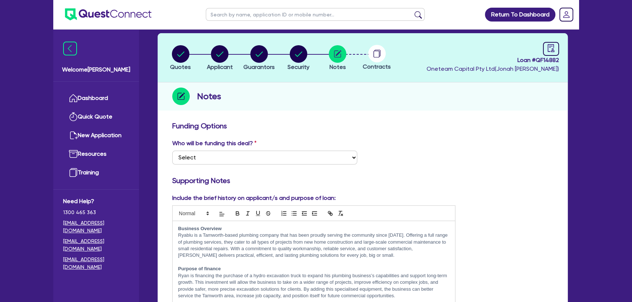
scroll to position [0, 0]
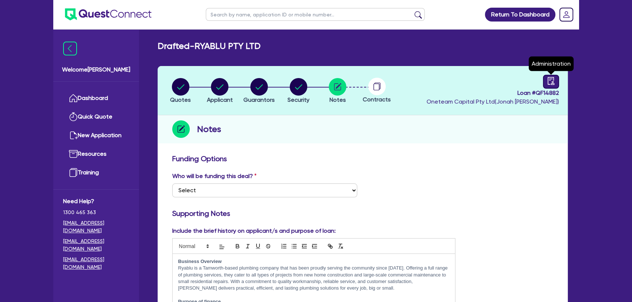
click at [553, 81] on icon "audit" at bounding box center [551, 81] width 8 height 8
select select "DRAFTED_NEW"
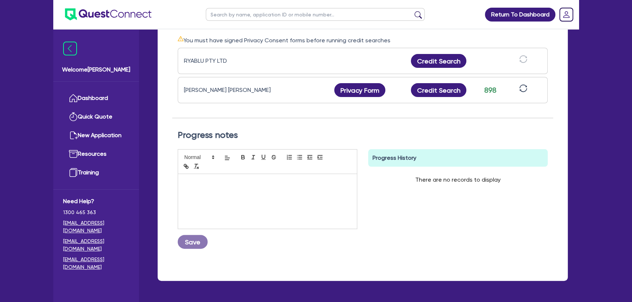
scroll to position [199, 0]
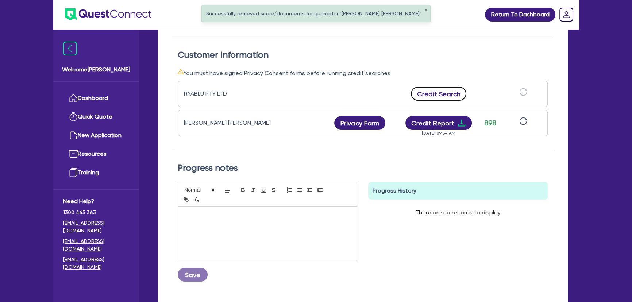
click at [456, 95] on button "Credit Search" at bounding box center [438, 94] width 55 height 14
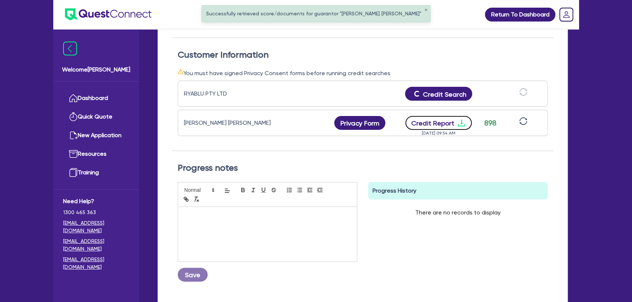
click at [461, 124] on icon "download" at bounding box center [461, 123] width 9 height 9
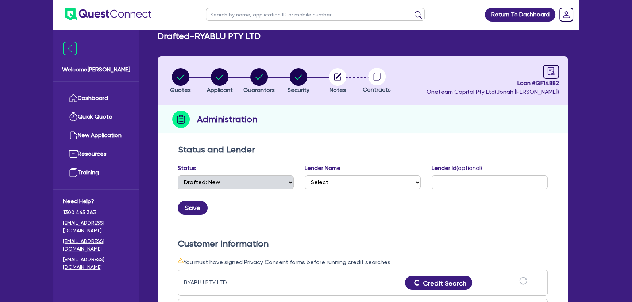
scroll to position [0, 0]
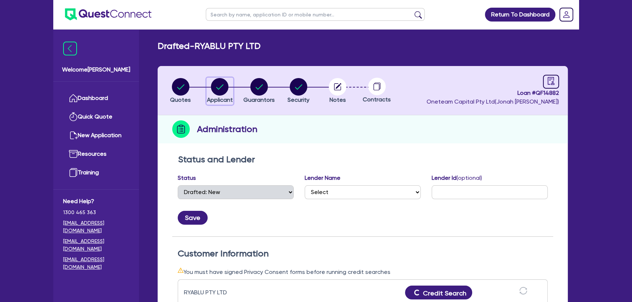
click at [210, 90] on div "button" at bounding box center [220, 87] width 26 height 18
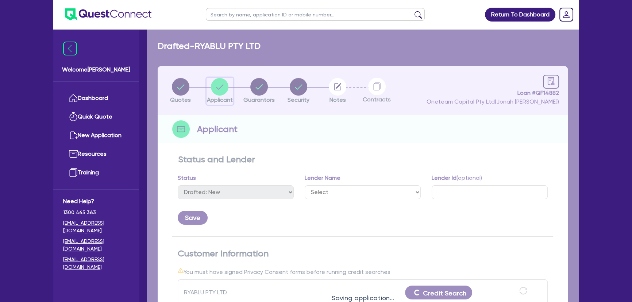
select select "COMPANY"
select select "BUILDING_CONSTRUCTION"
select select "TRADES_SERVICES_CONSUMERS"
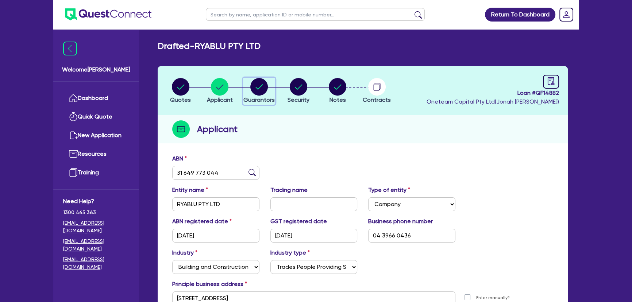
click at [256, 90] on circle "button" at bounding box center [259, 87] width 18 height 18
select select "MR"
select select "NSW"
select select "MARRIED"
select select "PROPERTY"
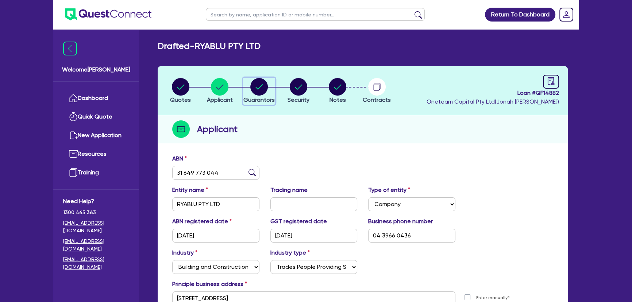
select select "INVESTMENT_PROPERTY"
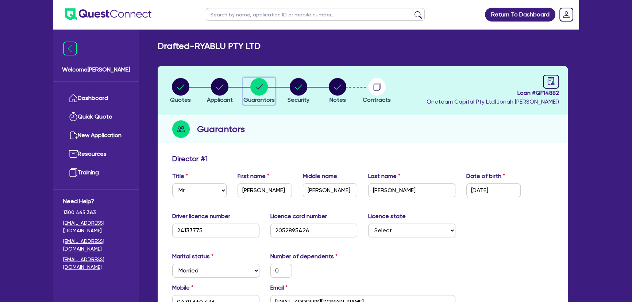
scroll to position [99, 0]
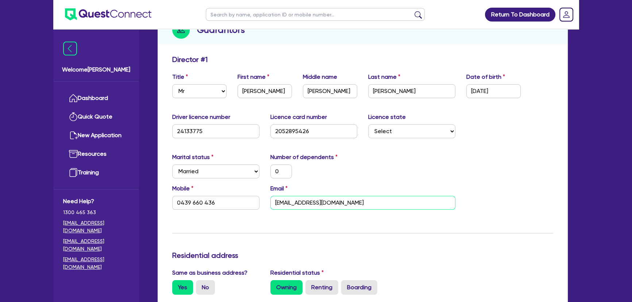
drag, startPoint x: 377, startPoint y: 199, endPoint x: 270, endPoint y: 203, distance: 107.3
click at [270, 203] on input "plumbing@ryablu.com.au" at bounding box center [362, 203] width 185 height 14
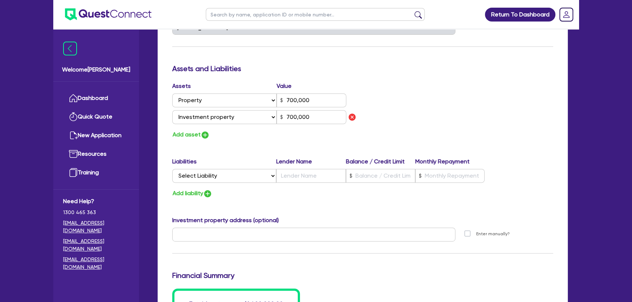
scroll to position [431, 0]
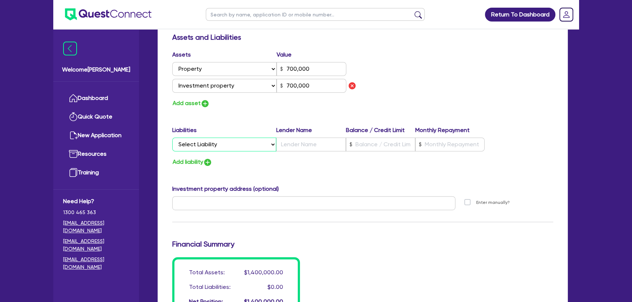
click at [248, 138] on select "Select Liability Credit card Mortgage Investment property loan Vehicle loan Tru…" at bounding box center [224, 144] width 104 height 14
click at [231, 132] on label "Liabilities" at bounding box center [224, 130] width 104 height 9
click at [204, 107] on img "button" at bounding box center [205, 103] width 9 height 9
type input "0"
type input "0439 660 436"
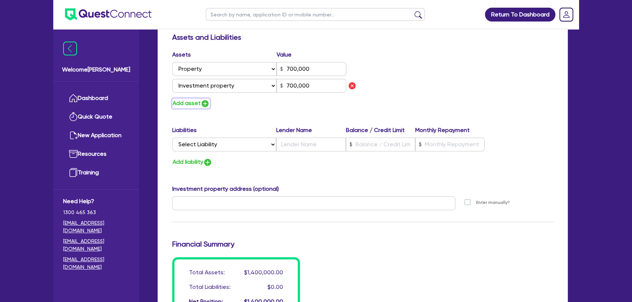
type input "700,000"
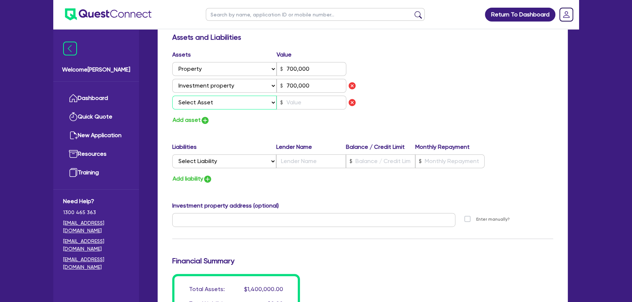
click at [216, 107] on select "Select Asset Cash Property Investment property Vehicle Truck Trailer Equipment …" at bounding box center [224, 103] width 104 height 14
select select "TRUCK"
click at [172, 96] on select "Select Asset Cash Property Investment property Vehicle Truck Trailer Equipment …" at bounding box center [224, 103] width 104 height 14
type input "0"
type input "0439 660 436"
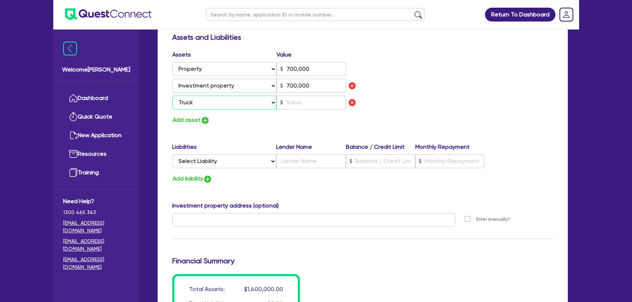
type input "700,000"
click at [326, 101] on input "text" at bounding box center [311, 103] width 70 height 14
type input "0"
type input "0439 660 436"
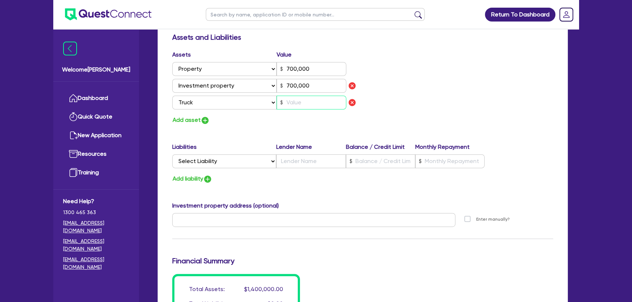
type input "700,000"
type input "6"
type input "0"
type input "0439 660 436"
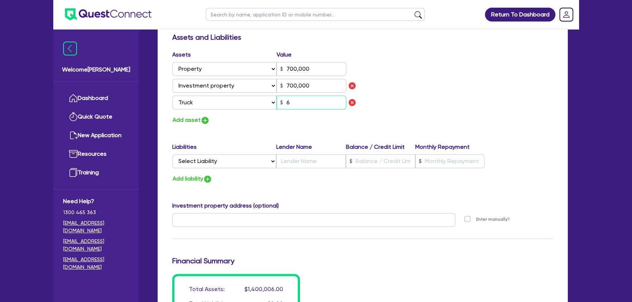
type input "700,000"
type input "65"
type input "0"
type input "0439 660 436"
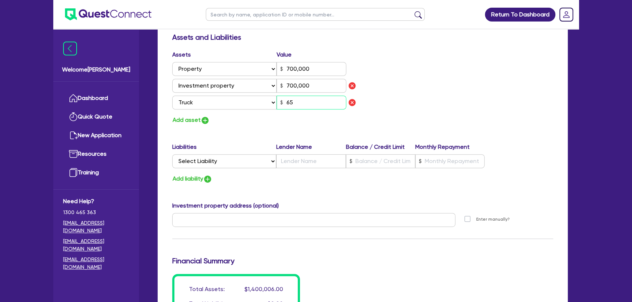
type input "700,000"
type input "650"
type input "0"
type input "0439 660 436"
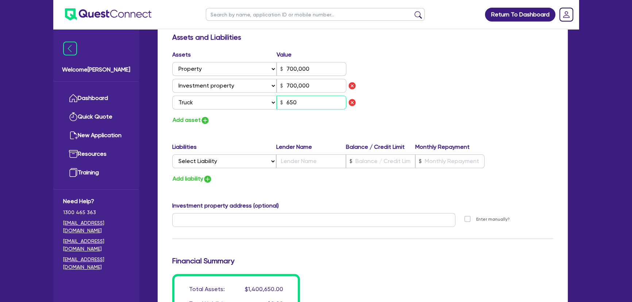
type input "700,000"
type input "6,500"
type input "0"
type input "0439 660 436"
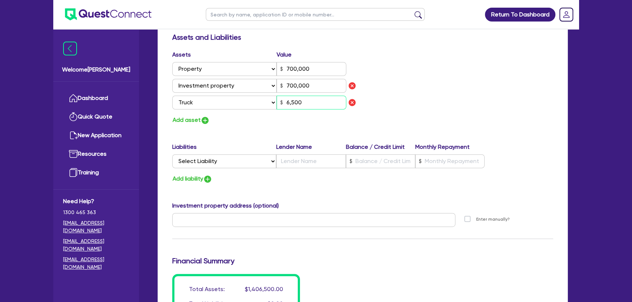
type input "700,000"
type input "65,000"
click at [205, 121] on img "button" at bounding box center [205, 120] width 9 height 9
type input "0"
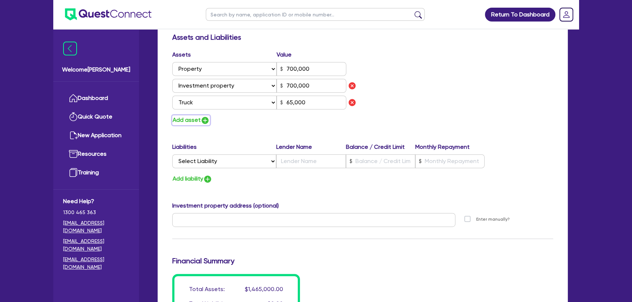
type input "0439 660 436"
type input "700,000"
type input "65,000"
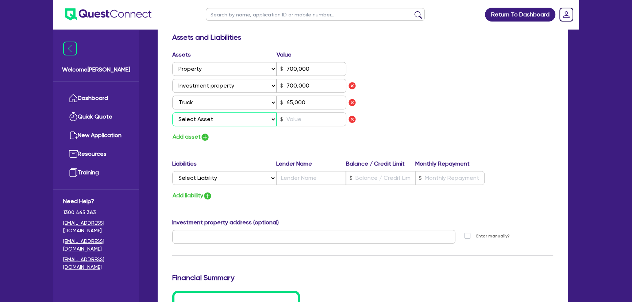
click at [215, 112] on select "Select Asset Cash Property Investment property Vehicle Truck Trailer Equipment …" at bounding box center [224, 119] width 104 height 14
select select "EQUIPMENT"
click at [172, 112] on select "Select Asset Cash Property Investment property Vehicle Truck Trailer Equipment …" at bounding box center [224, 119] width 104 height 14
type input "0"
type input "0439 660 436"
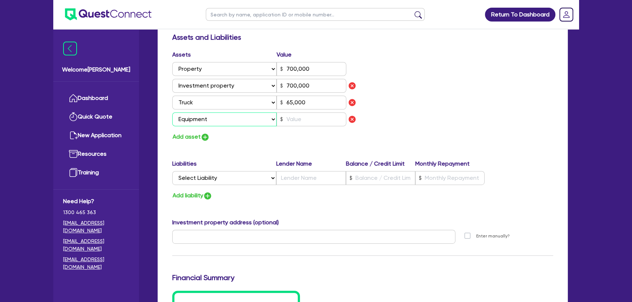
type input "700,000"
type input "65,000"
click at [290, 125] on input "text" at bounding box center [311, 119] width 70 height 14
type input "0"
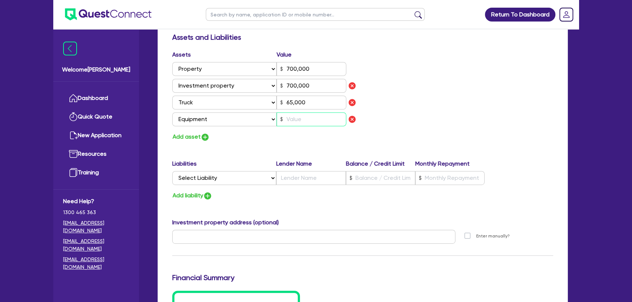
type input "0439 660 436"
type input "700,000"
type input "65,000"
type input "6"
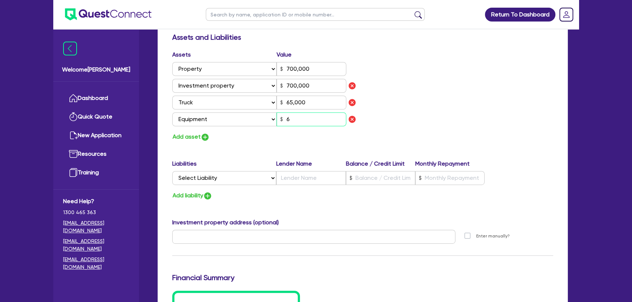
type input "0"
type input "0439 660 436"
type input "700,000"
type input "65,000"
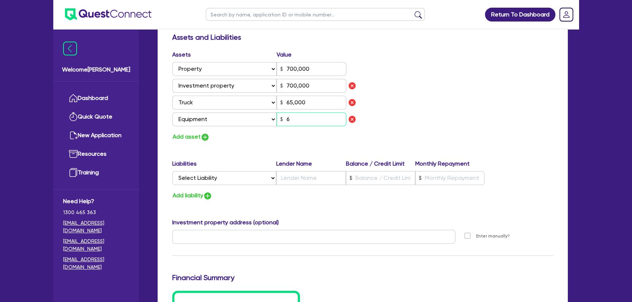
type input "60"
type input "0"
type input "0439 660 436"
type input "700,000"
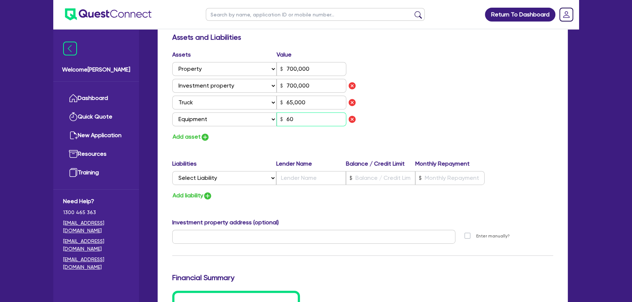
type input "65,000"
type input "6,000"
type input "0"
type input "0439 660 436"
type input "700,000"
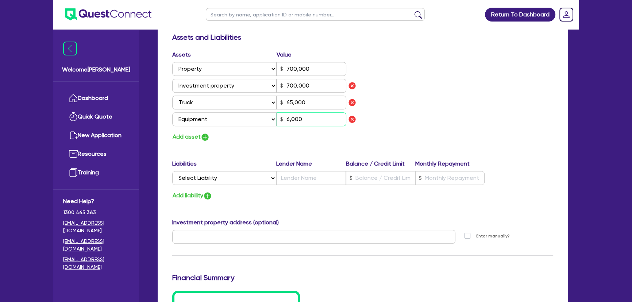
type input "700,000"
type input "65,000"
type input "0"
type input "0439 660 436"
type input "700,000"
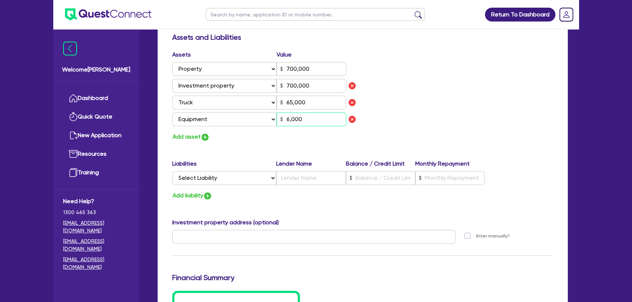
type input "700,000"
type input "65,000"
type input "60,000"
click at [205, 134] on img "button" at bounding box center [205, 137] width 9 height 9
type input "0"
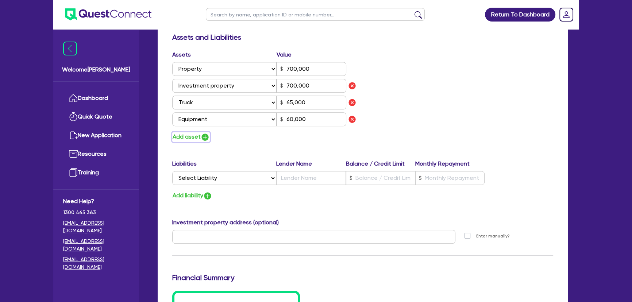
type input "0439 660 436"
type input "700,000"
type input "65,000"
type input "60,000"
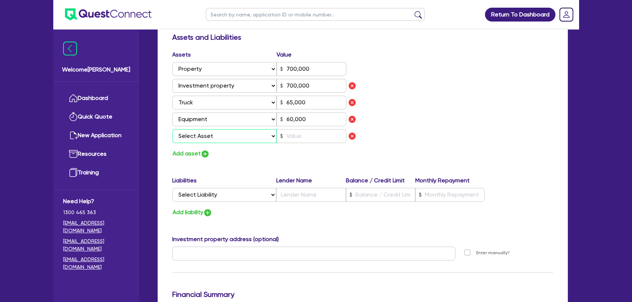
click at [206, 133] on select "Select Asset Cash Property Investment property Vehicle Truck Trailer Equipment …" at bounding box center [224, 136] width 104 height 14
select select "TRUCK"
click at [172, 129] on select "Select Asset Cash Property Investment property Vehicle Truck Trailer Equipment …" at bounding box center [224, 136] width 104 height 14
type input "0"
type input "0439 660 436"
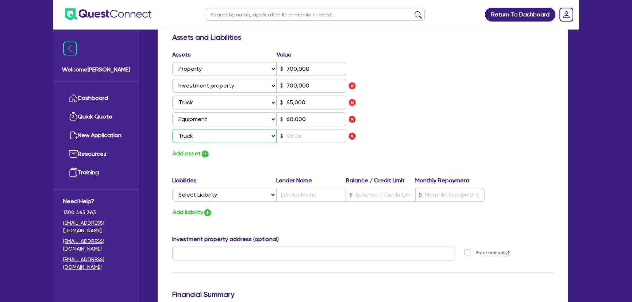
type input "700,000"
type input "65,000"
type input "60,000"
click at [216, 137] on select "Select Asset Cash Property Investment property Vehicle Truck Trailer Equipment …" at bounding box center [224, 136] width 104 height 14
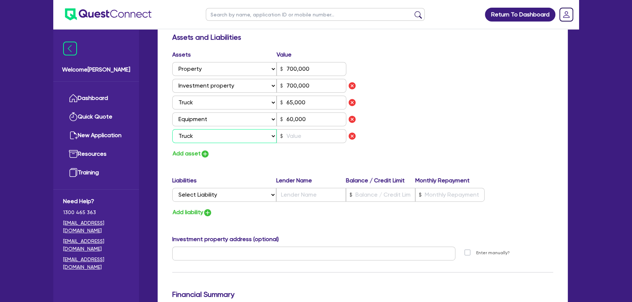
select select "VEHICLE"
click at [172, 129] on select "Select Asset Cash Property Investment property Vehicle Truck Trailer Equipment …" at bounding box center [224, 136] width 104 height 14
type input "0"
type input "0439 660 436"
type input "700,000"
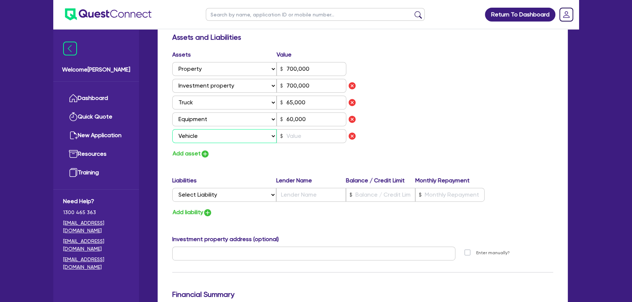
type input "700,000"
type input "65,000"
type input "60,000"
click at [308, 124] on input "60,000" at bounding box center [311, 119] width 70 height 14
click at [306, 132] on input "text" at bounding box center [311, 136] width 70 height 14
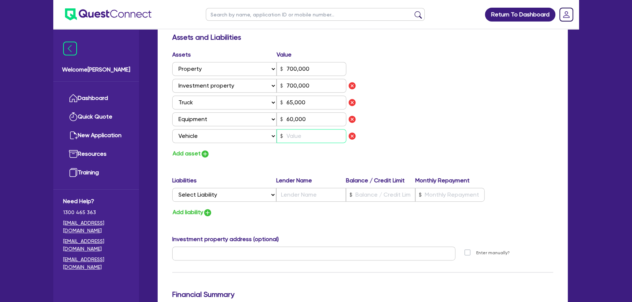
type input "0"
type input "0439 660 436"
type input "700,000"
type input "65,000"
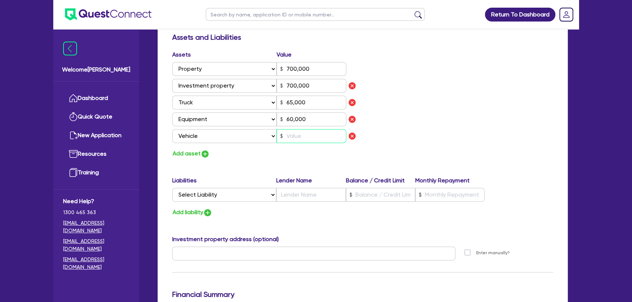
type input "60,000"
type input "2"
type input "0"
type input "0439 660 436"
type input "700,000"
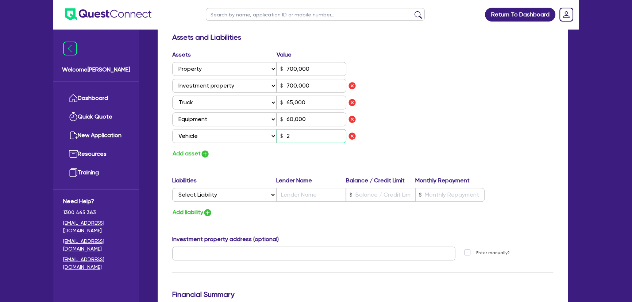
type input "700,000"
type input "65,000"
type input "60,000"
type input "25"
type input "0"
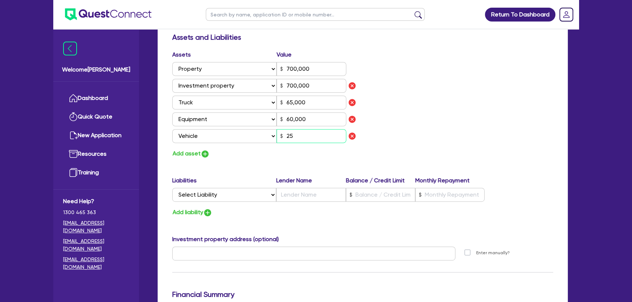
type input "0439 660 436"
type input "700,000"
click at [513, 134] on div "Assets Value Select Asset Cash Property Investment property Vehicle Truck Trail…" at bounding box center [363, 104] width 392 height 108
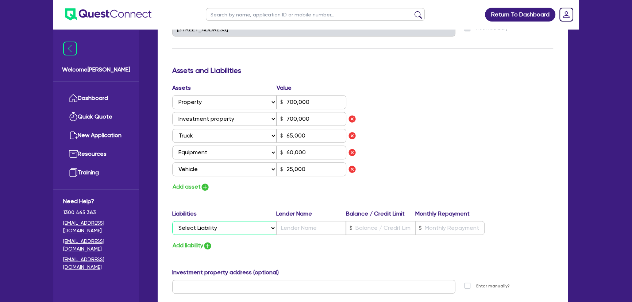
click at [247, 230] on select "Select Liability Credit card Mortgage Investment property loan Vehicle loan Tru…" at bounding box center [224, 228] width 104 height 14
click at [172, 221] on select "Select Liability Credit card Mortgage Investment property loan Vehicle loan Tru…" at bounding box center [224, 228] width 104 height 14
click at [323, 226] on input "text" at bounding box center [310, 228] width 69 height 14
click at [299, 228] on input "text" at bounding box center [310, 228] width 69 height 14
click at [375, 229] on input "text" at bounding box center [380, 228] width 69 height 14
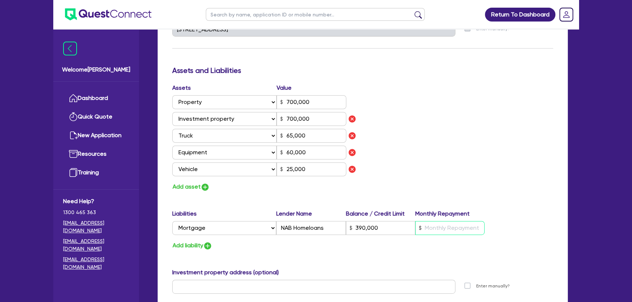
click at [449, 229] on input "text" at bounding box center [449, 228] width 69 height 14
click at [210, 249] on img "button" at bounding box center [207, 245] width 9 height 9
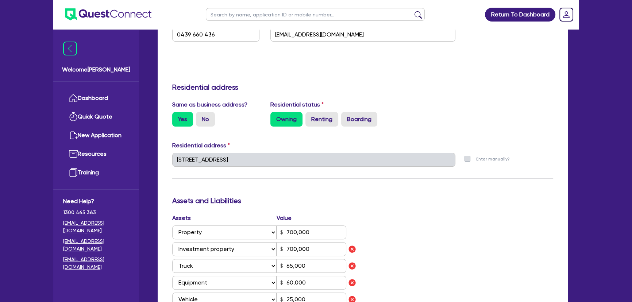
scroll to position [265, 0]
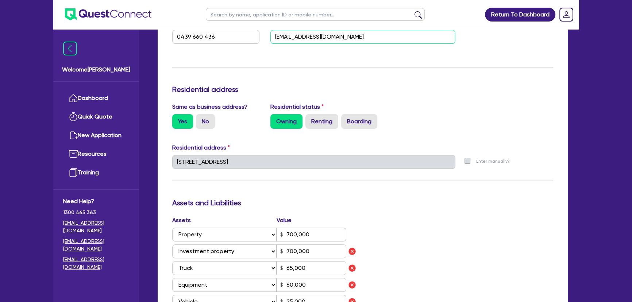
click at [341, 39] on input "plumbing@ryablu.com.au" at bounding box center [362, 37] width 185 height 14
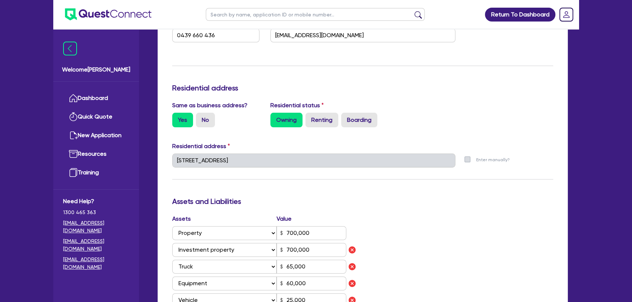
scroll to position [431, 0]
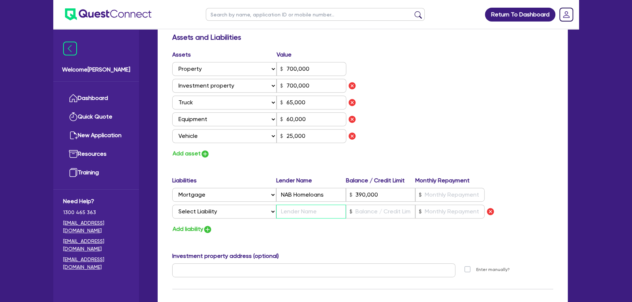
click at [303, 213] on input "text" at bounding box center [310, 212] width 69 height 14
click at [442, 202] on div "Liabilities Lender Name Balance / Credit Limit Monthly Repayment Select Liabili…" at bounding box center [363, 198] width 392 height 45
click at [439, 194] on input "text" at bounding box center [449, 195] width 69 height 14
click at [427, 197] on input "text" at bounding box center [449, 195] width 69 height 14
click at [237, 216] on select "Select Liability Credit card Mortgage Investment property loan Vehicle loan Tru…" at bounding box center [224, 212] width 104 height 14
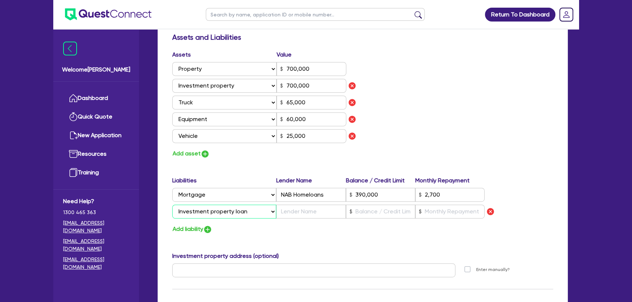
click at [172, 205] on select "Select Liability Credit card Mortgage Investment property loan Vehicle loan Tru…" at bounding box center [224, 212] width 104 height 14
click at [328, 211] on input "text" at bounding box center [310, 212] width 69 height 14
click at [369, 212] on input "text" at bounding box center [380, 212] width 69 height 14
click at [454, 211] on input "text" at bounding box center [449, 212] width 69 height 14
click at [463, 136] on div "Assets Value Select Asset Cash Property Investment property Vehicle Truck Trail…" at bounding box center [363, 104] width 392 height 108
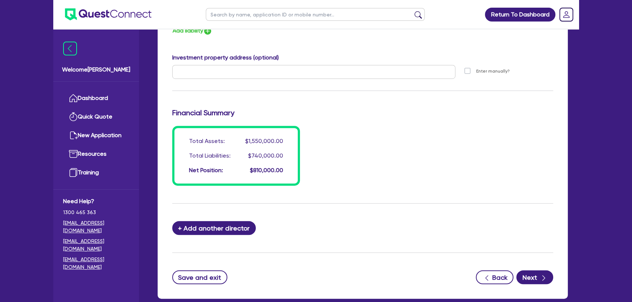
scroll to position [669, 0]
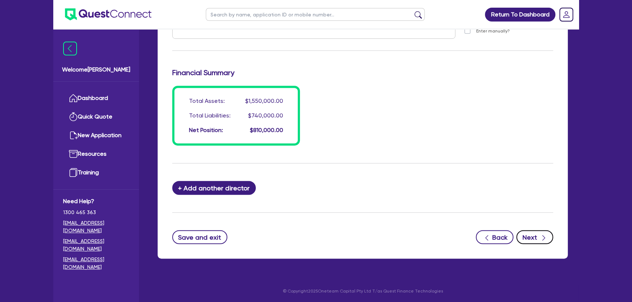
click at [538, 241] on button "Next" at bounding box center [534, 237] width 37 height 14
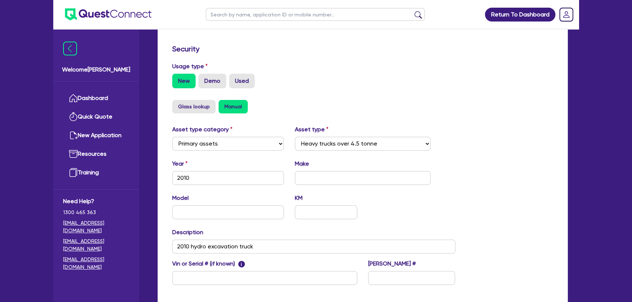
scroll to position [259, 0]
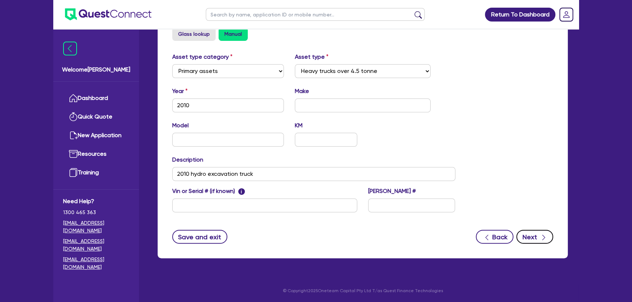
click at [538, 237] on button "Next" at bounding box center [534, 237] width 37 height 14
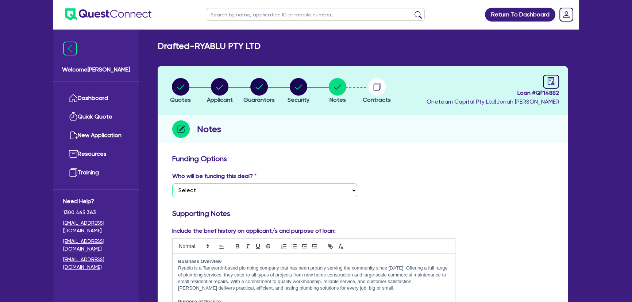
click at [301, 191] on select "Select I want Quest to fund 100% I will fund 100% I will co-fund with Quest Oth…" at bounding box center [264, 190] width 185 height 14
click at [172, 183] on select "Select I want Quest to fund 100% I will fund 100% I will co-fund with Quest Oth…" at bounding box center [264, 190] width 185 height 14
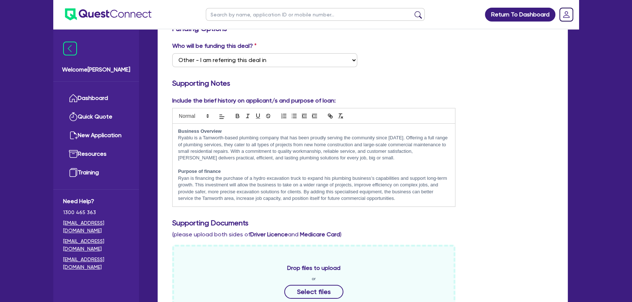
scroll to position [33, 0]
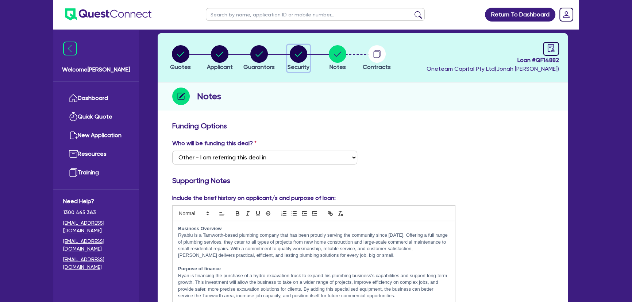
click at [299, 65] on span "Security" at bounding box center [298, 66] width 22 height 7
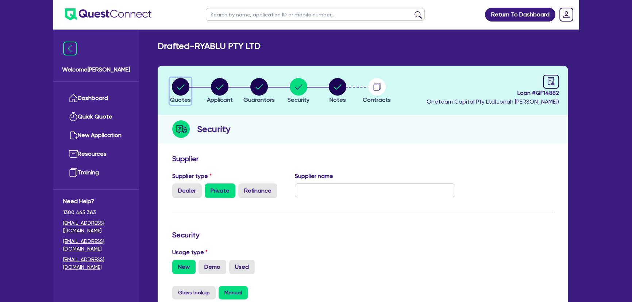
click at [181, 94] on circle "button" at bounding box center [181, 87] width 18 height 18
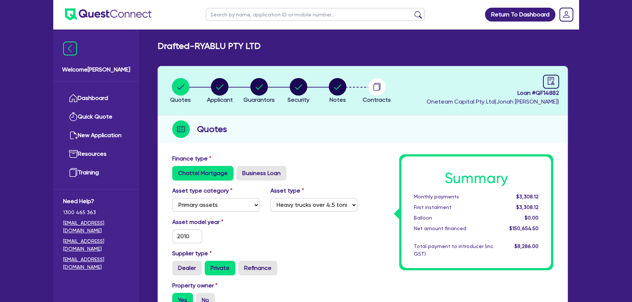
click at [204, 91] on li "Applicant" at bounding box center [219, 91] width 39 height 26
click at [223, 87] on circle "button" at bounding box center [220, 87] width 18 height 18
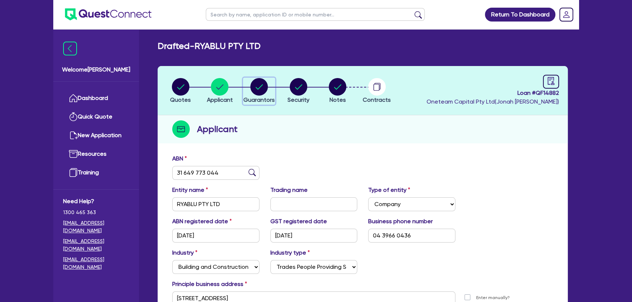
click at [263, 88] on circle "button" at bounding box center [259, 87] width 18 height 18
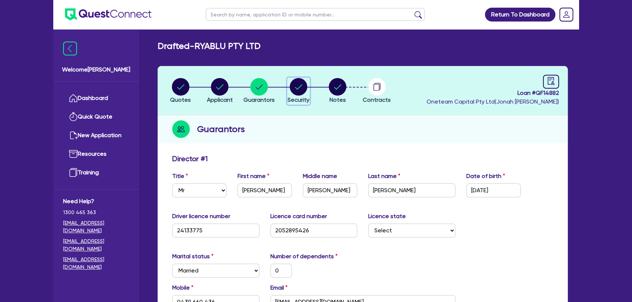
click at [296, 81] on circle "button" at bounding box center [299, 87] width 18 height 18
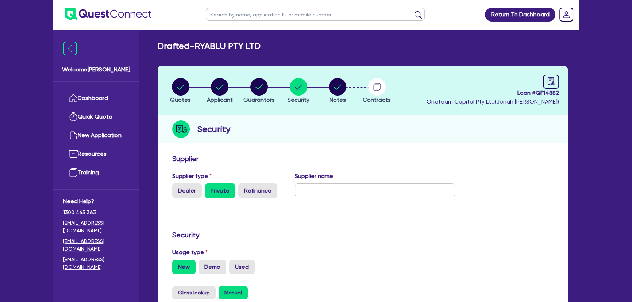
click at [353, 81] on li "Notes" at bounding box center [337, 91] width 39 height 26
click at [329, 87] on icon "button" at bounding box center [338, 87] width 18 height 18
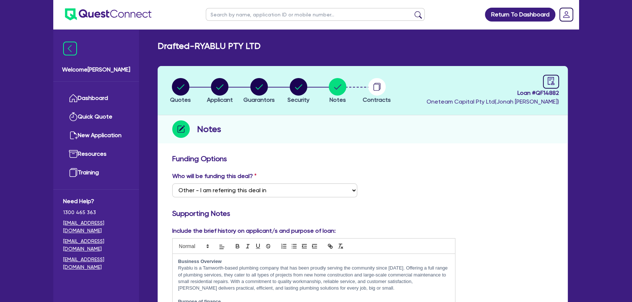
click at [112, 15] on img at bounding box center [108, 14] width 86 height 12
click at [177, 90] on circle "button" at bounding box center [181, 87] width 18 height 18
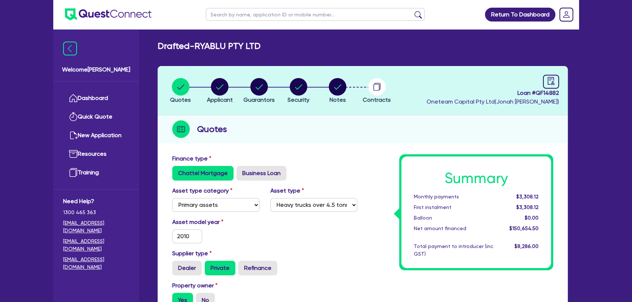
click at [215, 76] on header "Quotes Applicant Guarantors Security Notes Contracts Loan # QF14882 Oneteam Cap…" at bounding box center [363, 90] width 410 height 49
click at [216, 80] on circle "button" at bounding box center [220, 87] width 18 height 18
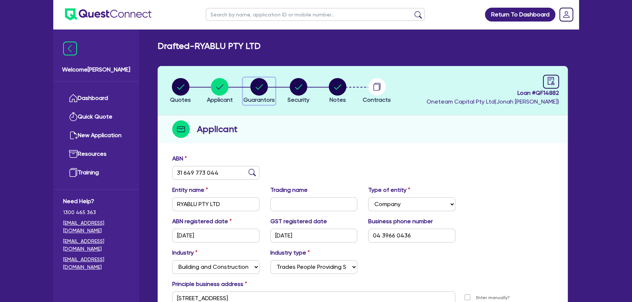
click at [258, 80] on circle "button" at bounding box center [259, 87] width 18 height 18
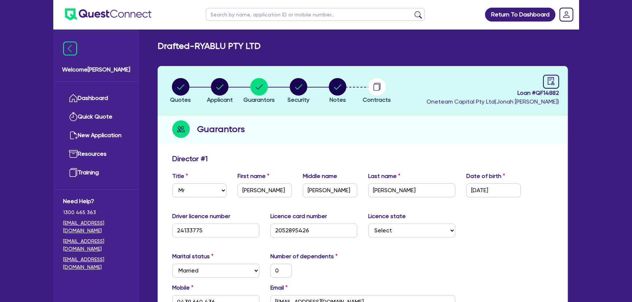
click at [284, 83] on li "Security" at bounding box center [298, 91] width 39 height 26
click at [303, 83] on circle "button" at bounding box center [299, 87] width 18 height 18
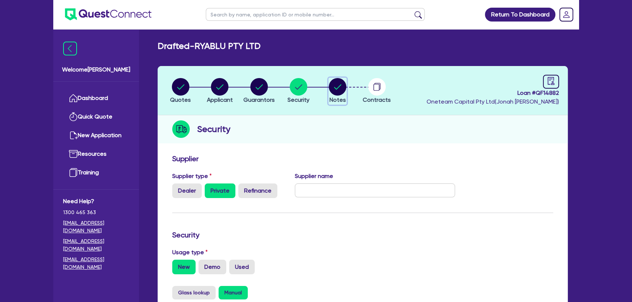
click at [333, 84] on circle "button" at bounding box center [338, 87] width 18 height 18
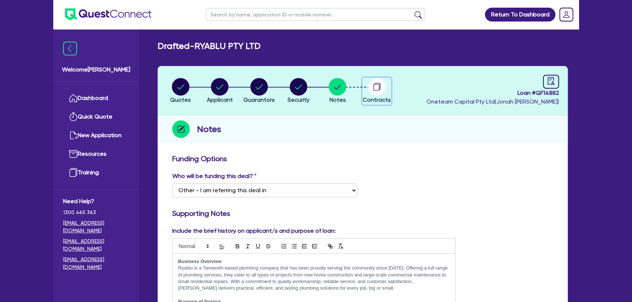
click at [379, 82] on circle "button" at bounding box center [377, 87] width 18 height 18
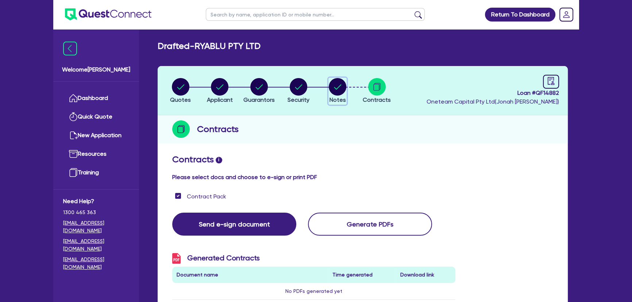
click at [329, 91] on icon "button" at bounding box center [338, 87] width 18 height 18
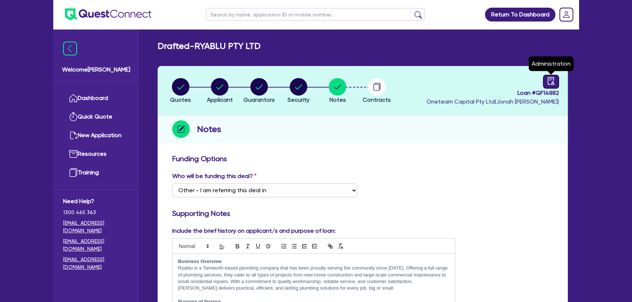
click at [543, 80] on link at bounding box center [551, 82] width 16 height 14
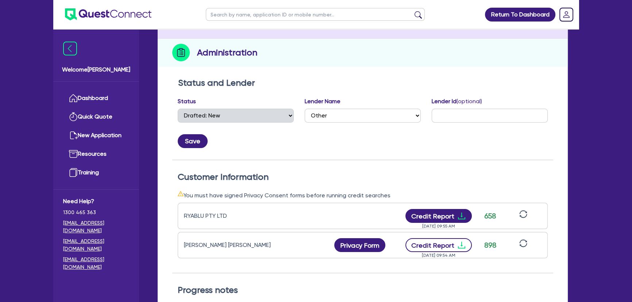
scroll to position [132, 0]
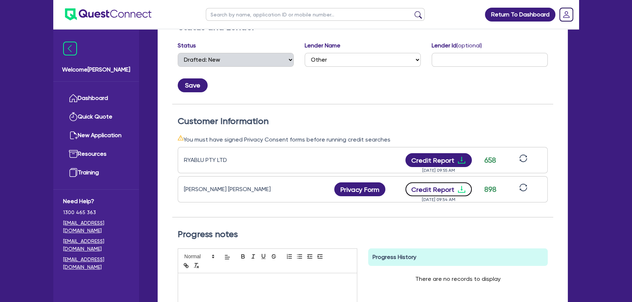
click at [462, 189] on icon "download" at bounding box center [461, 189] width 9 height 9
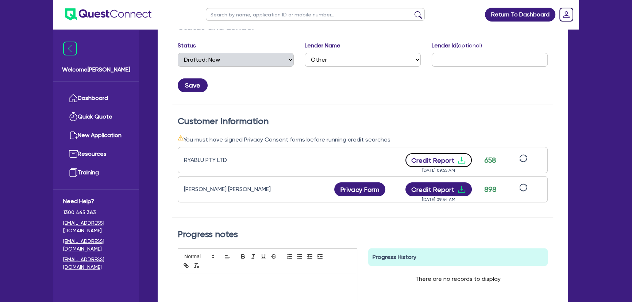
click at [462, 159] on icon "download" at bounding box center [461, 160] width 9 height 9
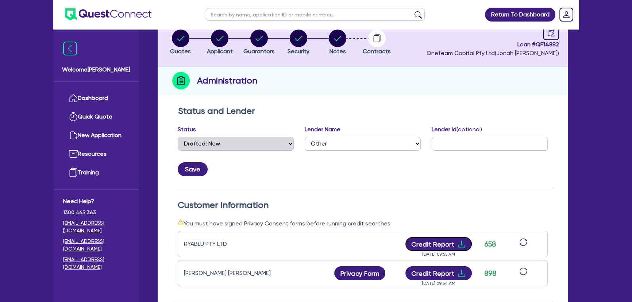
scroll to position [0, 0]
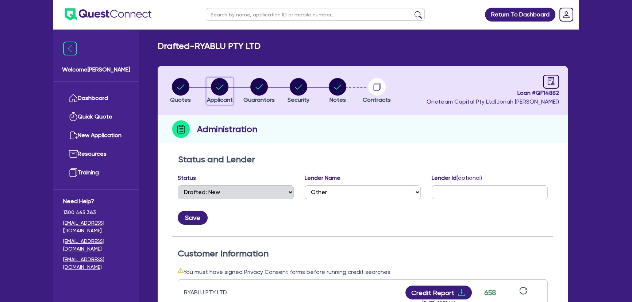
click at [217, 87] on circle "button" at bounding box center [220, 87] width 18 height 18
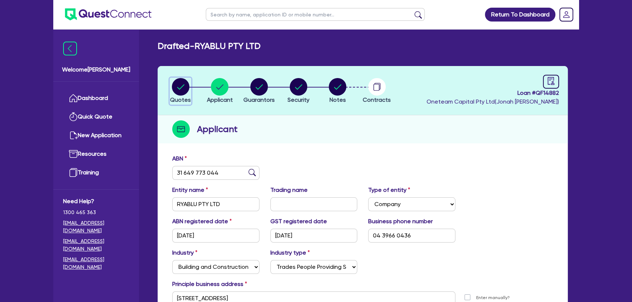
click at [185, 90] on circle "button" at bounding box center [181, 87] width 18 height 18
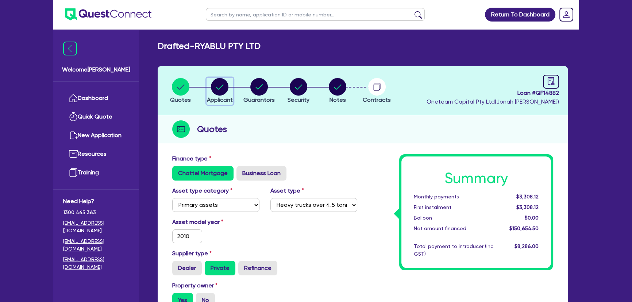
click at [213, 91] on circle "button" at bounding box center [220, 87] width 18 height 18
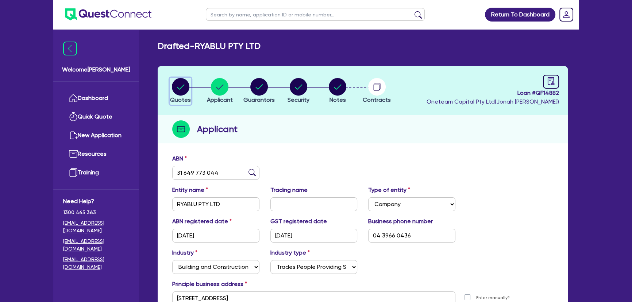
click at [174, 85] on circle "button" at bounding box center [181, 87] width 18 height 18
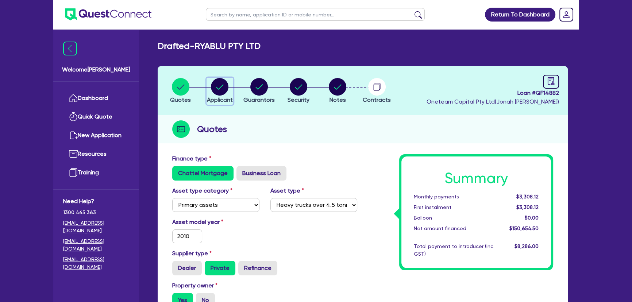
click at [214, 82] on circle "button" at bounding box center [220, 87] width 18 height 18
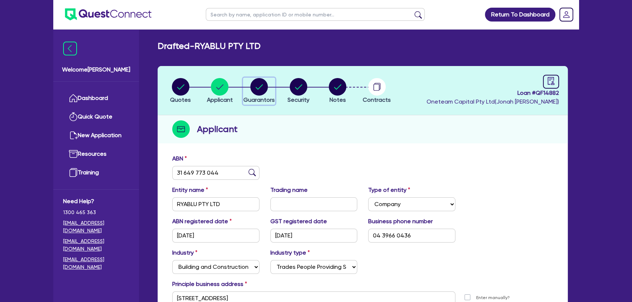
click at [249, 92] on div "button" at bounding box center [258, 87] width 31 height 18
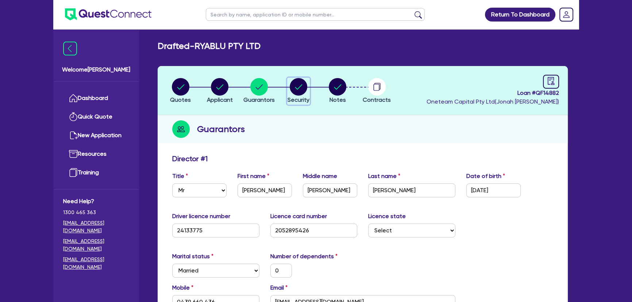
click at [299, 90] on circle "button" at bounding box center [299, 87] width 18 height 18
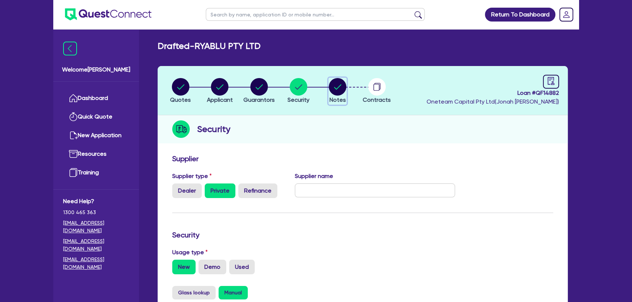
click at [329, 85] on circle "button" at bounding box center [338, 87] width 18 height 18
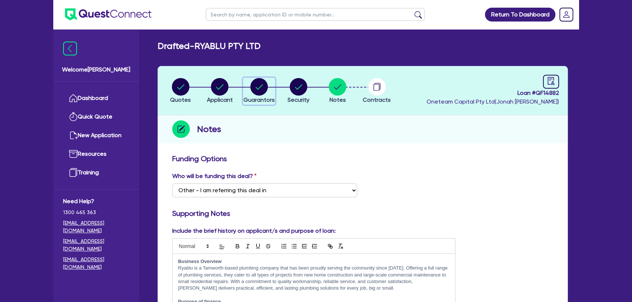
click at [259, 84] on circle "button" at bounding box center [259, 87] width 18 height 18
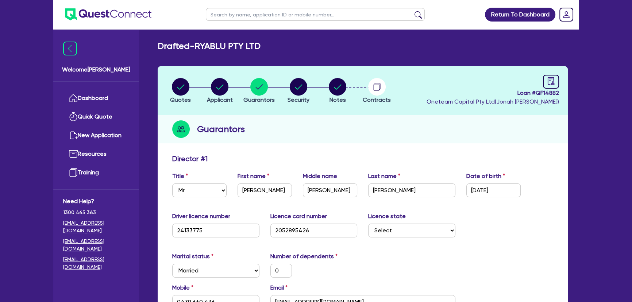
click at [311, 84] on li "Security" at bounding box center [298, 91] width 39 height 26
click at [303, 88] on circle "button" at bounding box center [299, 87] width 18 height 18
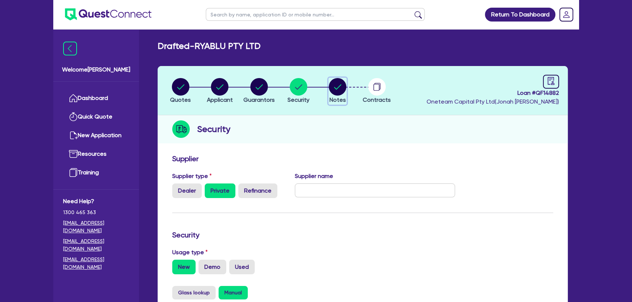
drag, startPoint x: 335, startPoint y: 88, endPoint x: 162, endPoint y: 86, distance: 173.2
click at [334, 88] on icon "button" at bounding box center [338, 87] width 18 height 18
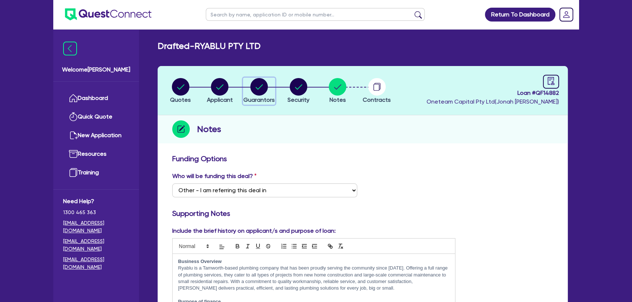
click at [258, 81] on circle "button" at bounding box center [259, 87] width 18 height 18
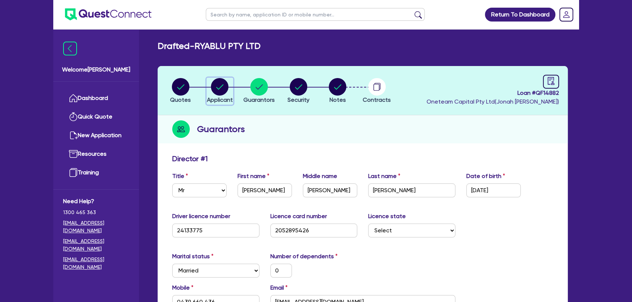
click at [226, 84] on circle "button" at bounding box center [220, 87] width 18 height 18
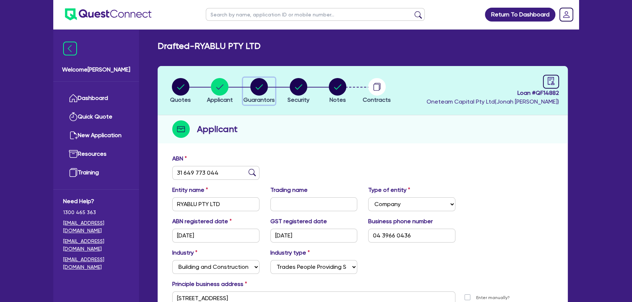
click at [255, 85] on circle "button" at bounding box center [259, 87] width 18 height 18
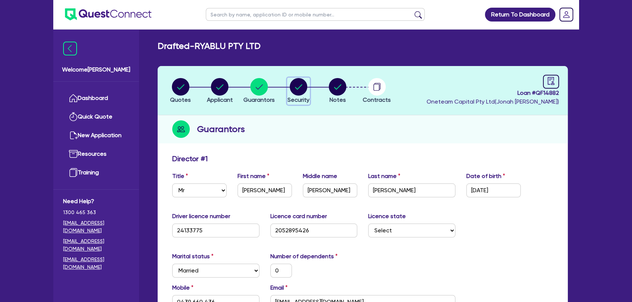
click at [306, 82] on icon "button" at bounding box center [299, 87] width 18 height 18
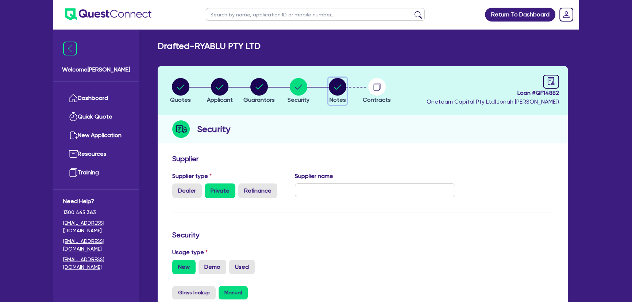
click at [343, 90] on circle "button" at bounding box center [338, 87] width 18 height 18
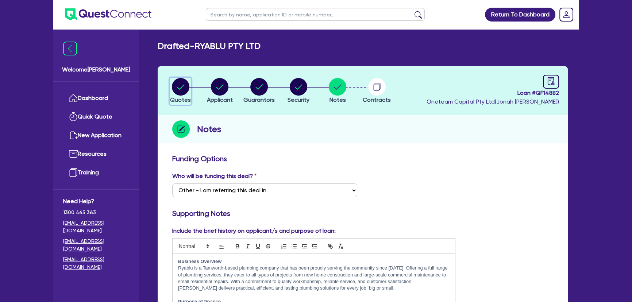
click at [177, 86] on circle "button" at bounding box center [181, 87] width 18 height 18
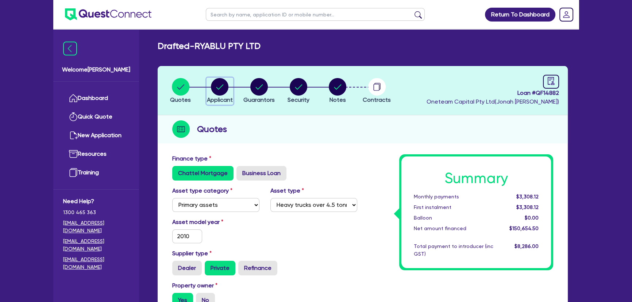
click at [220, 81] on circle "button" at bounding box center [220, 87] width 18 height 18
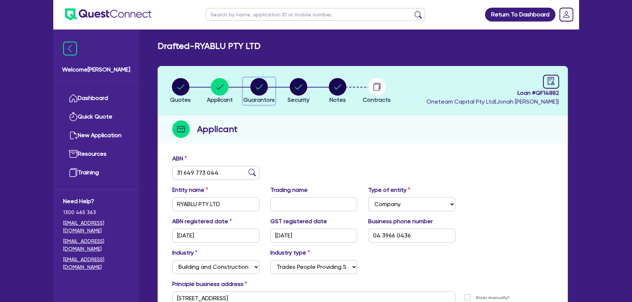
click at [267, 81] on icon "button" at bounding box center [259, 87] width 18 height 18
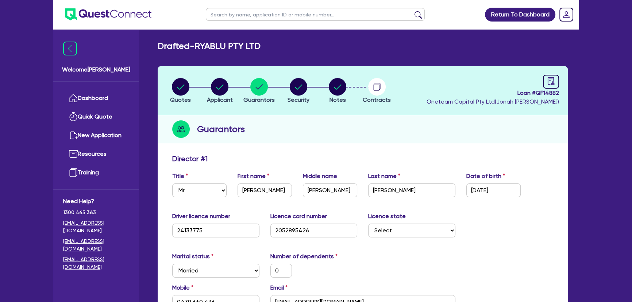
click at [313, 82] on li "Security" at bounding box center [298, 91] width 39 height 26
drag, startPoint x: 326, startPoint y: 81, endPoint x: 332, endPoint y: 83, distance: 6.6
click at [326, 81] on li "Notes" at bounding box center [337, 91] width 39 height 26
click at [334, 84] on circle "button" at bounding box center [338, 87] width 18 height 18
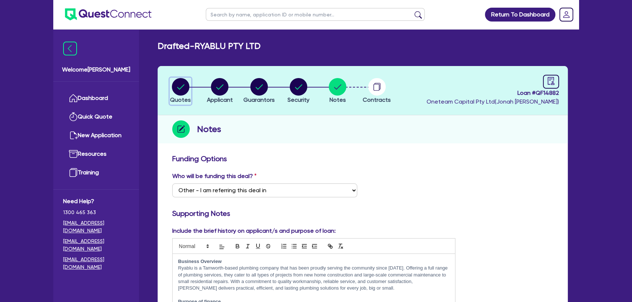
click at [189, 86] on circle "button" at bounding box center [181, 87] width 18 height 18
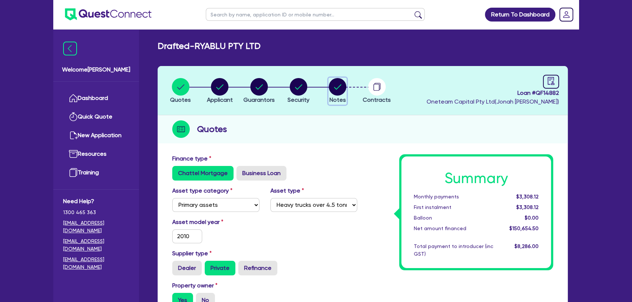
click at [342, 99] on span "Notes" at bounding box center [337, 99] width 16 height 7
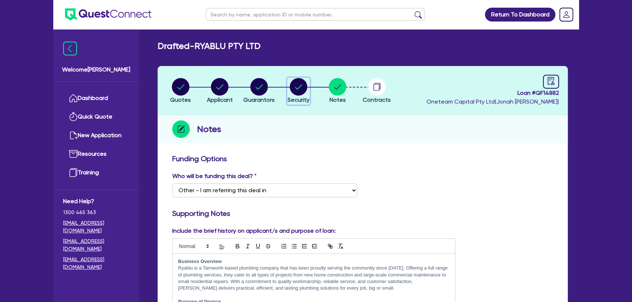
click at [306, 96] on span "Security" at bounding box center [298, 99] width 22 height 7
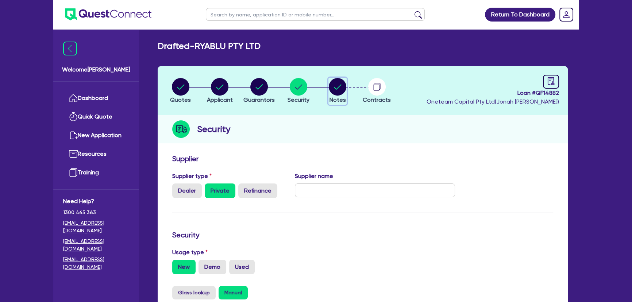
click at [340, 93] on circle "button" at bounding box center [338, 87] width 18 height 18
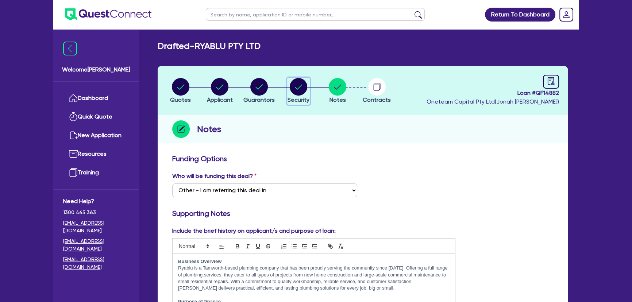
click at [296, 83] on circle "button" at bounding box center [299, 87] width 18 height 18
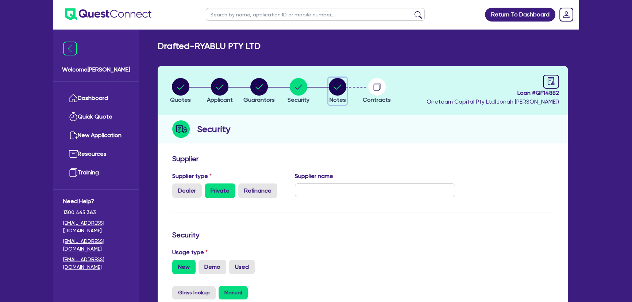
click at [340, 95] on button "Notes" at bounding box center [337, 91] width 18 height 27
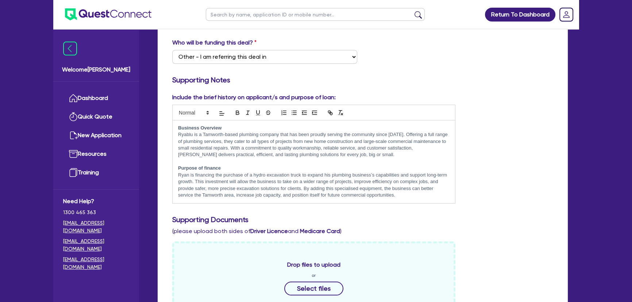
scroll to position [33, 0]
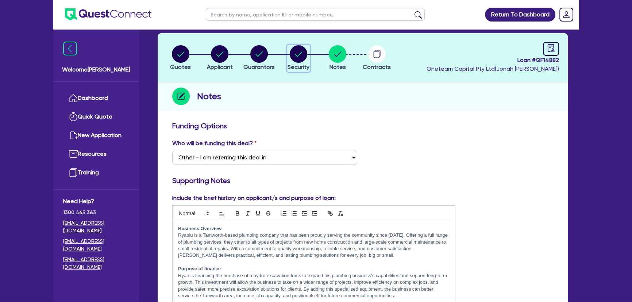
click at [297, 64] on span "Security" at bounding box center [298, 66] width 22 height 7
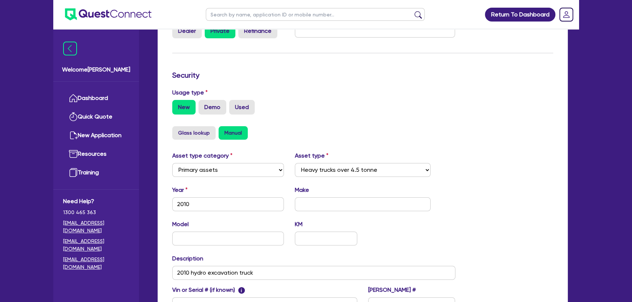
scroll to position [259, 0]
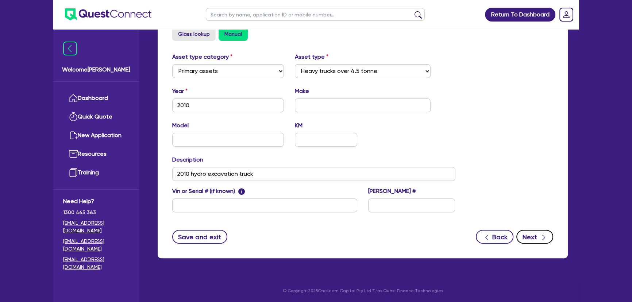
click at [535, 243] on button "Next" at bounding box center [534, 237] width 37 height 14
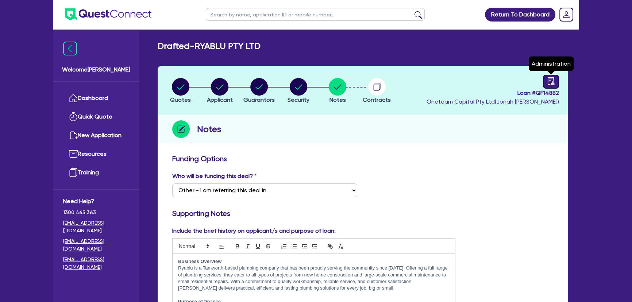
click at [546, 79] on link at bounding box center [551, 82] width 16 height 14
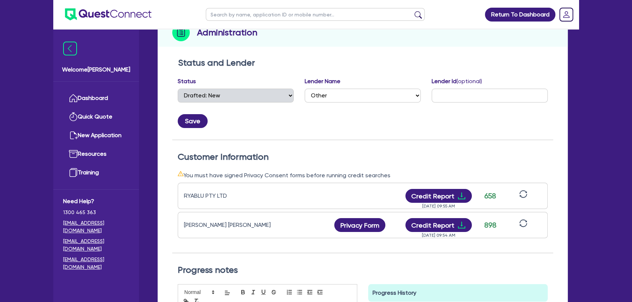
scroll to position [99, 0]
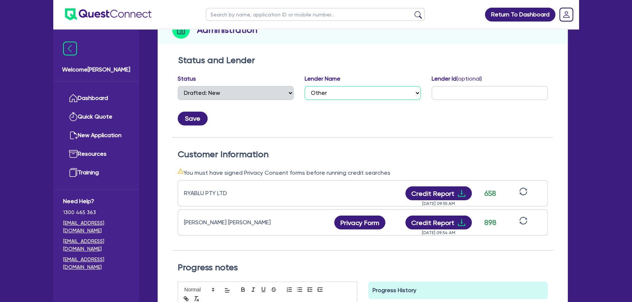
click at [337, 97] on select "Select AAMF AFS Alex Bank Angle Finance Azora Banjo BigStone BOQ Finance Brande…" at bounding box center [363, 93] width 116 height 14
click at [305, 86] on select "Select AAMF AFS Alex Bank Angle Finance Azora Banjo BigStone BOQ Finance Brande…" at bounding box center [363, 93] width 116 height 14
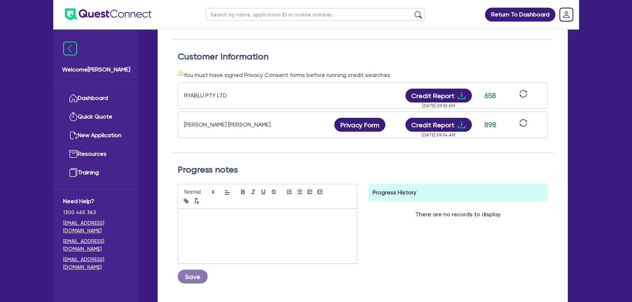
scroll to position [232, 0]
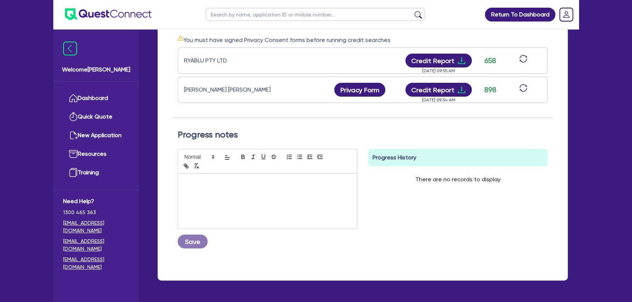
click at [238, 198] on div at bounding box center [267, 201] width 179 height 55
click at [184, 247] on button "Save" at bounding box center [193, 241] width 30 height 14
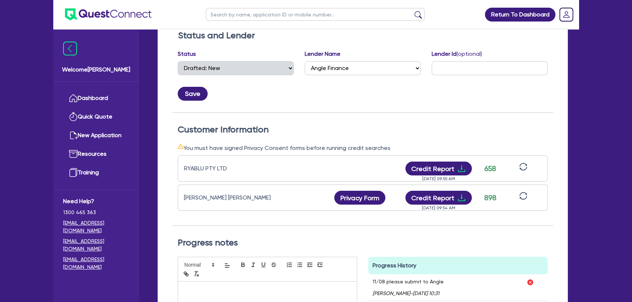
scroll to position [166, 0]
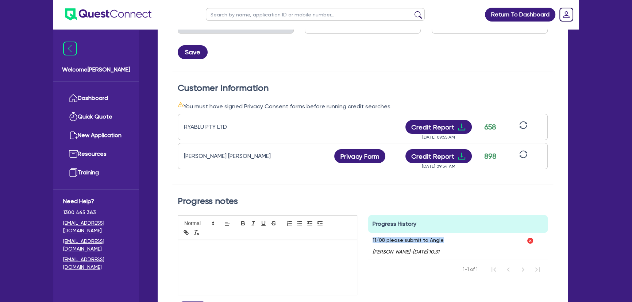
click at [444, 238] on div "11/08 please submit to Angle Joel Harding - 11/08/2025 - 10:31" at bounding box center [445, 246] width 154 height 26
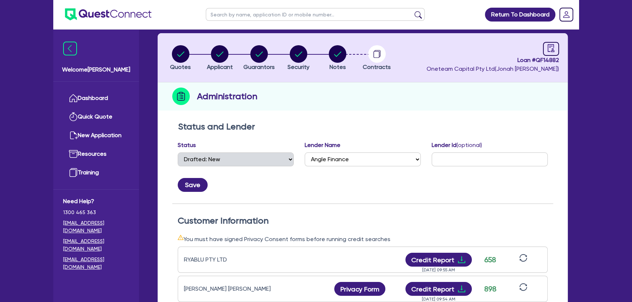
scroll to position [0, 0]
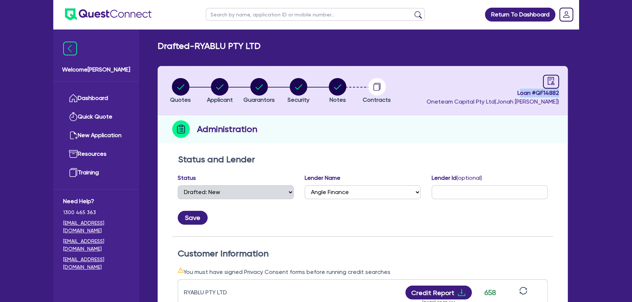
drag, startPoint x: 518, startPoint y: 93, endPoint x: 542, endPoint y: 95, distance: 24.2
click at [561, 93] on header "Quotes Applicant Guarantors Security Notes Contracts Loan # QF14882 Oneteam Cap…" at bounding box center [363, 90] width 410 height 49
drag, startPoint x: 524, startPoint y: 94, endPoint x: 517, endPoint y: 94, distance: 6.2
click at [523, 94] on span "Loan # QF14882" at bounding box center [492, 93] width 132 height 9
click at [514, 92] on span "Loan # QF14882" at bounding box center [492, 93] width 132 height 9
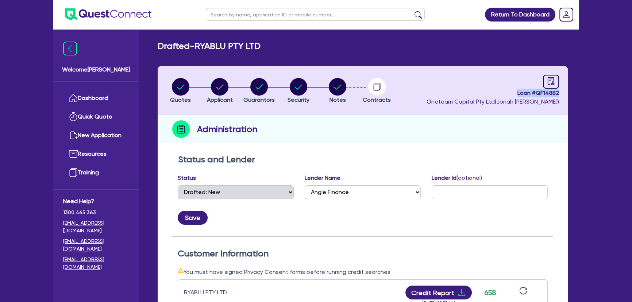
drag, startPoint x: 516, startPoint y: 93, endPoint x: 565, endPoint y: 96, distance: 49.0
click at [565, 96] on header "Quotes Applicant Guarantors Security Notes Contracts Loan # QF14882 Oneteam Cap…" at bounding box center [363, 90] width 410 height 49
copy span "Loan # QF14882"
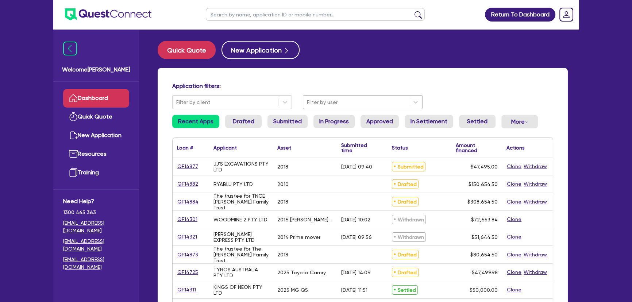
click at [324, 96] on div "Filter by user" at bounding box center [355, 102] width 105 height 12
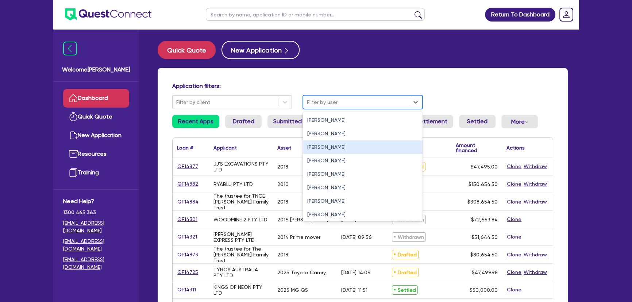
click at [314, 149] on div "[PERSON_NAME]" at bounding box center [363, 146] width 120 height 13
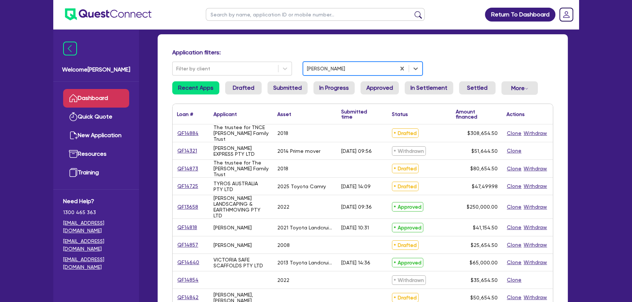
scroll to position [66, 0]
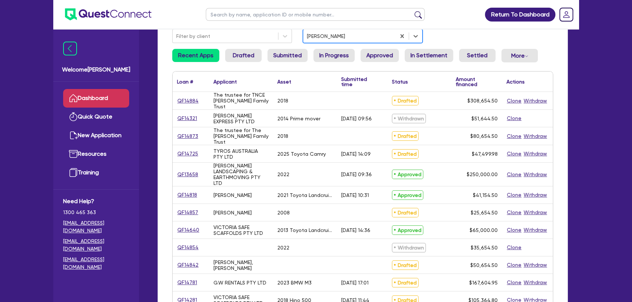
click at [181, 189] on div "QF14818" at bounding box center [190, 194] width 36 height 17
click at [182, 191] on link "QF14818" at bounding box center [187, 195] width 20 height 8
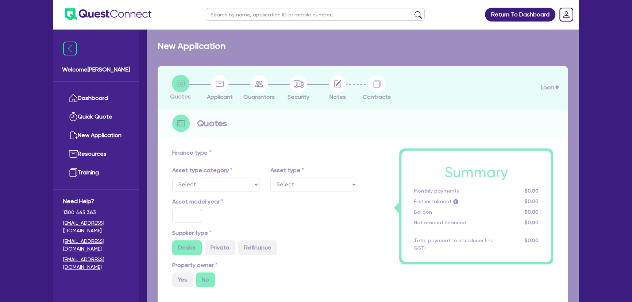
select select "CARS_AND_LIGHT_TRUCKS"
type input "2021"
radio input "false"
radio input "true"
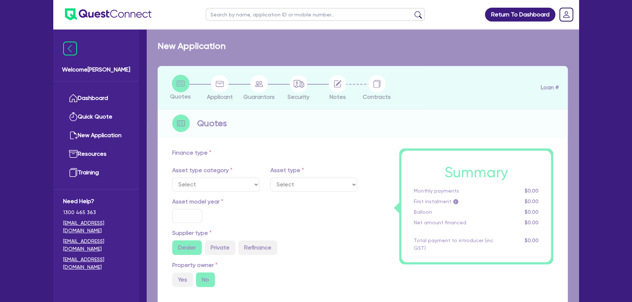
type input "40,500"
type input "7.35"
type input "500"
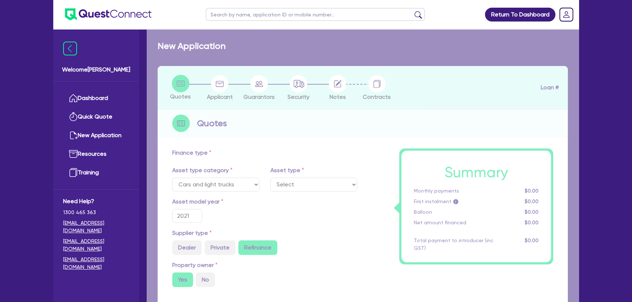
select select "PASSENGER_VEHICLES"
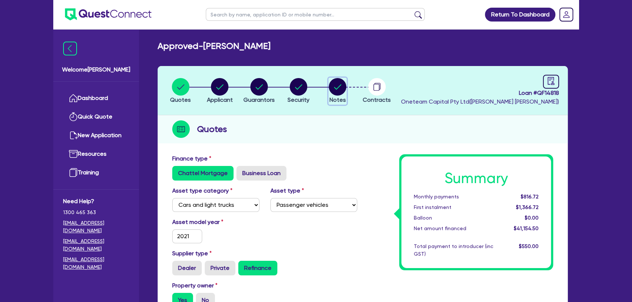
click at [338, 89] on circle "button" at bounding box center [338, 87] width 18 height 18
select select "Other"
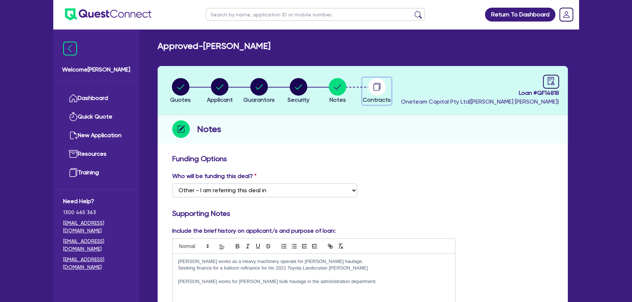
click at [375, 88] on circle "button" at bounding box center [377, 87] width 18 height 18
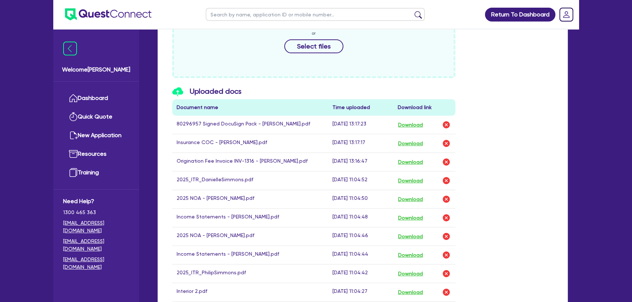
scroll to position [397, 0]
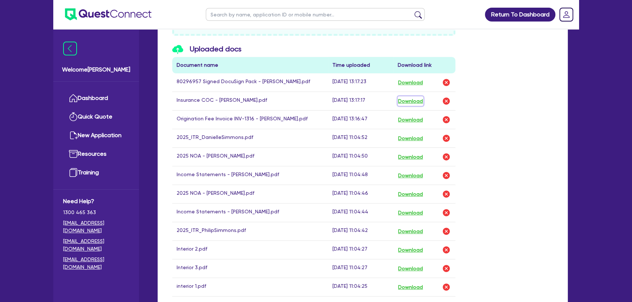
click at [408, 98] on button "Download" at bounding box center [410, 100] width 26 height 9
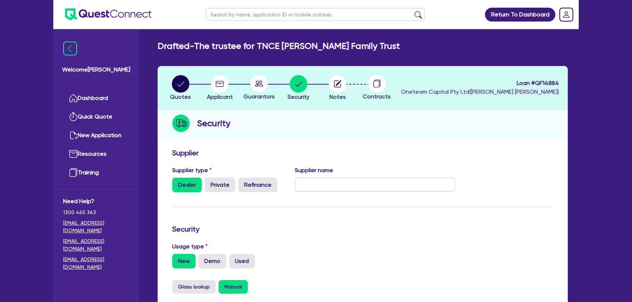
select select "PRIMARY_ASSETS"
select select "HEAVY_TRUCKS"
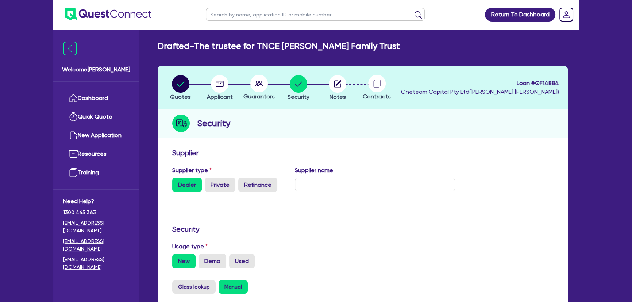
click at [113, 14] on img at bounding box center [108, 14] width 86 height 12
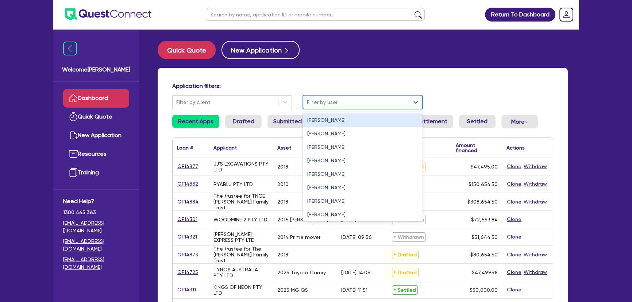
click at [349, 102] on div at bounding box center [356, 102] width 98 height 9
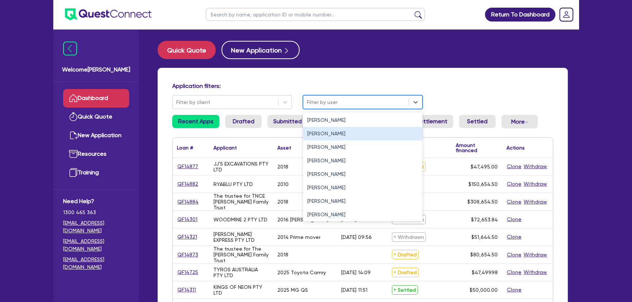
click at [327, 146] on div "[PERSON_NAME]" at bounding box center [363, 146] width 120 height 13
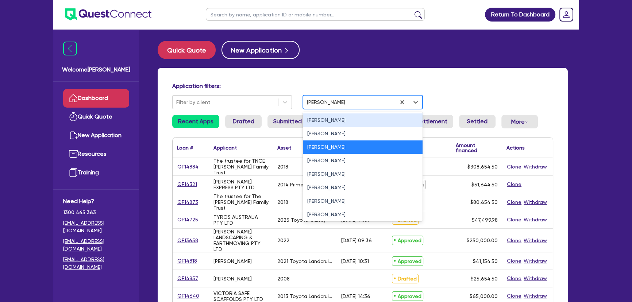
click at [323, 102] on div at bounding box center [349, 102] width 85 height 9
click at [327, 121] on div "[PERSON_NAME]" at bounding box center [363, 119] width 120 height 13
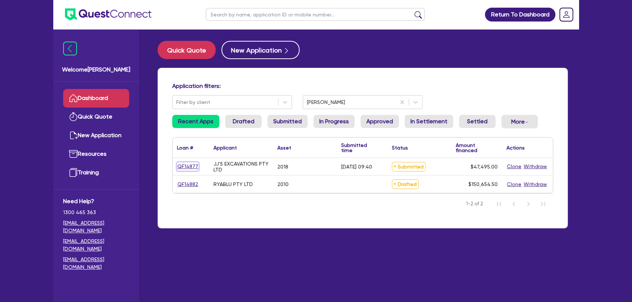
click at [183, 168] on link "QF14877" at bounding box center [188, 166] width 22 height 8
select select "PRIMARY_ASSETS"
select select "CONSTRUCTION_AND_EARTHMOVING_EQUIPMENT"
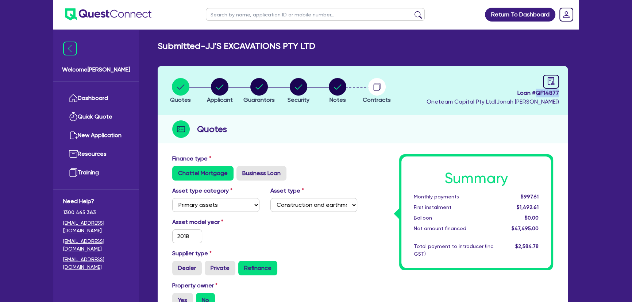
drag, startPoint x: 538, startPoint y: 93, endPoint x: 565, endPoint y: 94, distance: 26.3
click at [565, 94] on header "Quotes Applicant [GEOGRAPHIC_DATA] Security Notes Contracts Loan # QF14877 Onet…" at bounding box center [363, 90] width 410 height 49
copy span "QF14877"
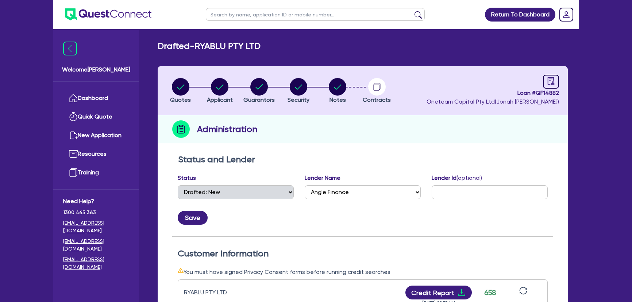
select select "DRAFTED_NEW"
select select "Angle Finance"
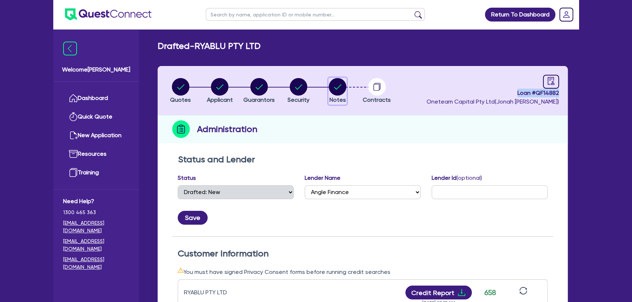
click at [340, 80] on circle "button" at bounding box center [338, 87] width 18 height 18
select select "Other"
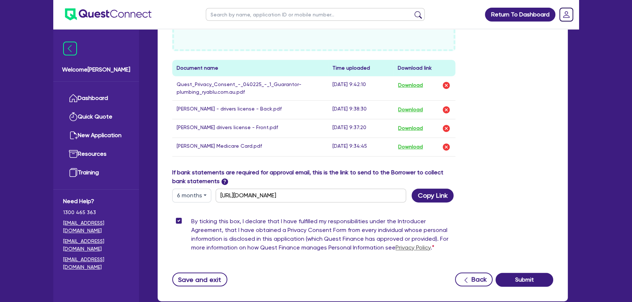
scroll to position [445, 0]
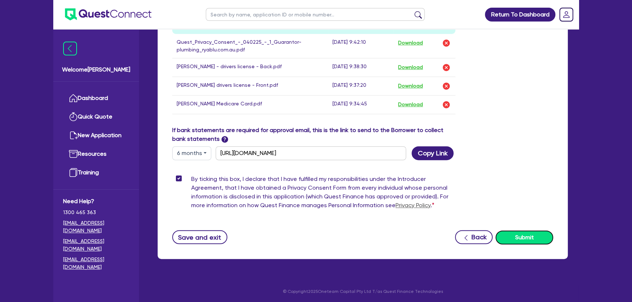
click at [520, 231] on button "Submit" at bounding box center [524, 237] width 58 height 14
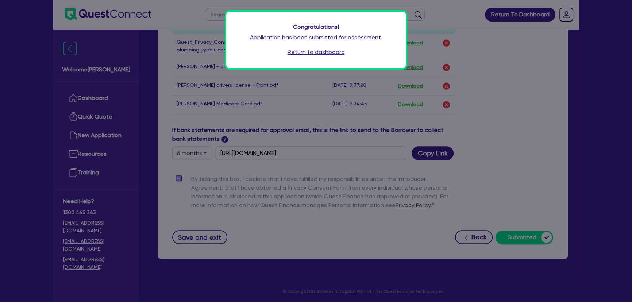
click at [305, 54] on link "Return to dashboard" at bounding box center [315, 52] width 57 height 9
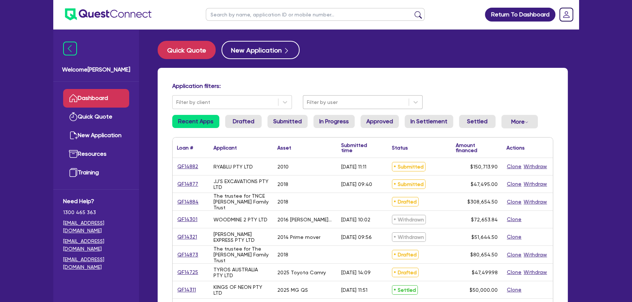
drag, startPoint x: 323, startPoint y: 105, endPoint x: 321, endPoint y: 108, distance: 3.8
click at [323, 105] on div at bounding box center [356, 102] width 98 height 9
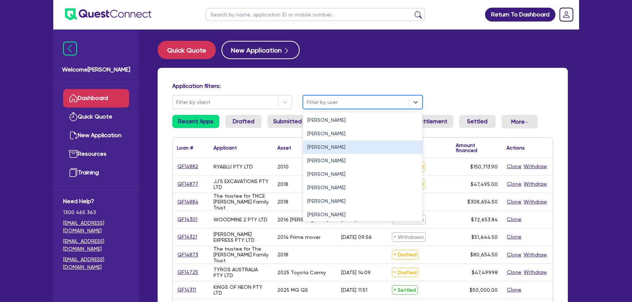
click at [313, 144] on div "Joel Harding" at bounding box center [363, 146] width 120 height 13
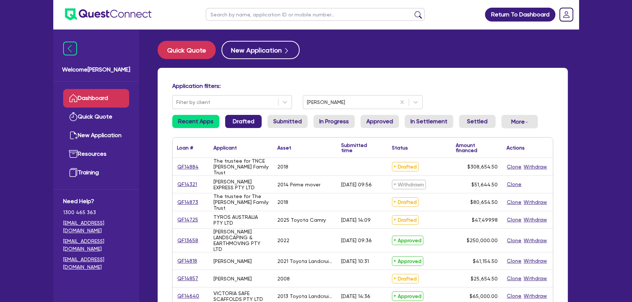
click at [235, 119] on link "Drafted" at bounding box center [243, 121] width 36 height 13
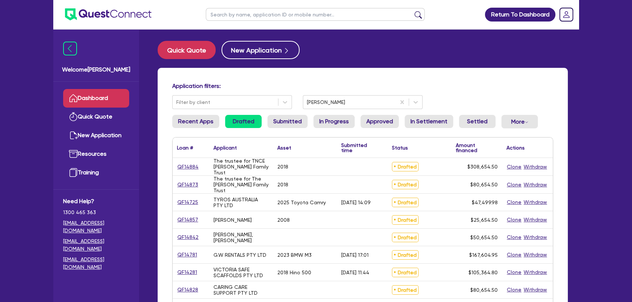
click at [189, 171] on div "QF14884" at bounding box center [190, 167] width 36 height 18
click at [189, 167] on link "QF14884" at bounding box center [188, 167] width 22 height 8
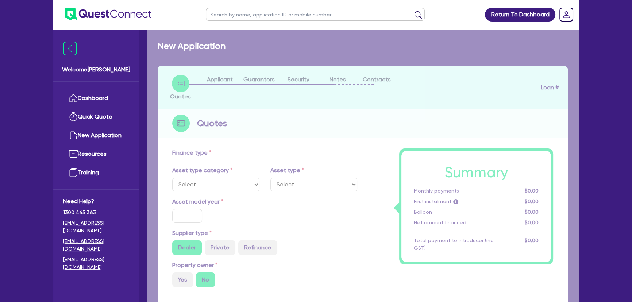
select select "PRIMARY_ASSETS"
type input "2018"
radio input "true"
type input "308,000"
type input "2"
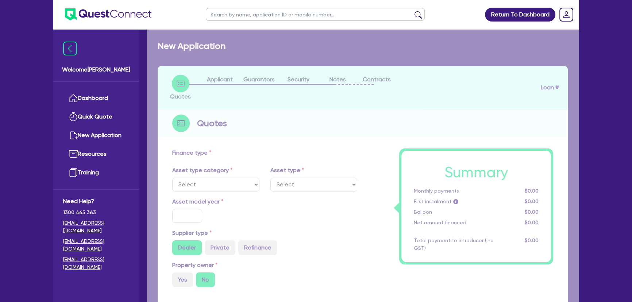
type input "6,173.09"
type input "7.95"
select select "HEAVY_TRUCKS"
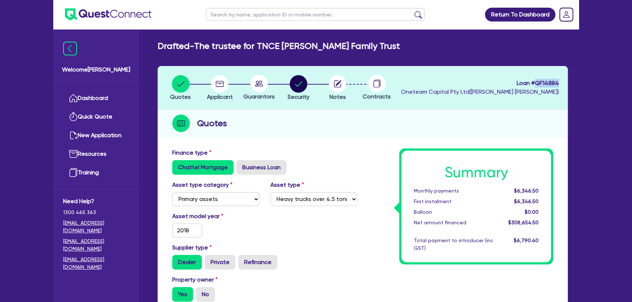
drag, startPoint x: 536, startPoint y: 83, endPoint x: 563, endPoint y: 85, distance: 27.0
click at [563, 85] on header "Quotes Applicant Guarantors Security Notes Contracts Loan # QF14884 Oneteam Cap…" at bounding box center [363, 87] width 410 height 43
copy span "QF14884"
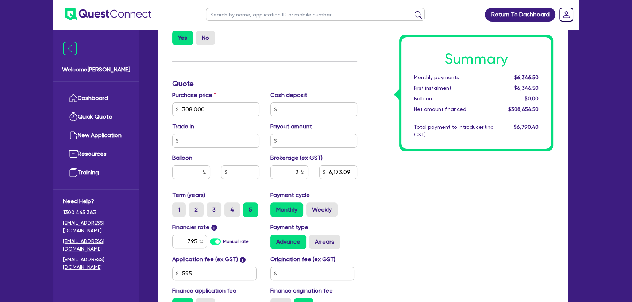
scroll to position [298, 0]
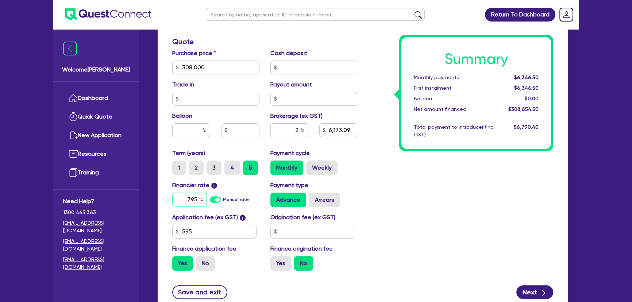
click at [189, 201] on input "7.95" at bounding box center [189, 200] width 35 height 14
click at [190, 201] on input "9.15" at bounding box center [189, 200] width 35 height 14
click at [501, 241] on div "Summary Monthly payments $6,346.50 First instalment $6,346.50 Balloon $0.00 Net…" at bounding box center [460, 63] width 196 height 426
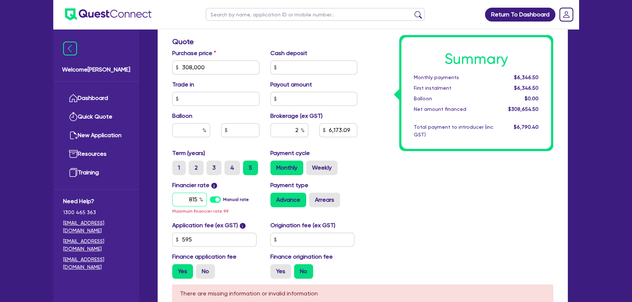
click at [192, 199] on input "815" at bounding box center [189, 200] width 35 height 14
type input "8.15"
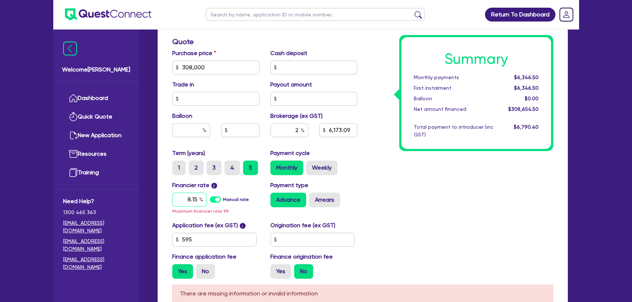
type input "308,000"
type input "6,173.09"
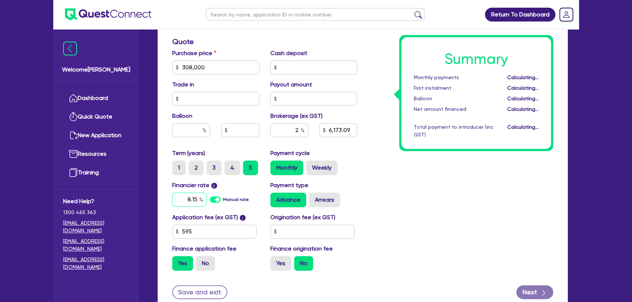
type input "308,000"
type input "6,173.09"
type input "8.15"
click at [426, 237] on div "Summary Monthly payments $6,375.46 First instalment $6,375.46 Balloon $0.00 Net…" at bounding box center [460, 63] width 196 height 426
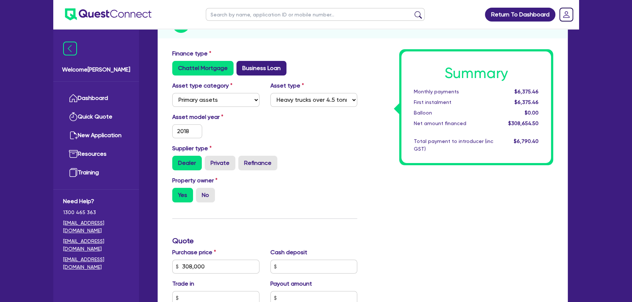
scroll to position [0, 0]
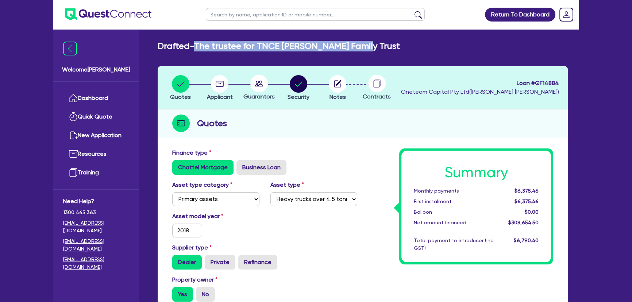
drag, startPoint x: 198, startPoint y: 44, endPoint x: 376, endPoint y: 43, distance: 177.6
click at [376, 43] on div "Drafted - The trustee for TNCE Cashin Family Trust" at bounding box center [362, 46] width 421 height 11
copy h2 "The trustee for TNCE [PERSON_NAME] Family Trust"
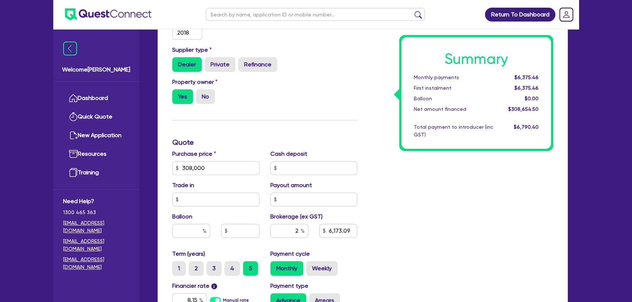
scroll to position [199, 0]
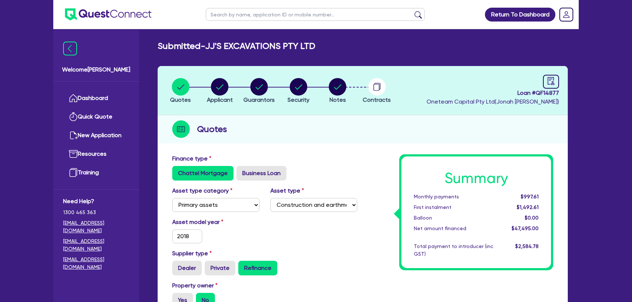
select select "PRIMARY_ASSETS"
select select "CONSTRUCTION_AND_EARTHMOVING_EQUIPMENT"
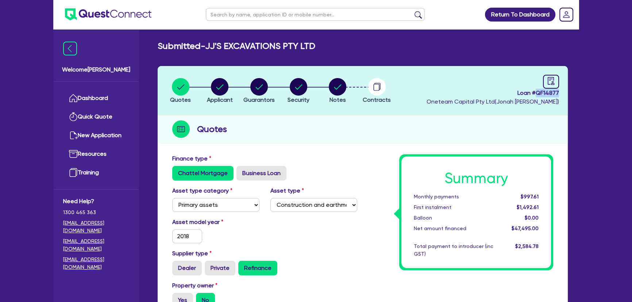
click at [91, 20] on img at bounding box center [108, 14] width 86 height 12
